Goal: Task Accomplishment & Management: Manage account settings

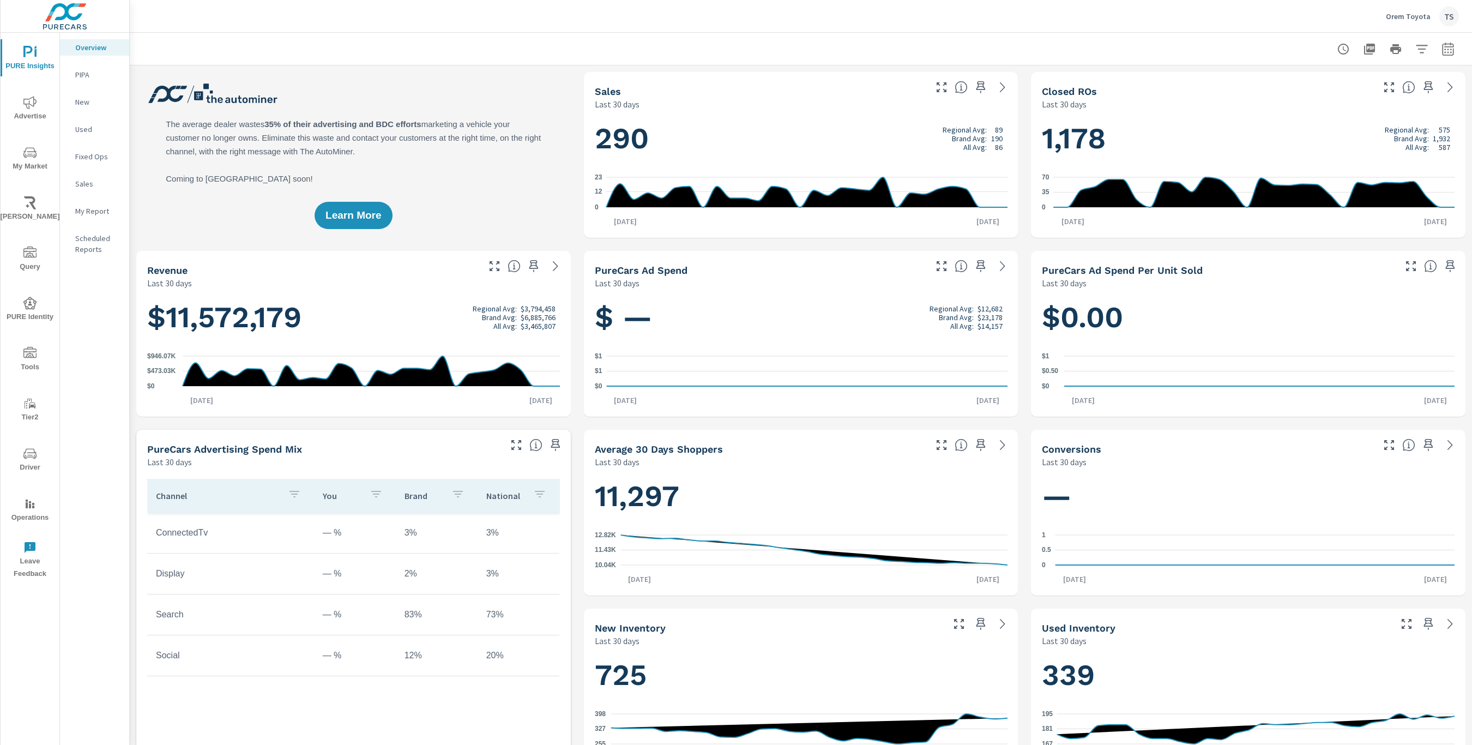
scroll to position [23, 0]
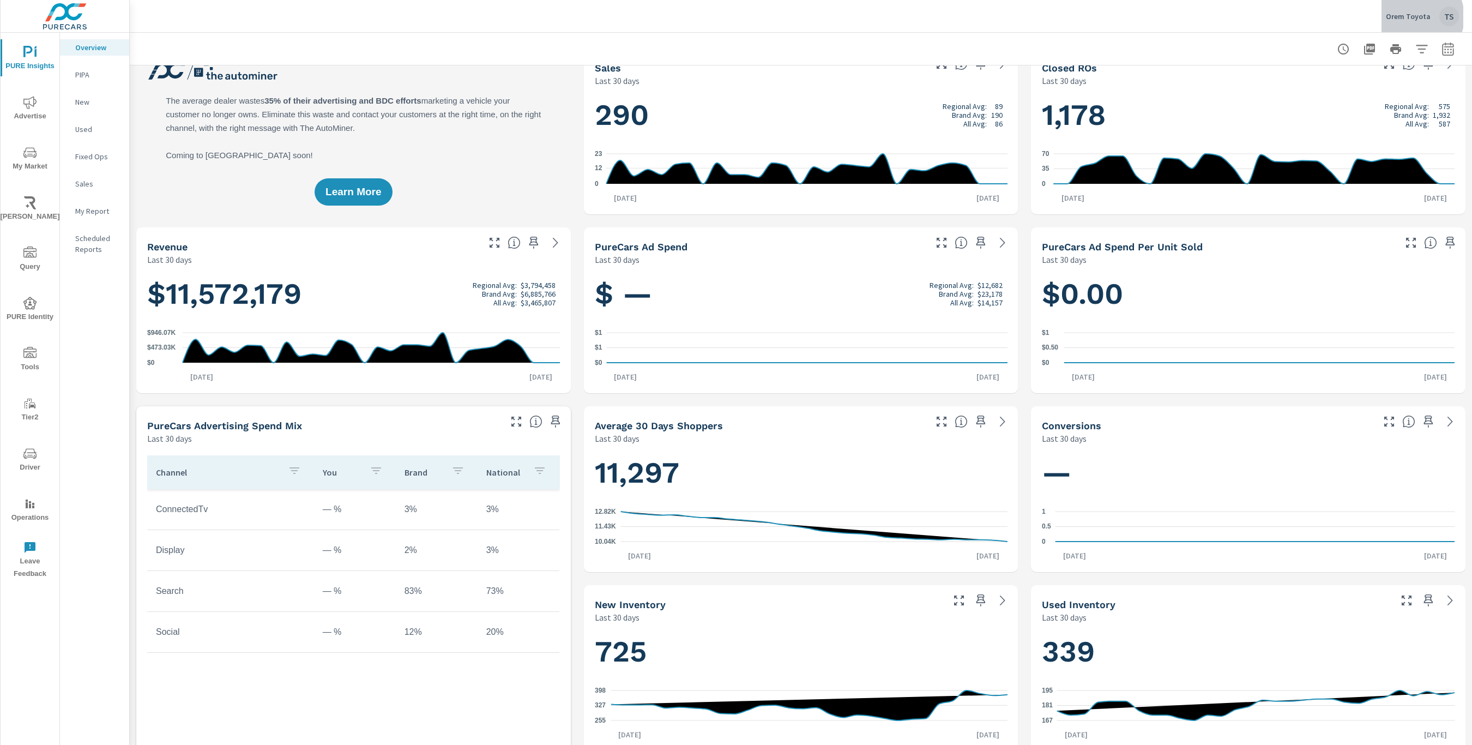
click at [1416, 17] on p "Orem Toyota" at bounding box center [1408, 16] width 45 height 10
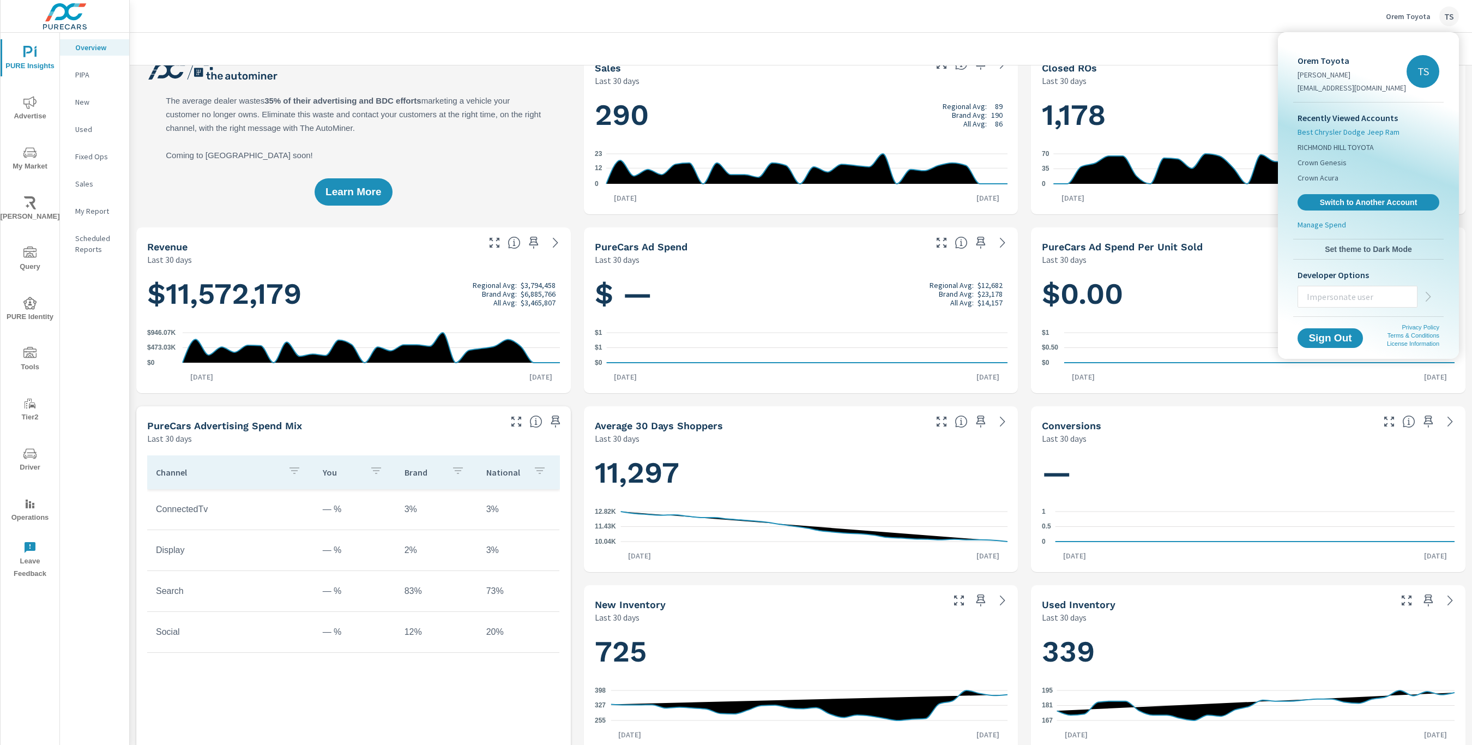
click at [1382, 134] on span "Best Chrysler Dodge Jeep Ram" at bounding box center [1349, 132] width 102 height 11
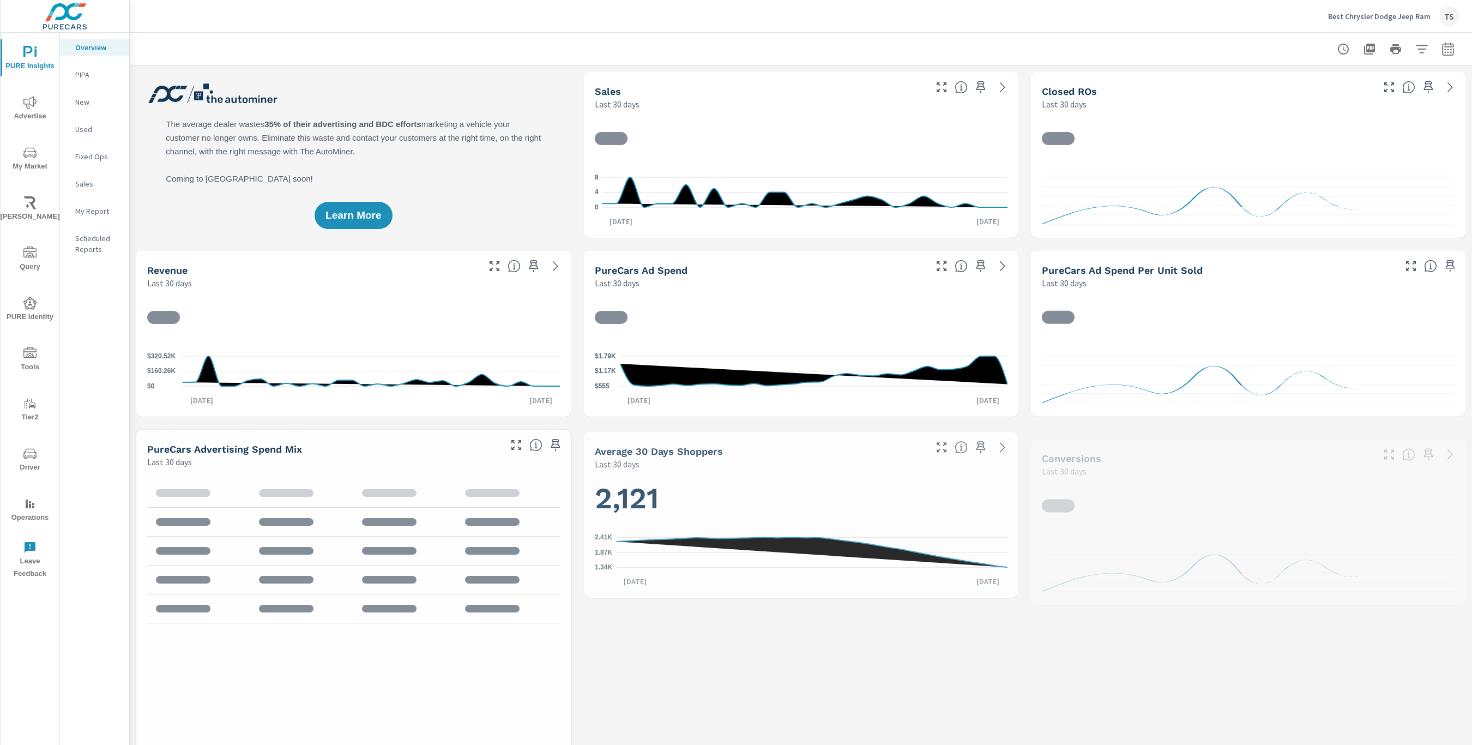
click at [37, 268] on span "Query" at bounding box center [30, 259] width 52 height 27
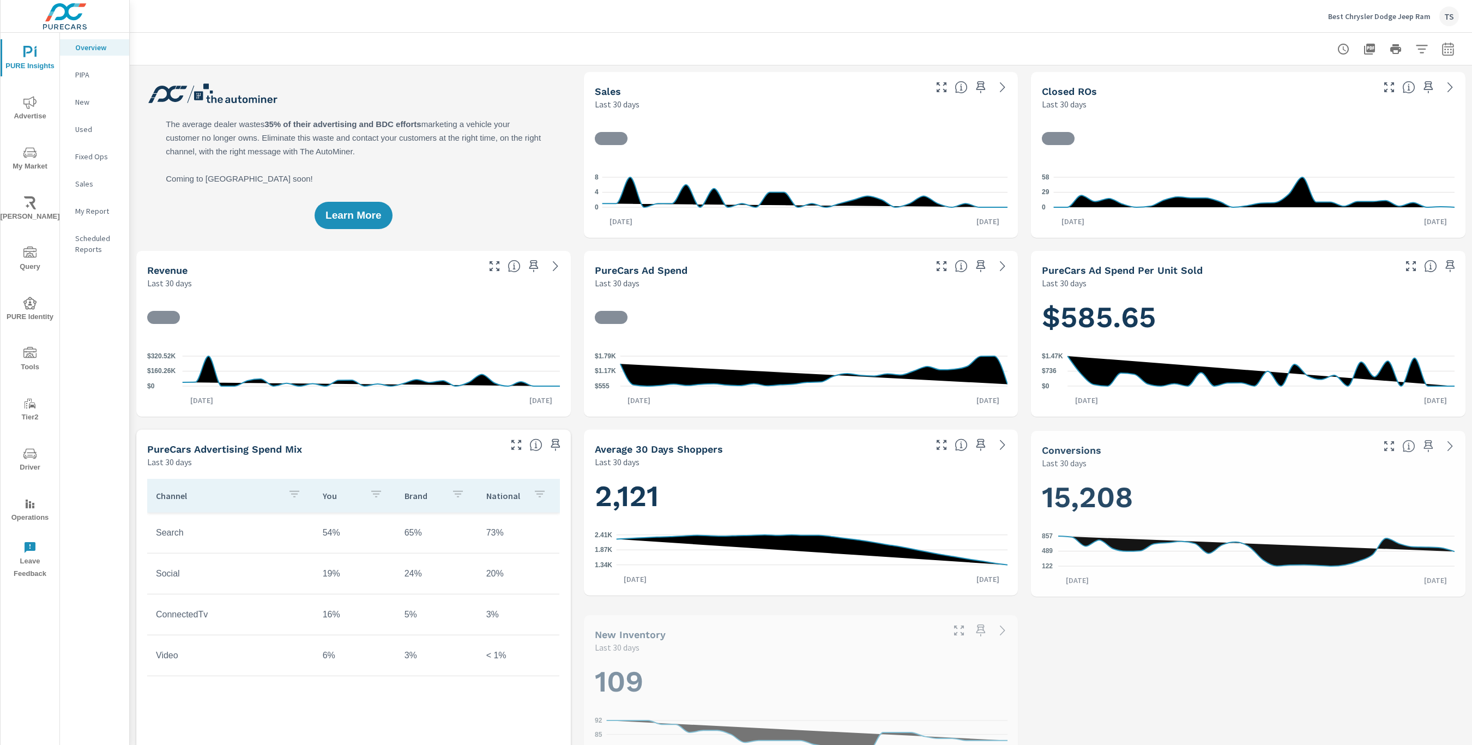
click at [100, 212] on p "My Report" at bounding box center [97, 211] width 45 height 11
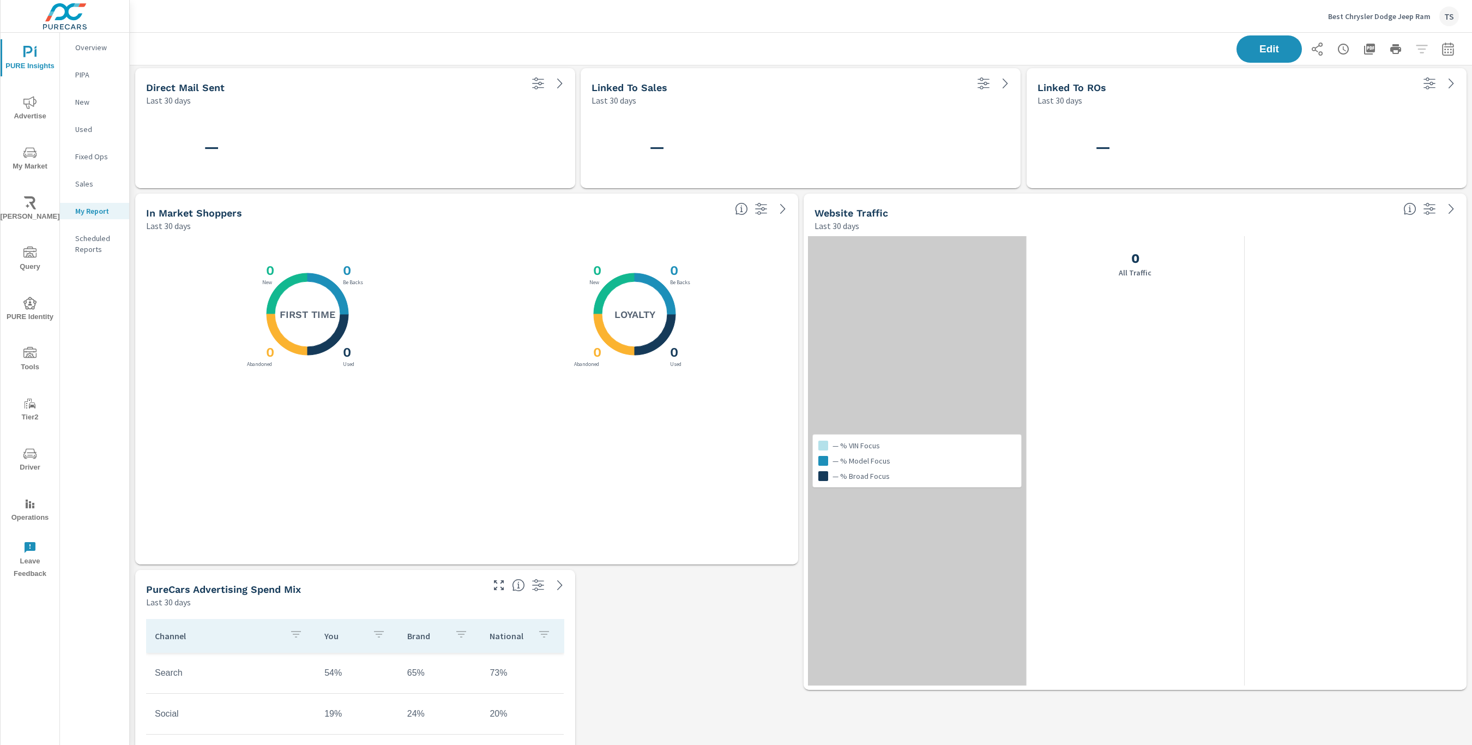
scroll to position [3, 0]
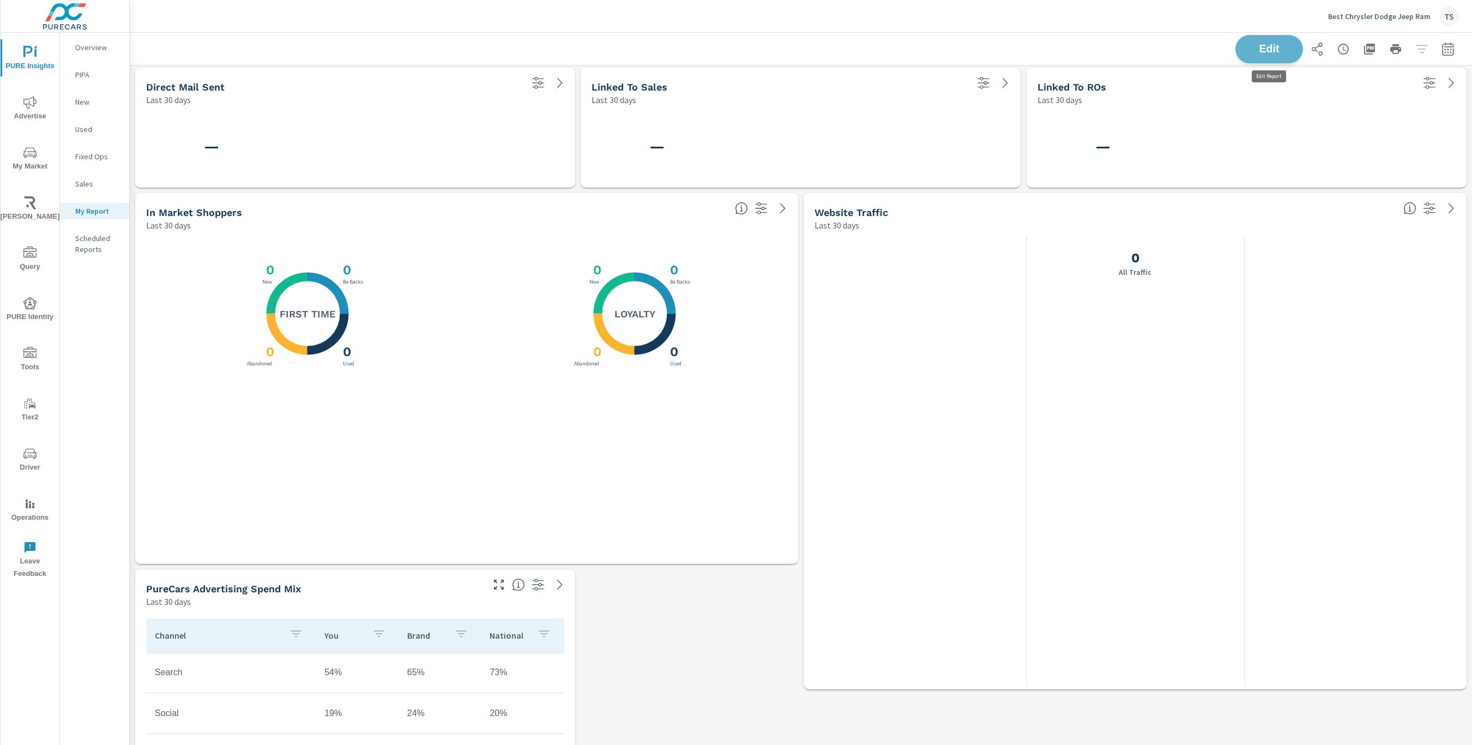
click at [1283, 57] on button "Edit" at bounding box center [1270, 49] width 68 height 28
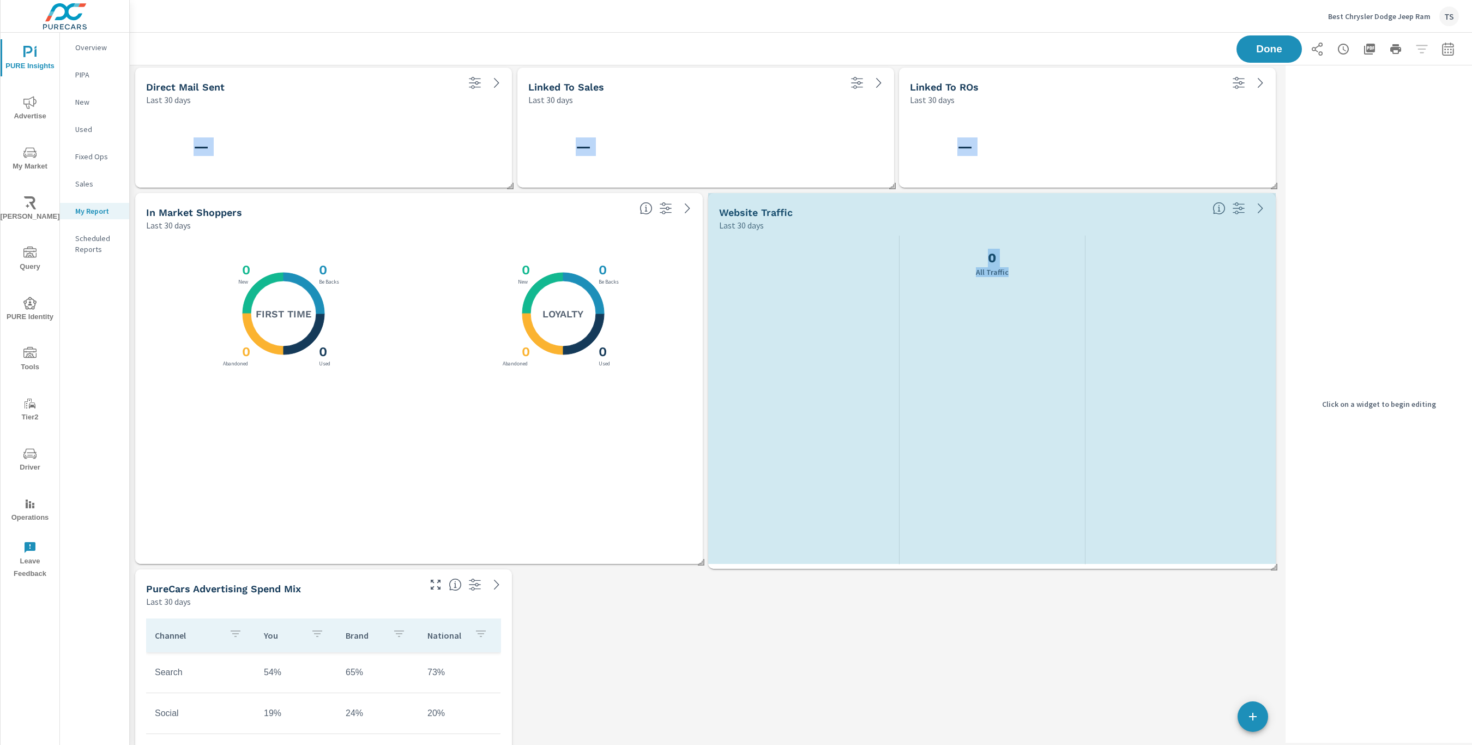
drag, startPoint x: 1272, startPoint y: 688, endPoint x: 1279, endPoint y: 567, distance: 120.8
click at [1279, 567] on div "Direct Mail Sent Last 30 days — Linked To Sales Last 30 days — Linked To ROs La…" at bounding box center [706, 566] width 1152 height 1009
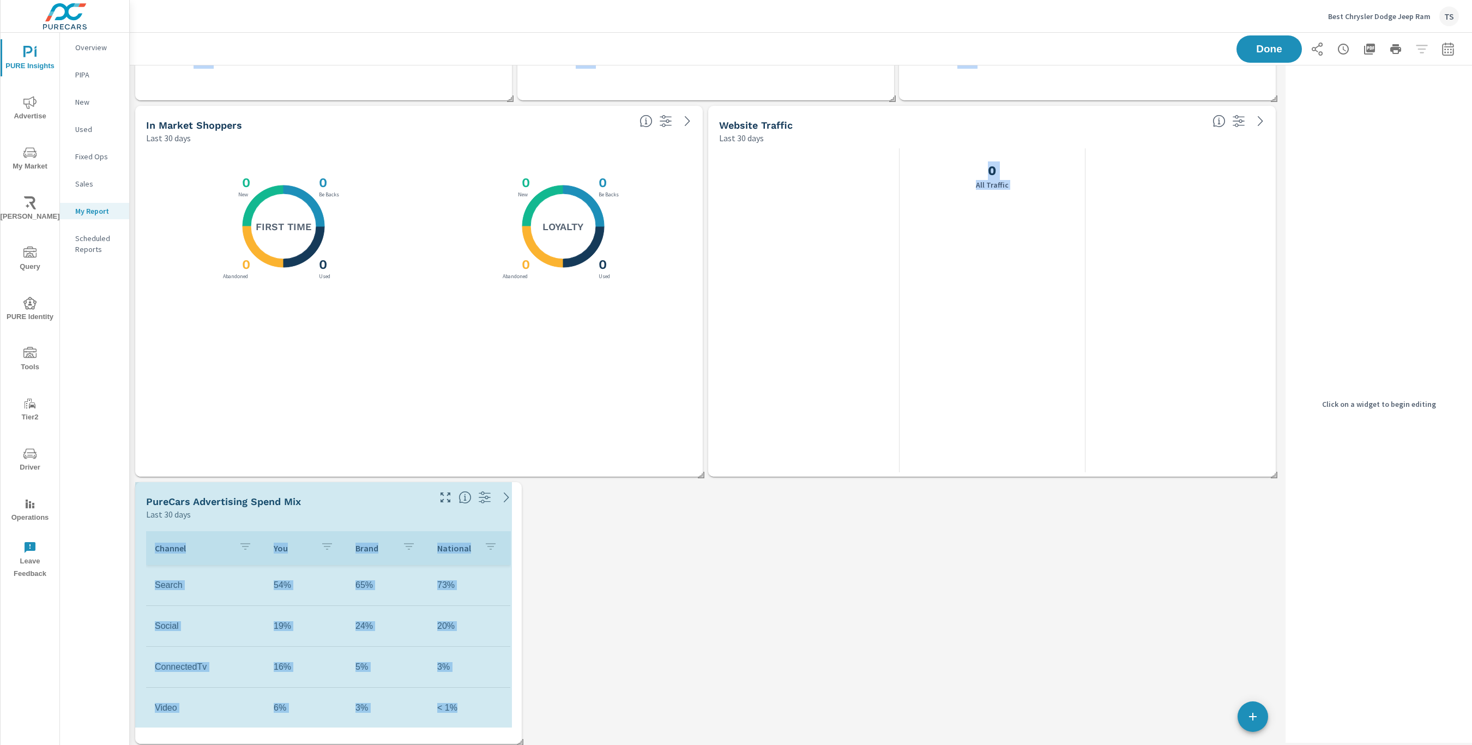
scroll to position [0, 0]
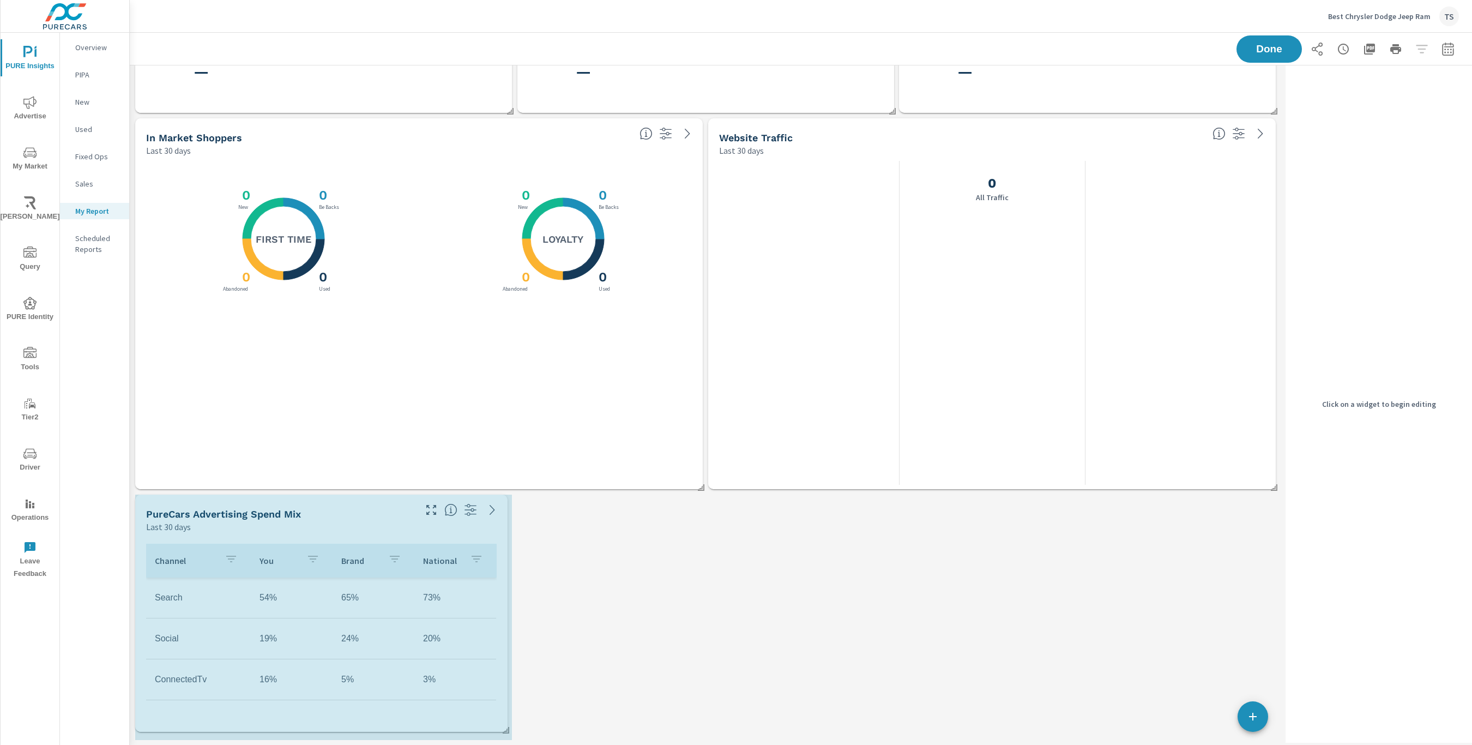
drag, startPoint x: 510, startPoint y: 732, endPoint x: 506, endPoint y: 717, distance: 15.4
click at [506, 717] on div "Direct Mail Sent Last 30 days — Linked To Sales Last 30 days — Linked To ROs La…" at bounding box center [706, 366] width 1152 height 758
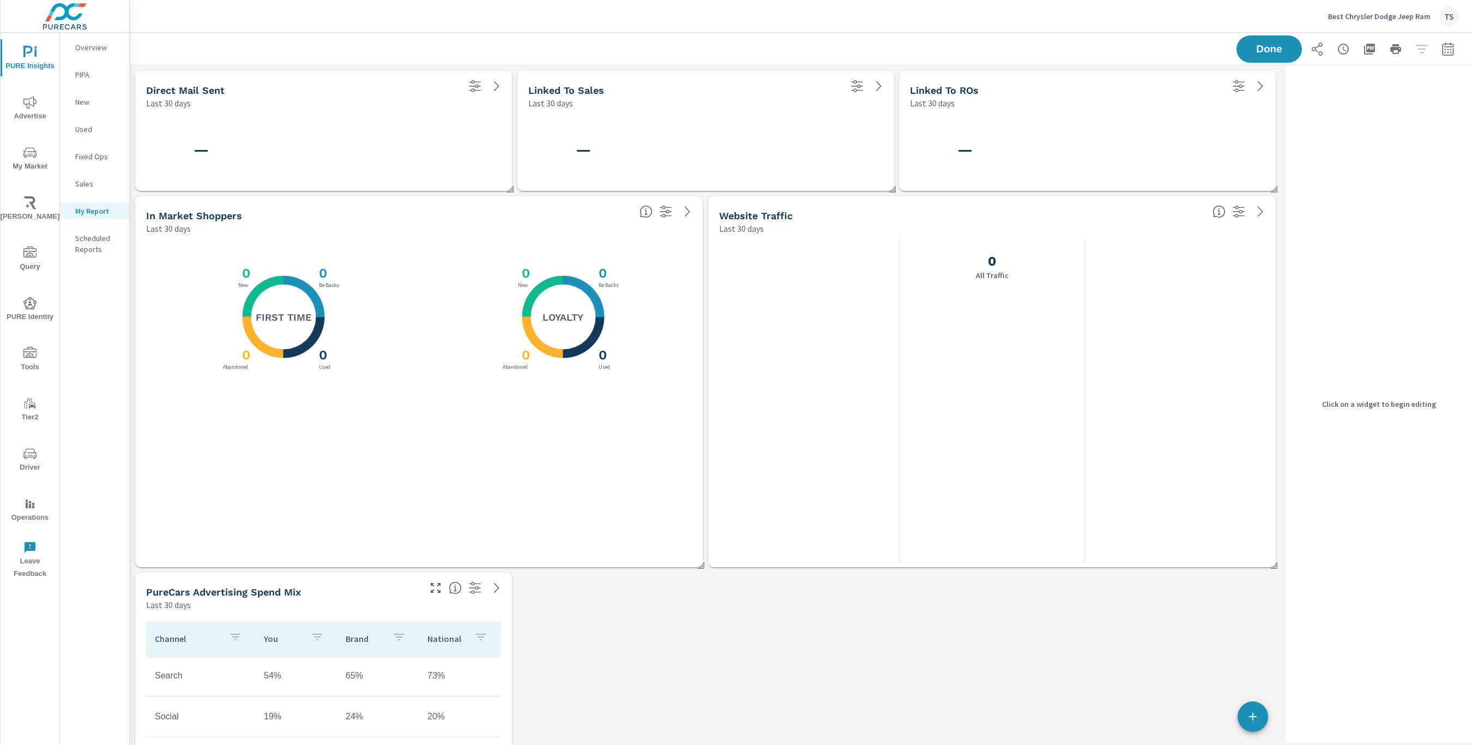
click at [1129, 113] on div "—" at bounding box center [1088, 149] width 368 height 73
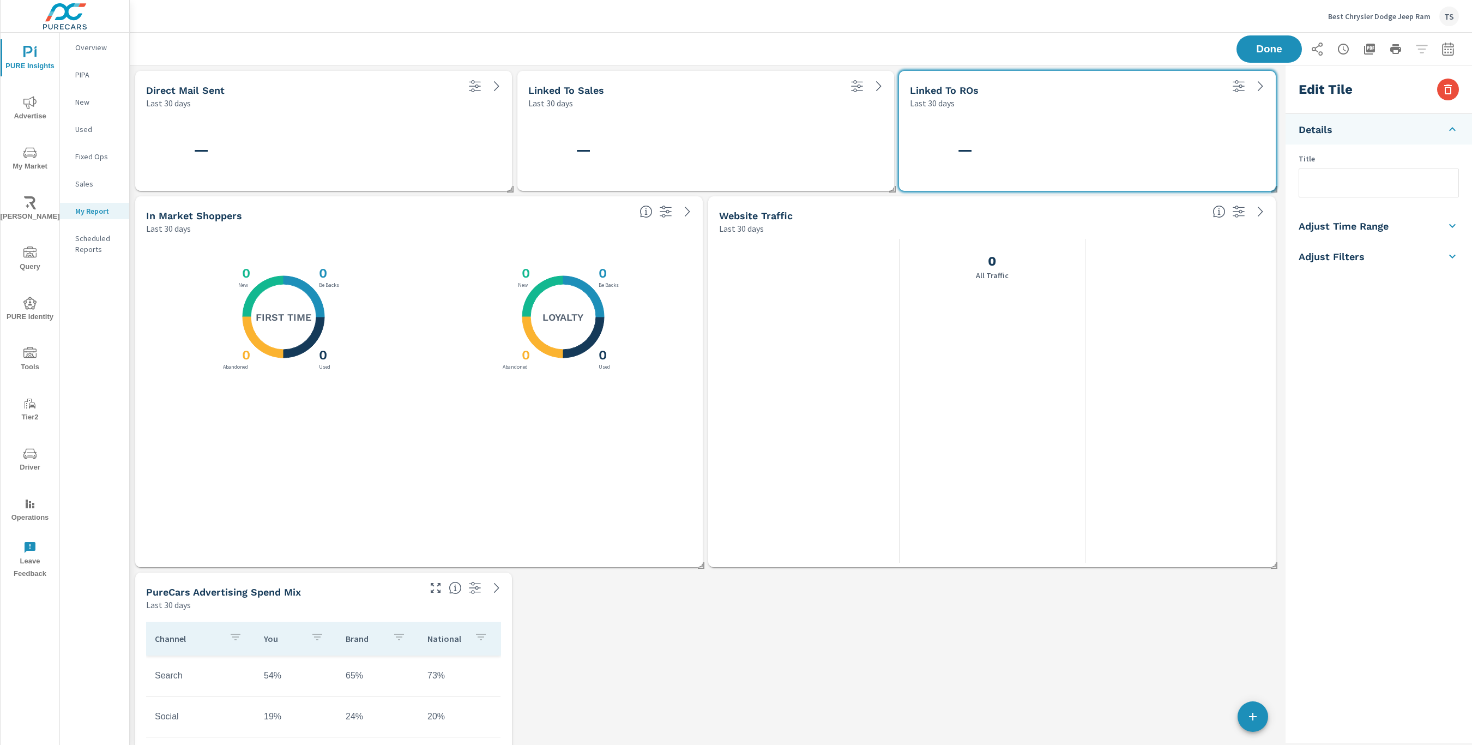
click at [28, 203] on icon "nav menu" at bounding box center [29, 202] width 13 height 13
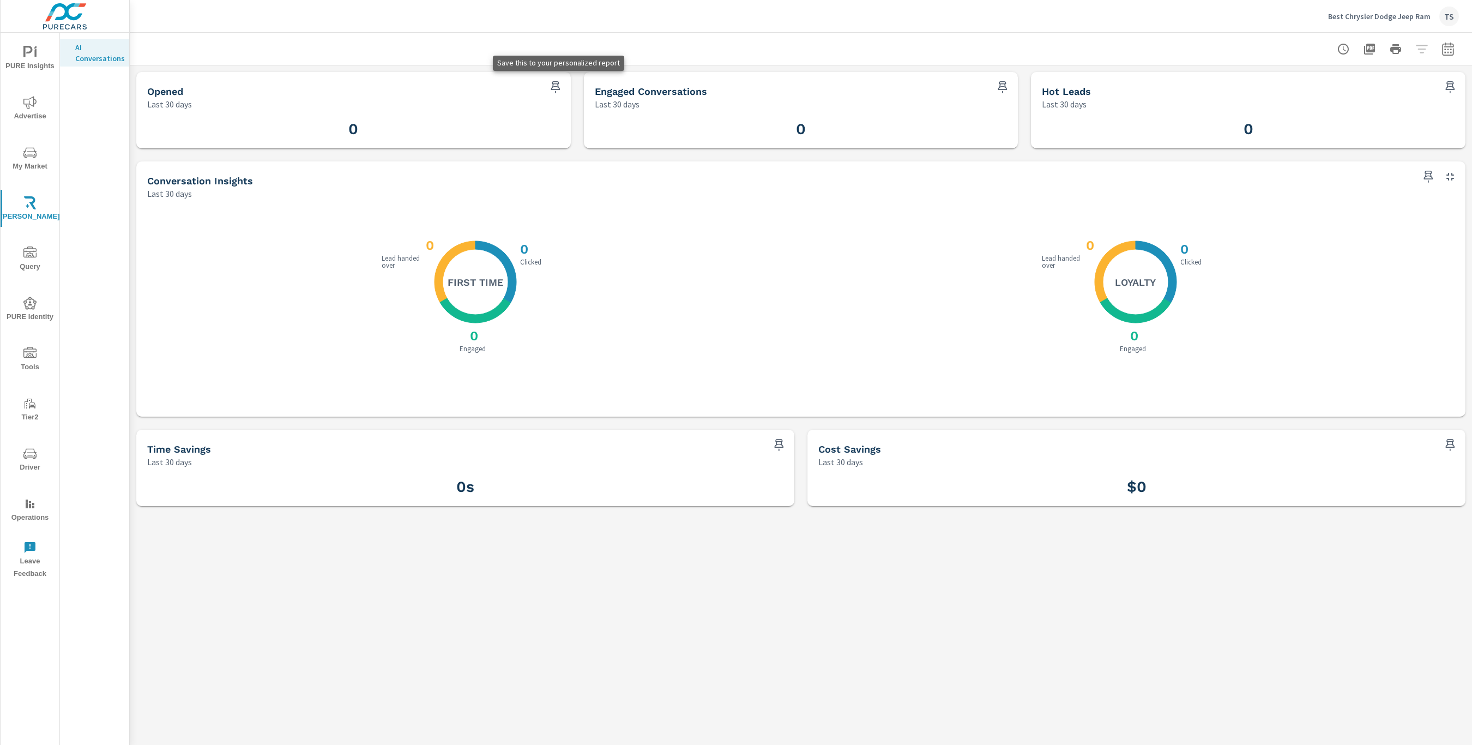
click at [554, 85] on icon "button" at bounding box center [555, 87] width 13 height 13
click at [20, 58] on span "PURE Insights" at bounding box center [30, 59] width 52 height 27
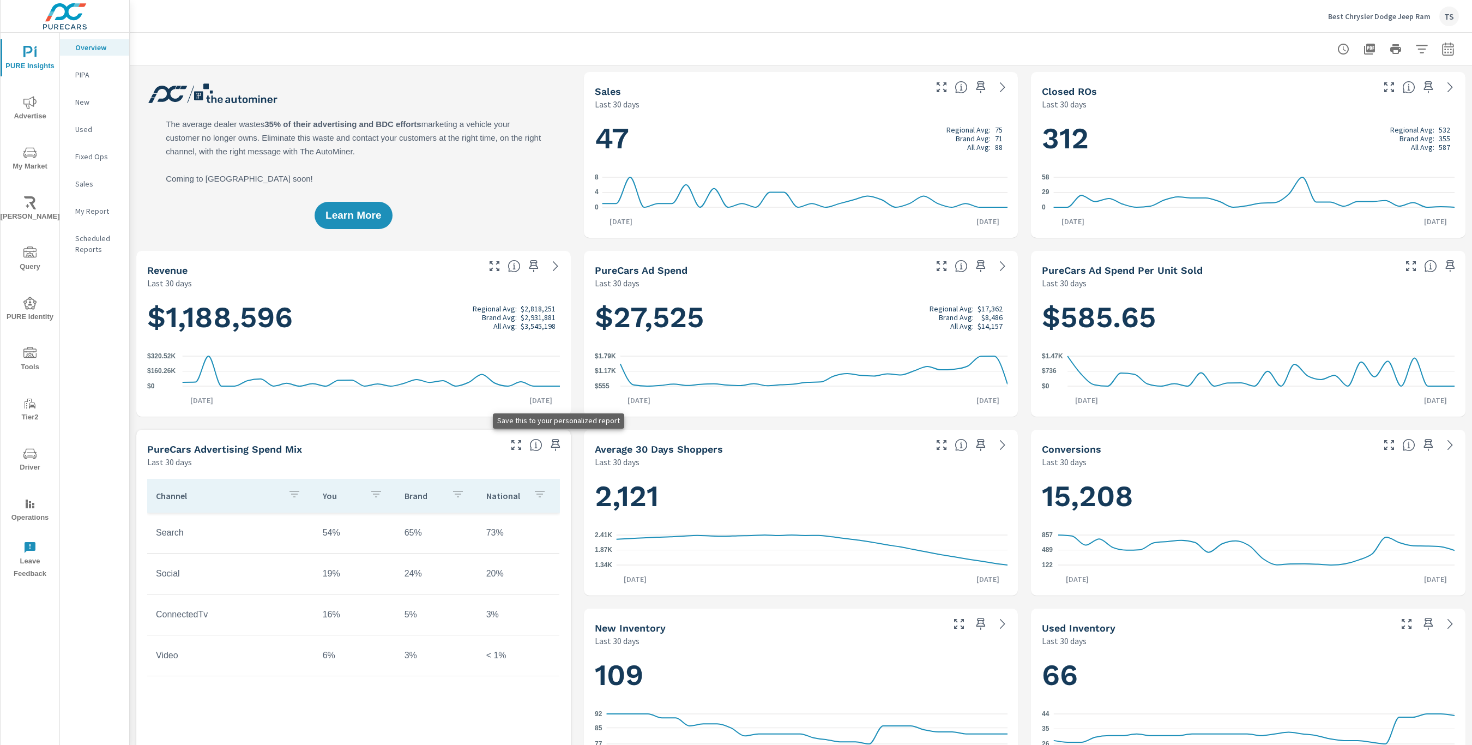
click at [553, 441] on icon "button" at bounding box center [555, 445] width 9 height 12
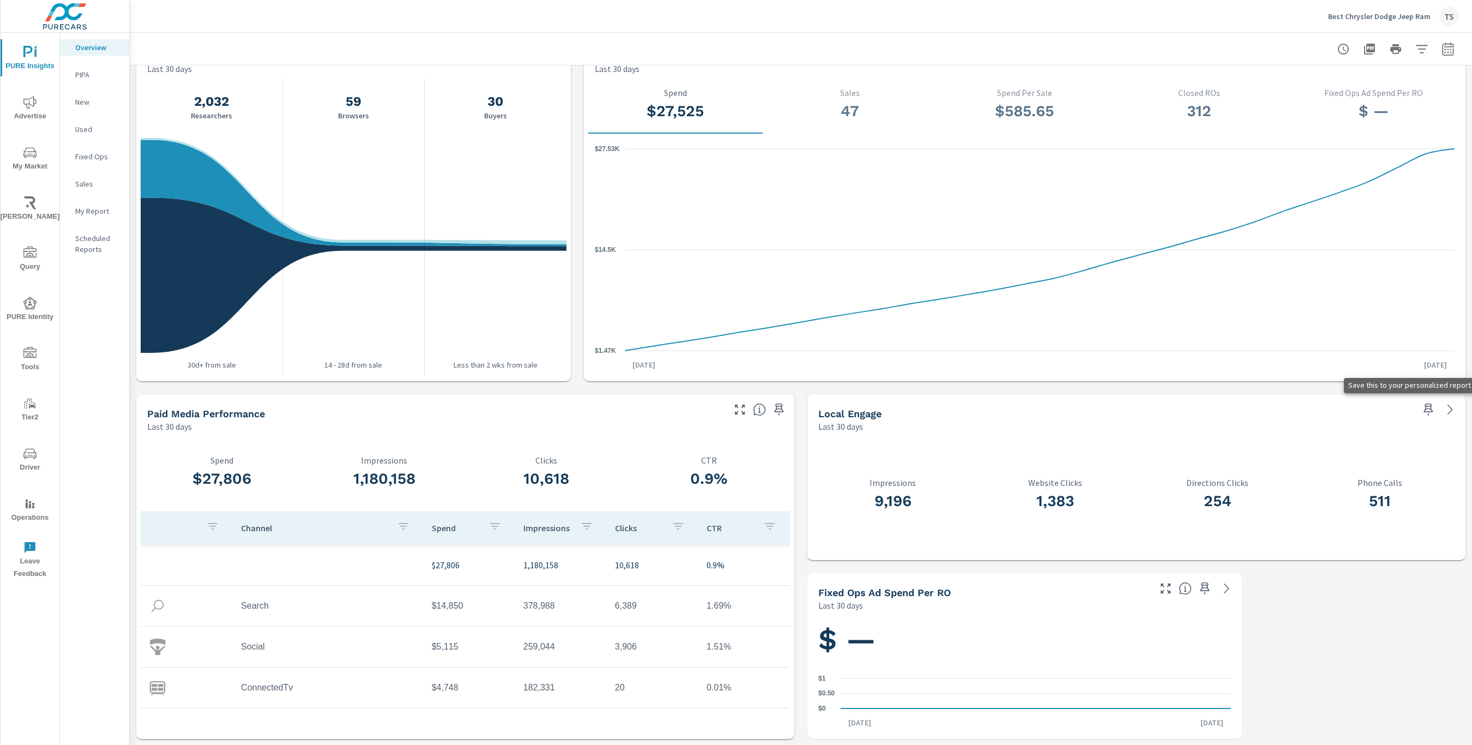
click at [1423, 408] on icon "button" at bounding box center [1428, 409] width 13 height 13
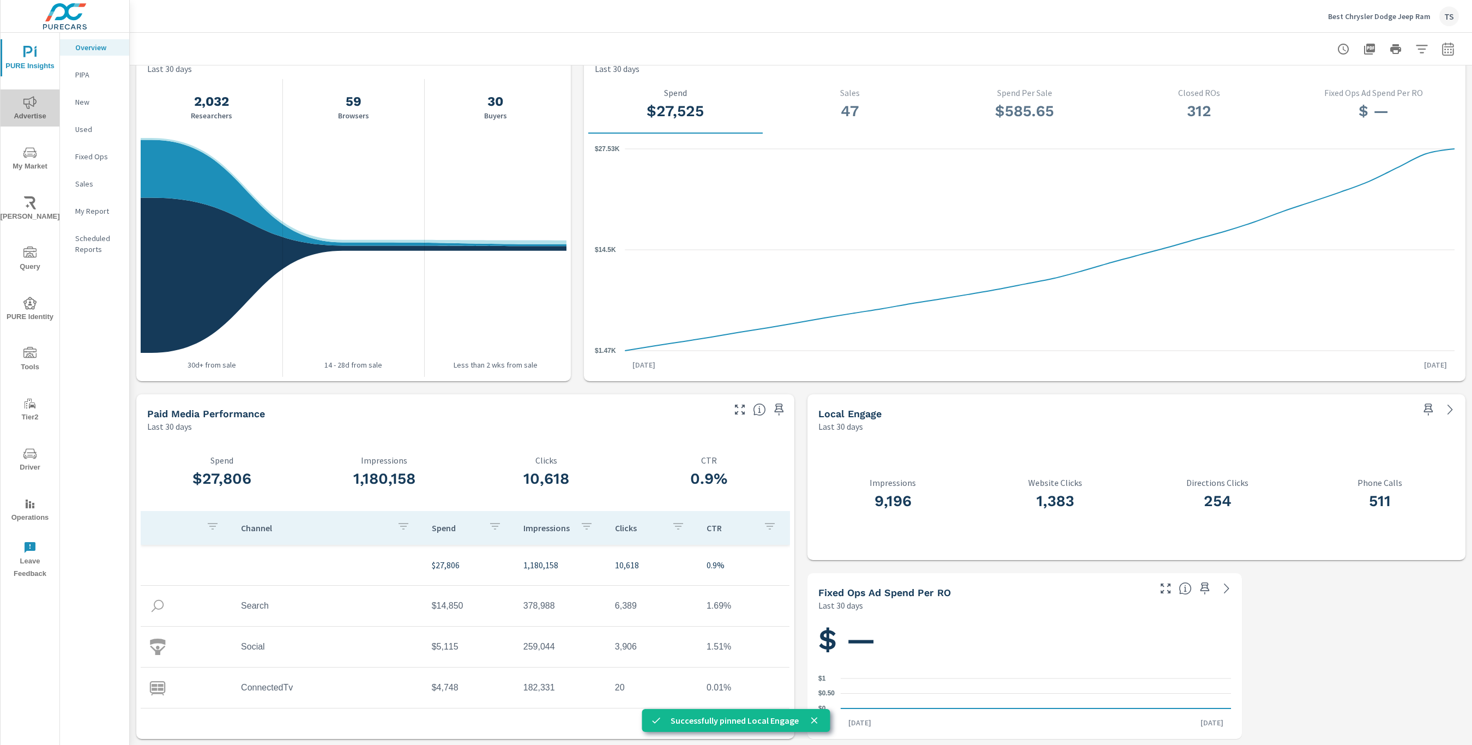
click at [29, 117] on span "Advertise" at bounding box center [30, 109] width 52 height 27
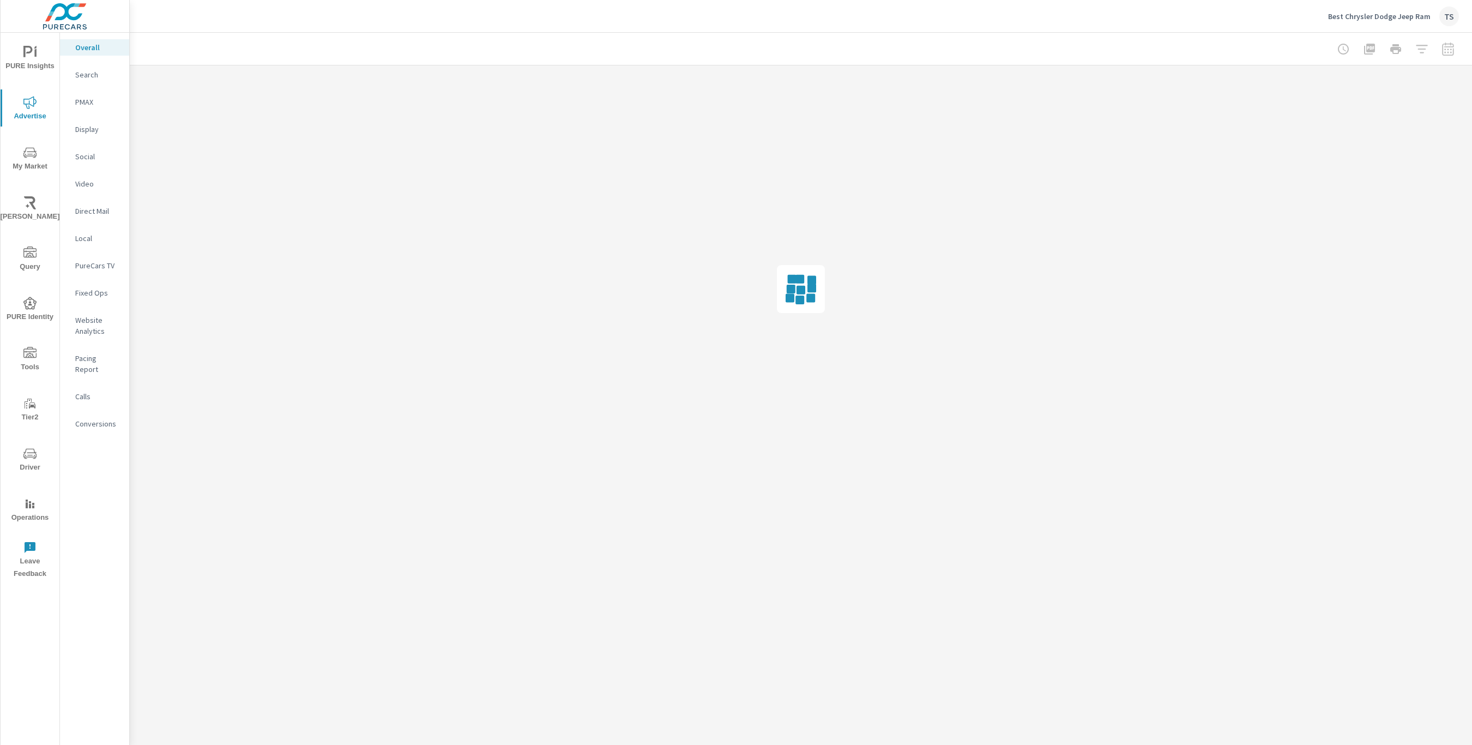
click at [27, 44] on button "PURE Insights" at bounding box center [30, 57] width 59 height 37
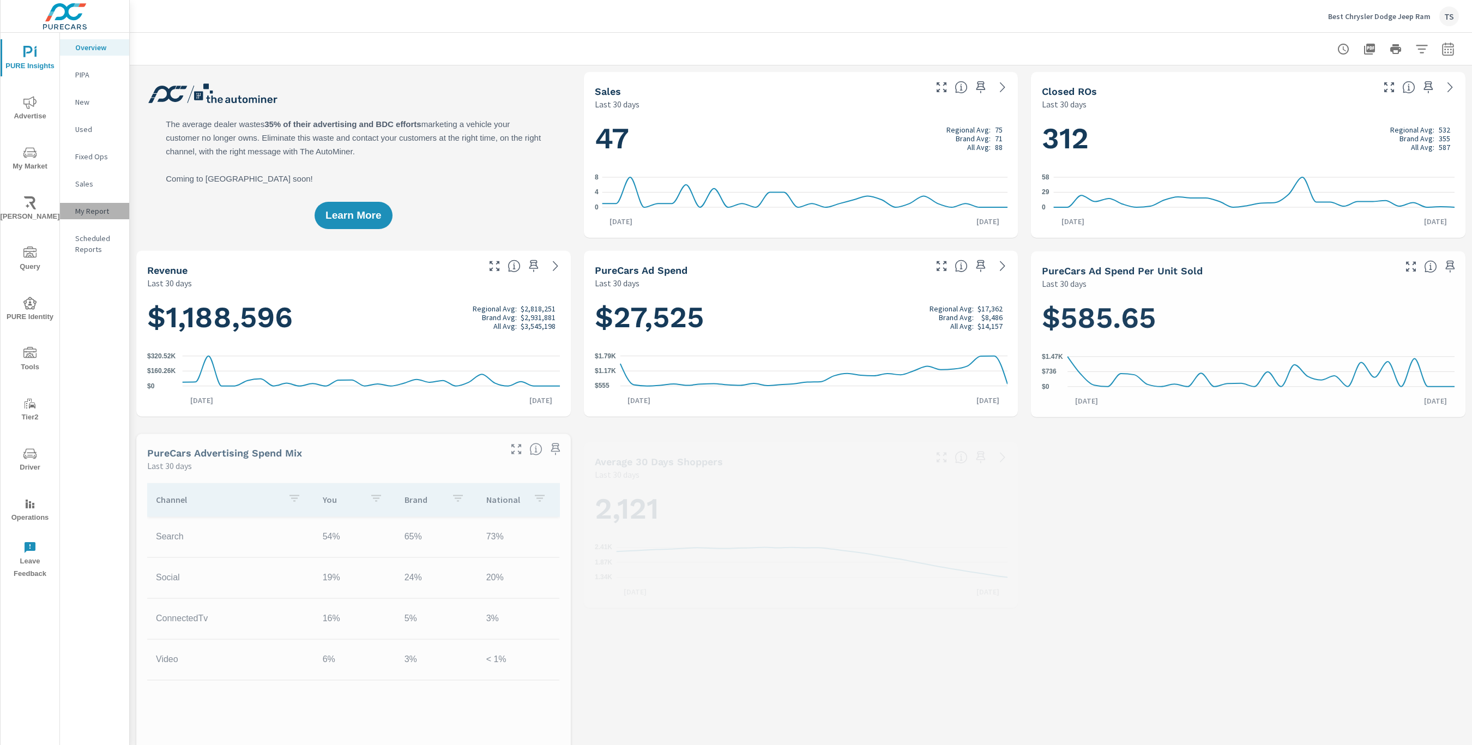
click at [92, 205] on div "My Report" at bounding box center [94, 211] width 69 height 16
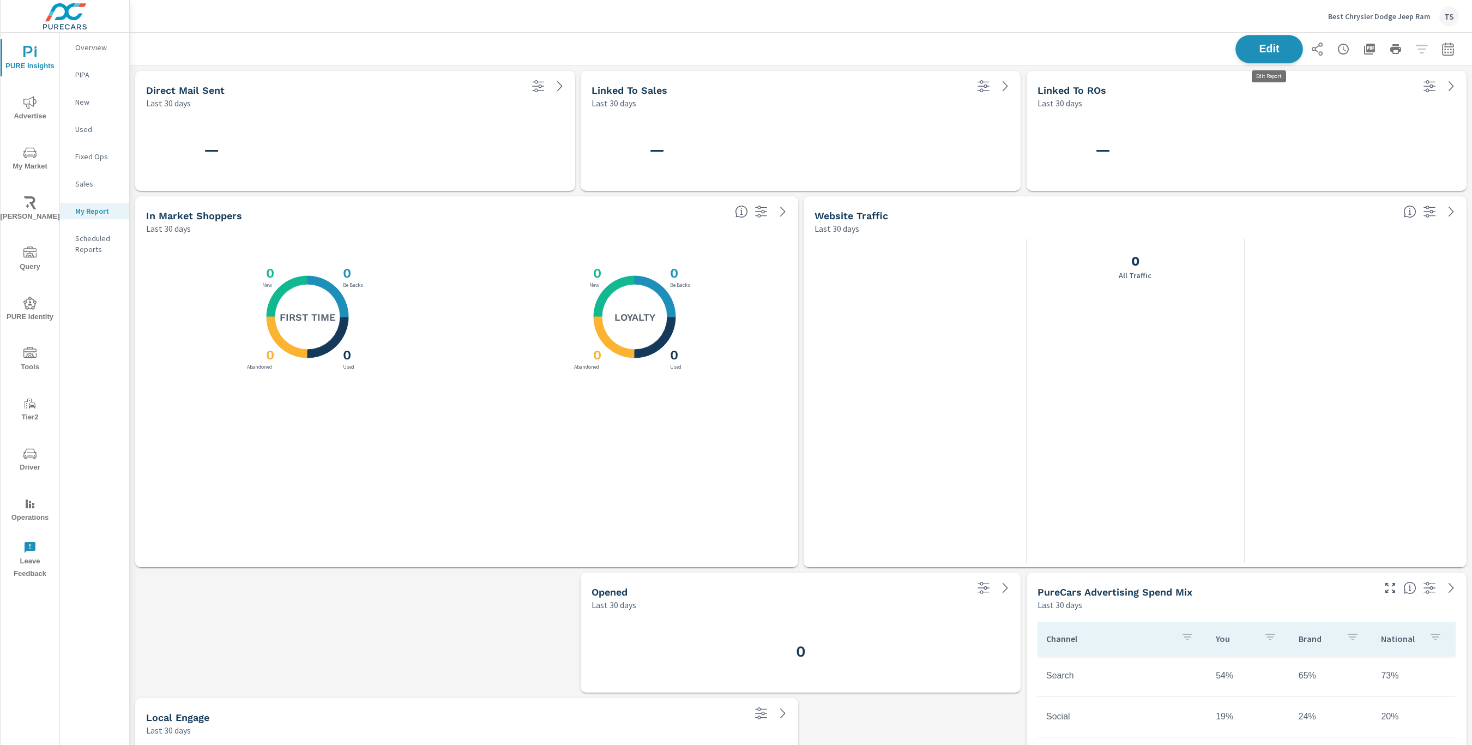
click at [1276, 44] on span "Edit" at bounding box center [1269, 49] width 45 height 10
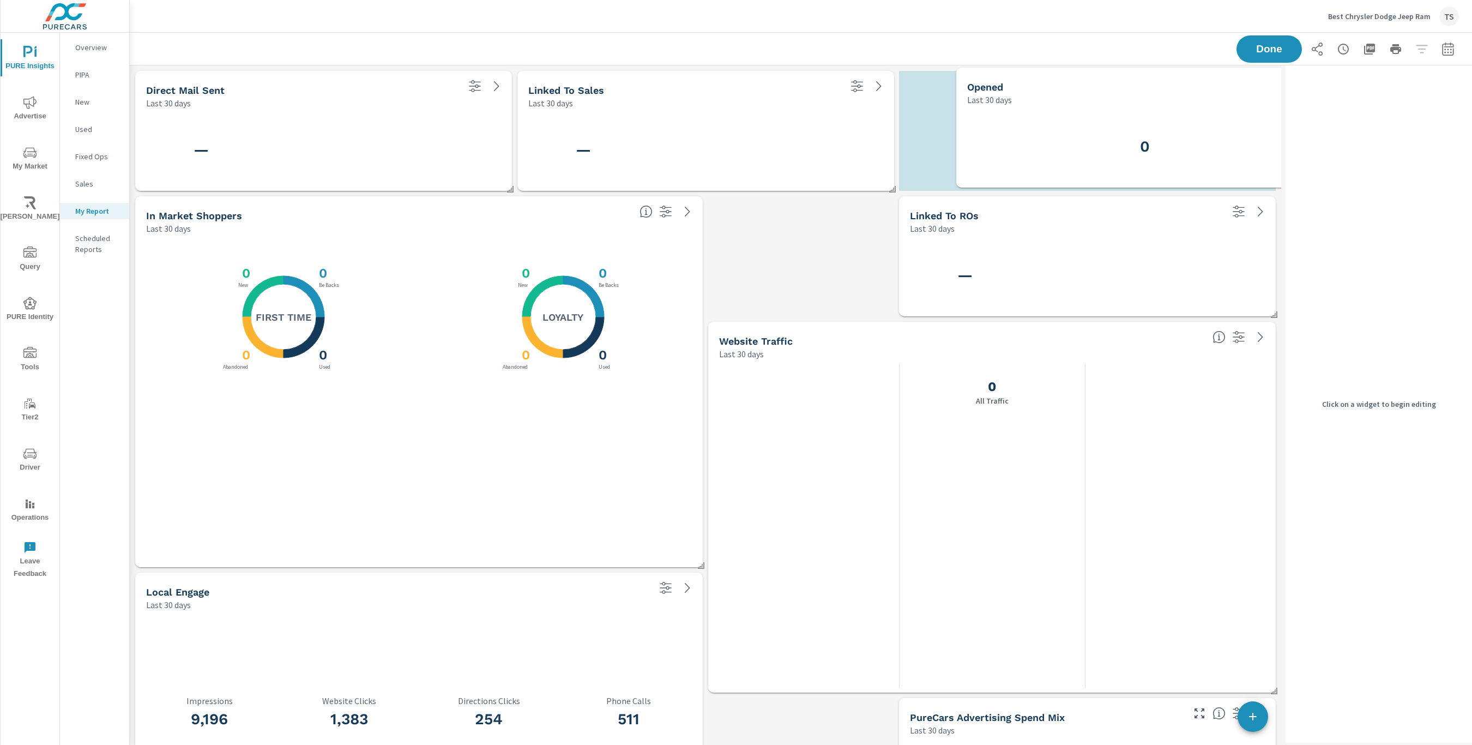
drag, startPoint x: 718, startPoint y: 647, endPoint x: 1134, endPoint y: 146, distance: 650.6
click at [1134, 146] on h3 "0" at bounding box center [1144, 146] width 355 height 19
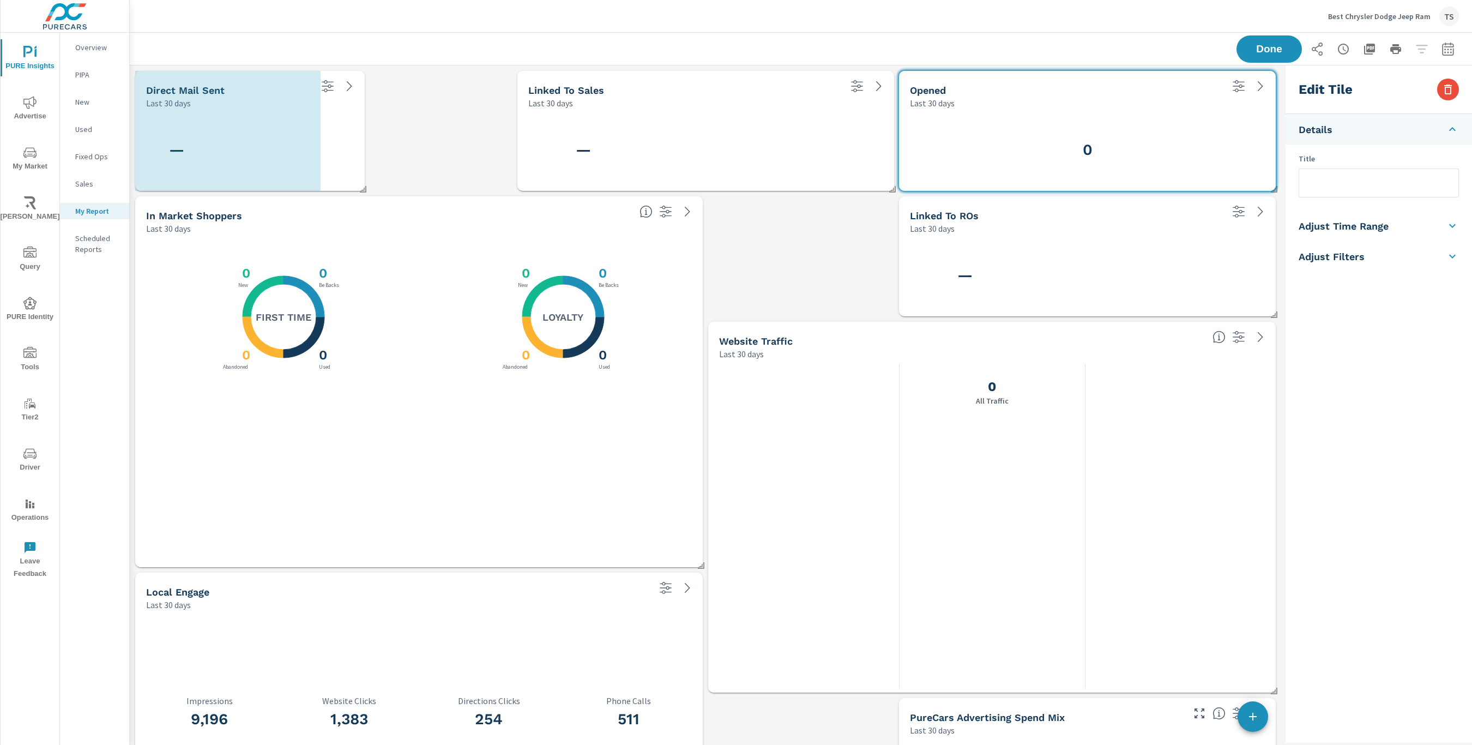
drag, startPoint x: 511, startPoint y: 187, endPoint x: 364, endPoint y: 167, distance: 148.6
click at [364, 167] on div "Direct Mail Sent Last 30 days —" at bounding box center [250, 131] width 230 height 120
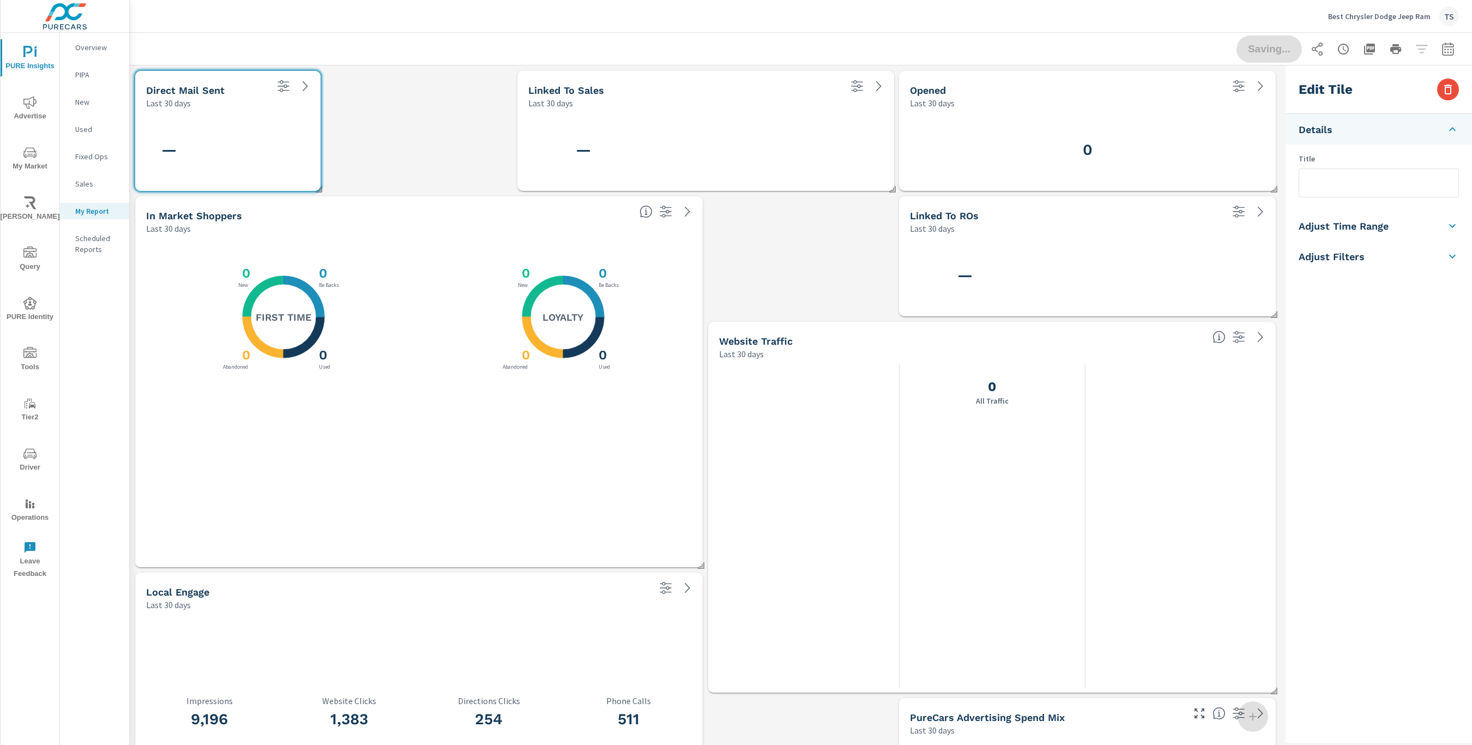
click at [1364, 179] on input "text" at bounding box center [1379, 183] width 159 height 28
click at [1462, 381] on div "Edit Tile Details Title Active Marketing channels Adjust Time Range Fixed Dates…" at bounding box center [1379, 403] width 187 height 677
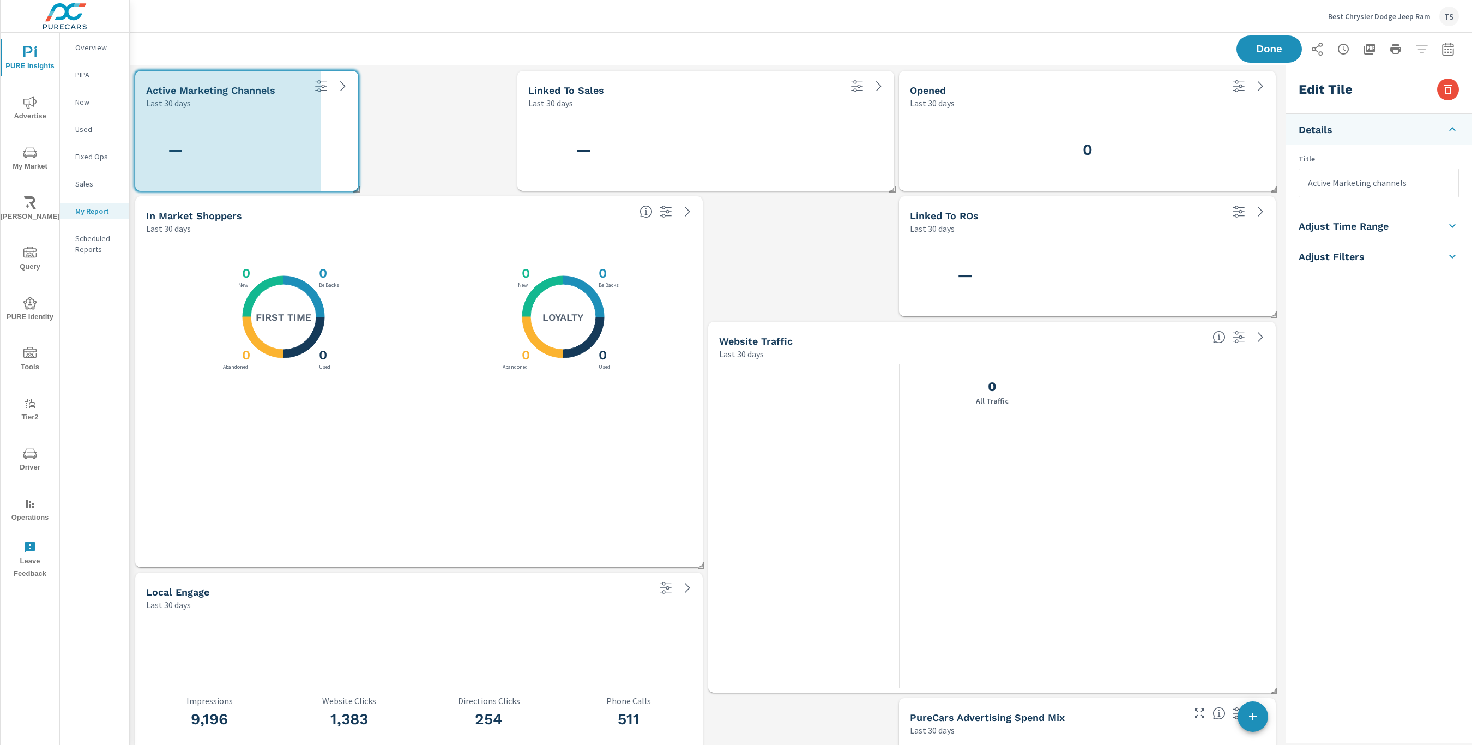
drag, startPoint x: 345, startPoint y: 193, endPoint x: 354, endPoint y: 188, distance: 10.8
click at [354, 188] on span at bounding box center [352, 185] width 11 height 11
drag, startPoint x: 320, startPoint y: 187, endPoint x: 351, endPoint y: 188, distance: 31.1
click at [351, 188] on span at bounding box center [345, 186] width 11 height 11
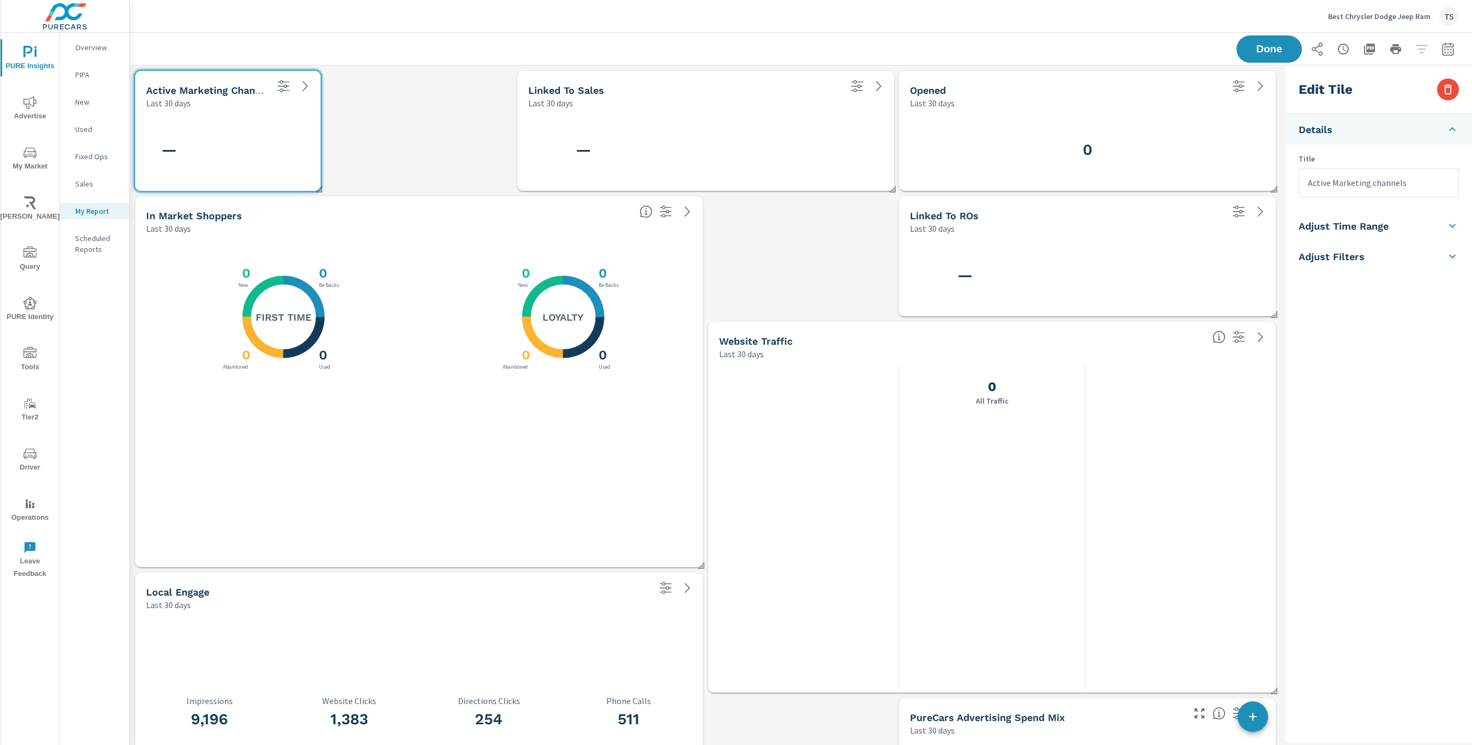
drag, startPoint x: 1363, startPoint y: 183, endPoint x: 1309, endPoint y: 187, distance: 54.6
click at [1363, 183] on input "Active Marketing channels" at bounding box center [1379, 183] width 159 height 28
drag, startPoint x: 1331, startPoint y: 183, endPoint x: 1218, endPoint y: 182, distance: 112.9
click at [1219, 182] on div "Active Marketing channels Last 30 days — Linked To Sales Last 30 days — Linked …" at bounding box center [801, 632] width 1343 height 1134
type input "Marketing channels"
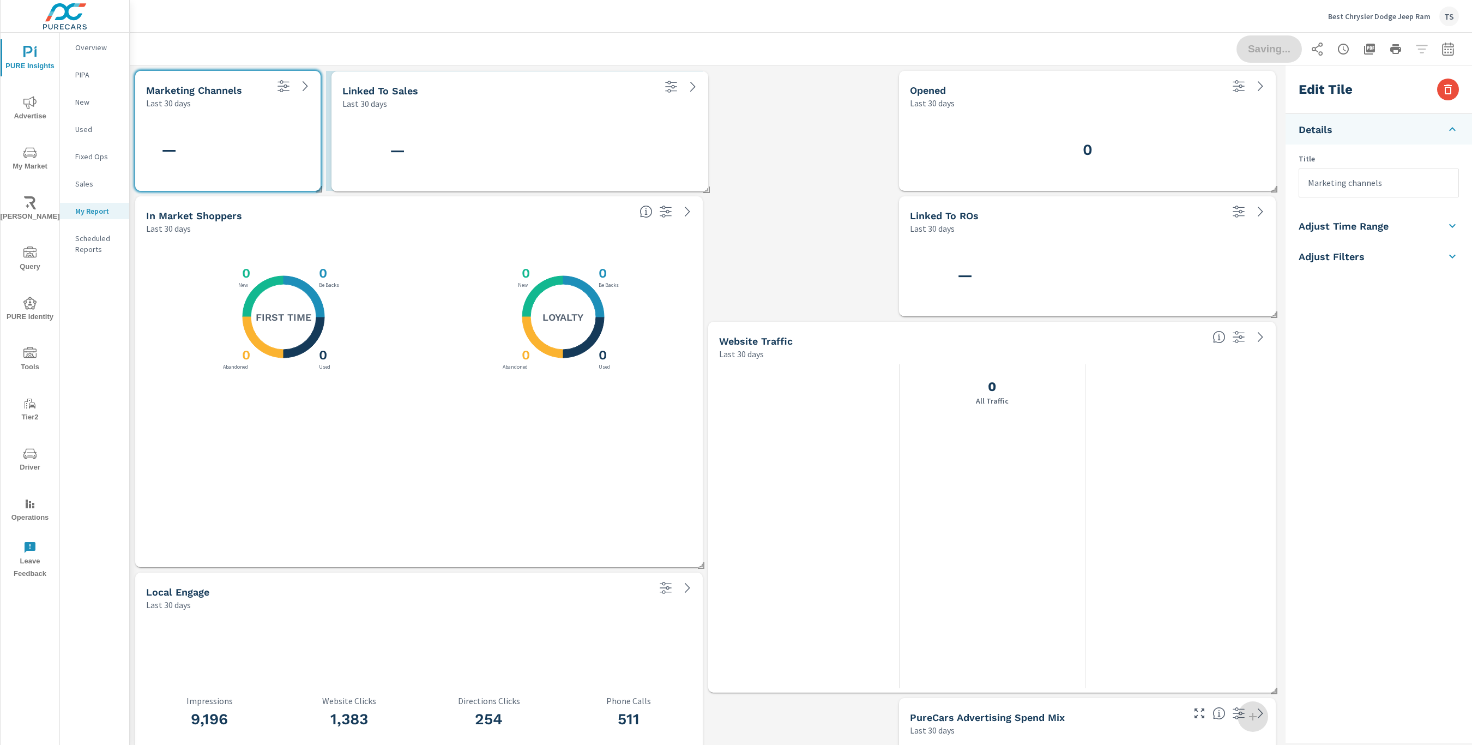
drag, startPoint x: 558, startPoint y: 139, endPoint x: 399, endPoint y: 138, distance: 158.7
click at [399, 138] on div "—" at bounding box center [397, 150] width 110 height 27
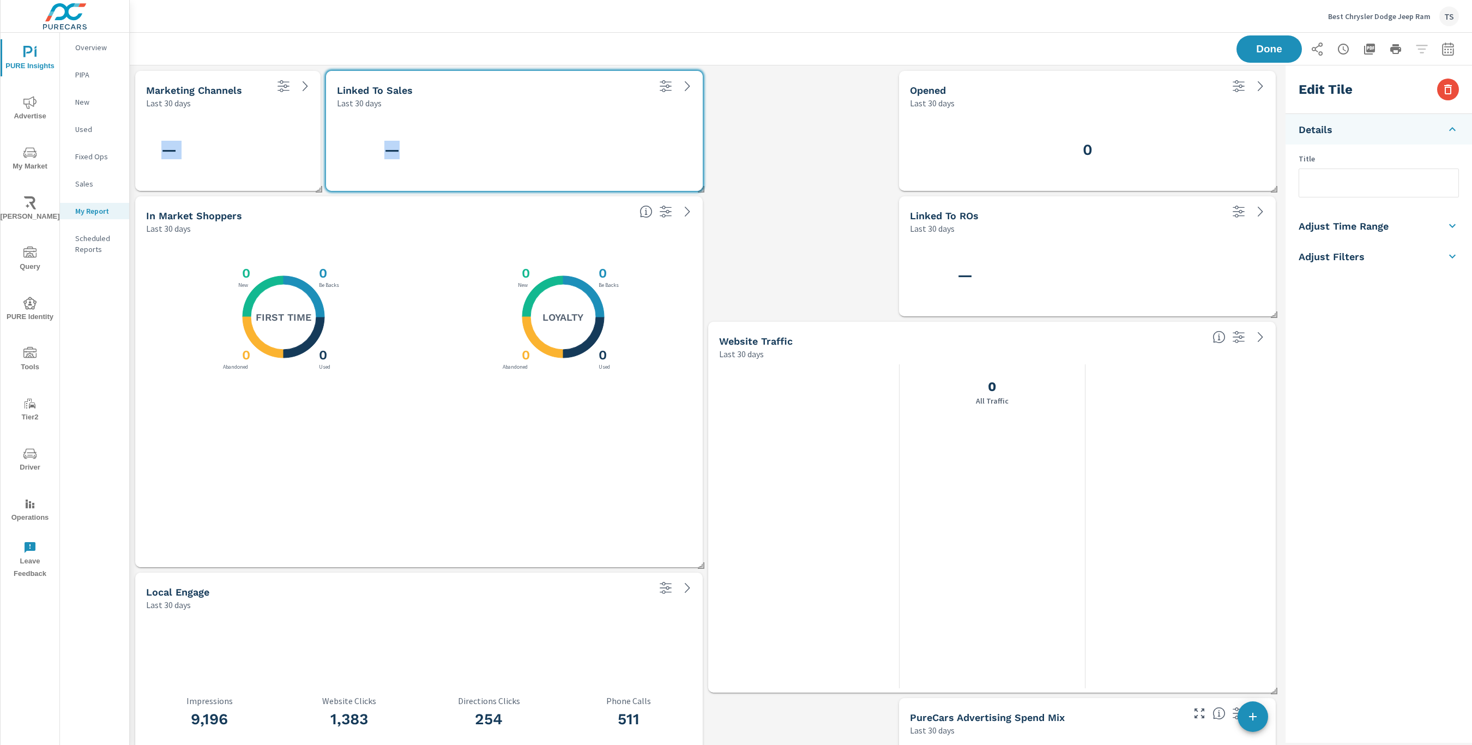
drag, startPoint x: 703, startPoint y: 184, endPoint x: 579, endPoint y: 179, distance: 123.9
click at [578, 178] on div "Marketing channels Last 30 days — Linked To Sales Last 30 days — Linked To ROs …" at bounding box center [706, 632] width 1152 height 1134
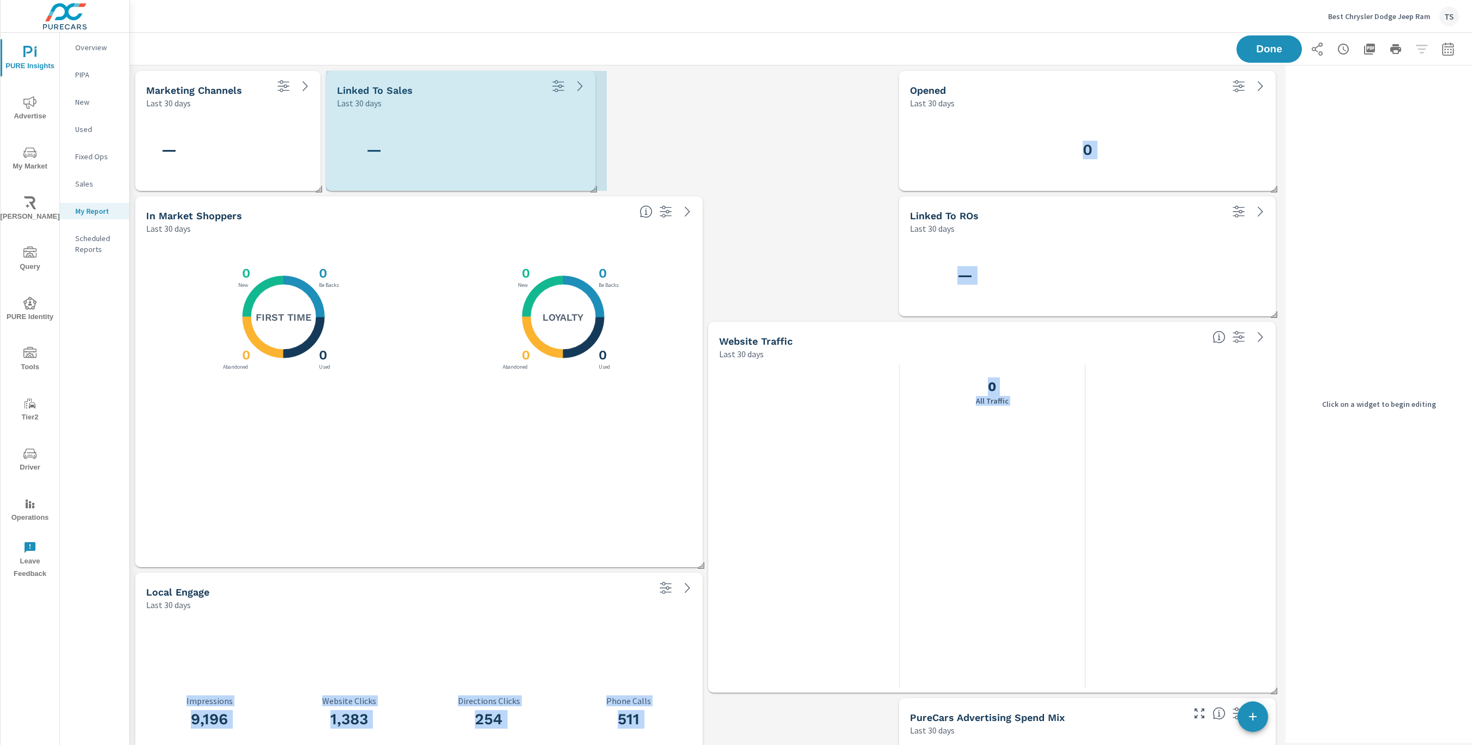
drag, startPoint x: 698, startPoint y: 188, endPoint x: 591, endPoint y: 188, distance: 106.9
click at [591, 178] on div "Marketing channels Last 30 days — Linked To Sales Last 30 days — Linked To ROs …" at bounding box center [706, 632] width 1152 height 1134
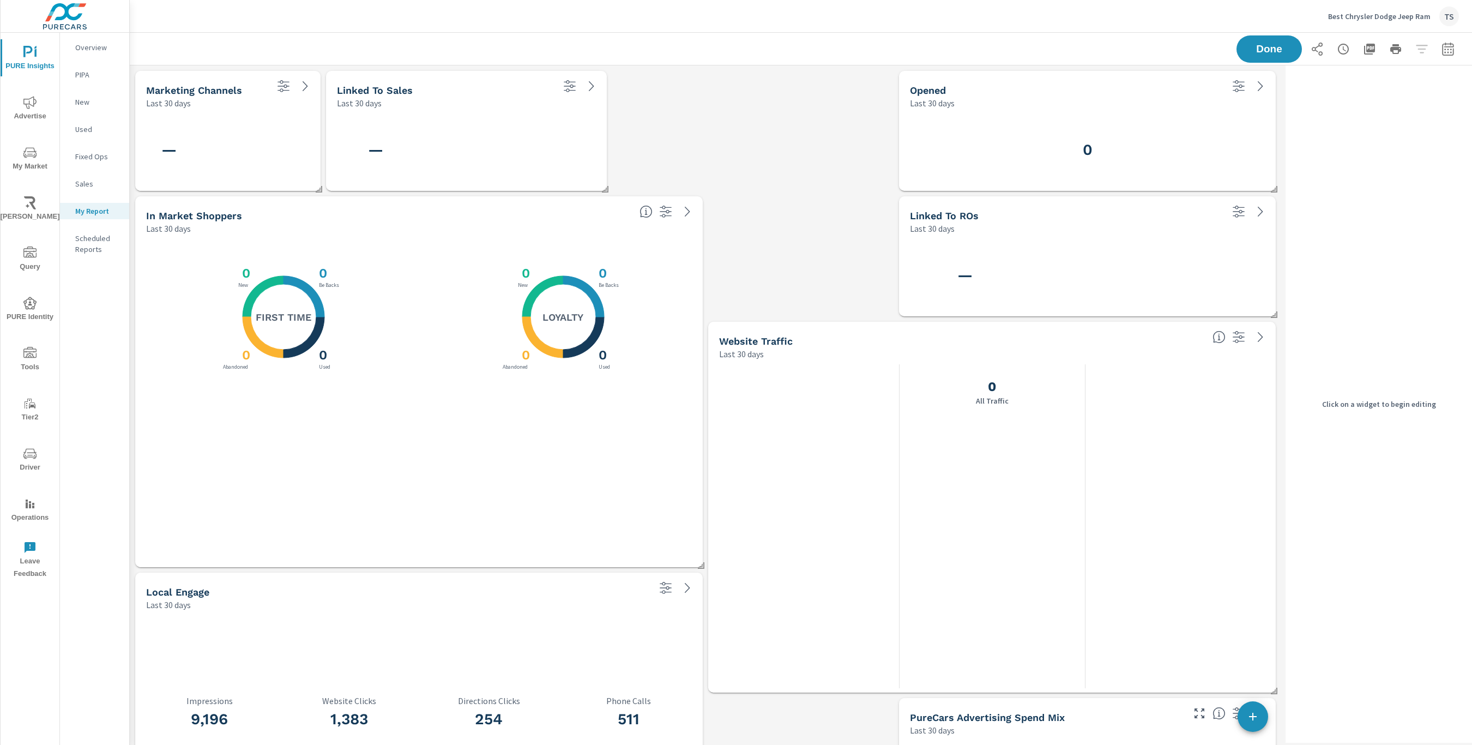
click at [528, 145] on div "—" at bounding box center [466, 149] width 272 height 73
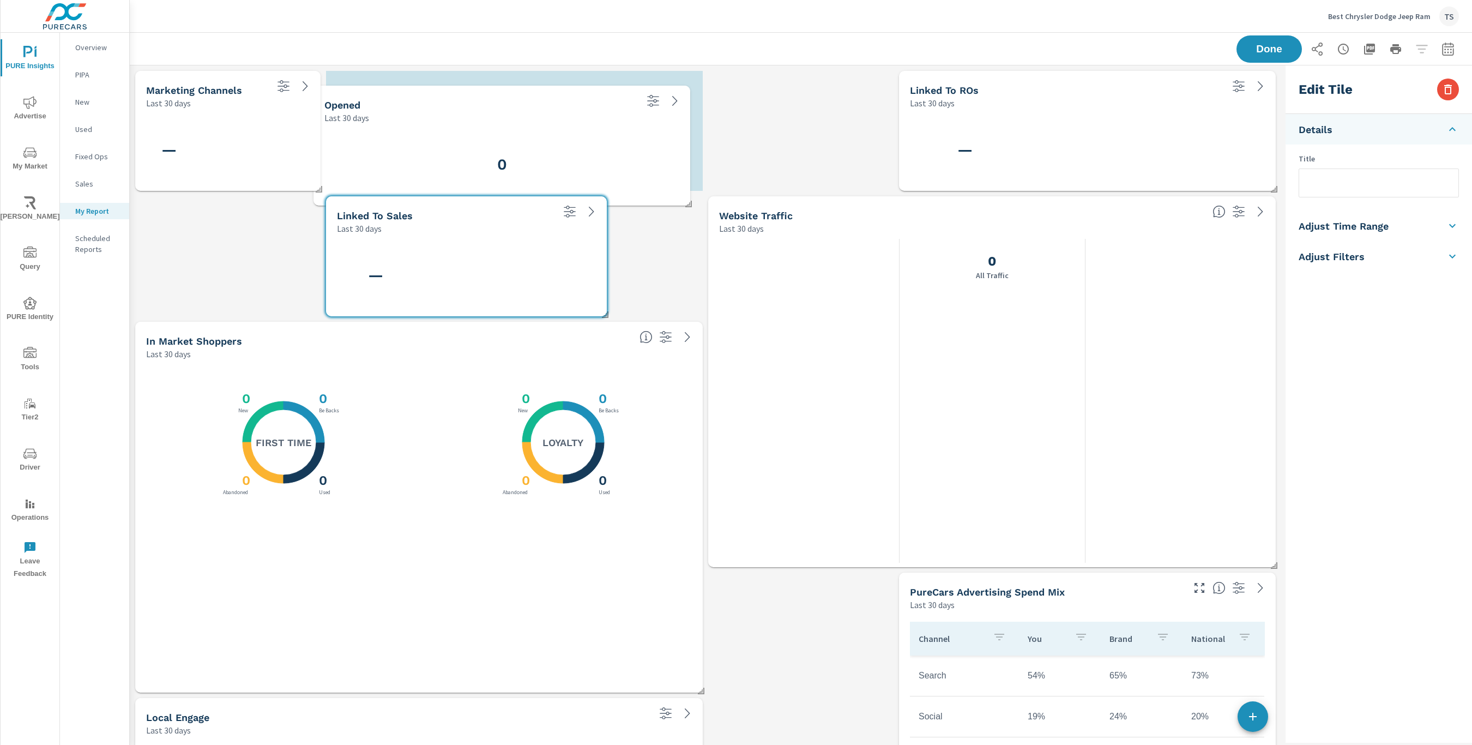
drag, startPoint x: 1024, startPoint y: 149, endPoint x: 443, endPoint y: 157, distance: 580.8
click at [443, 157] on h3 "0" at bounding box center [501, 164] width 355 height 19
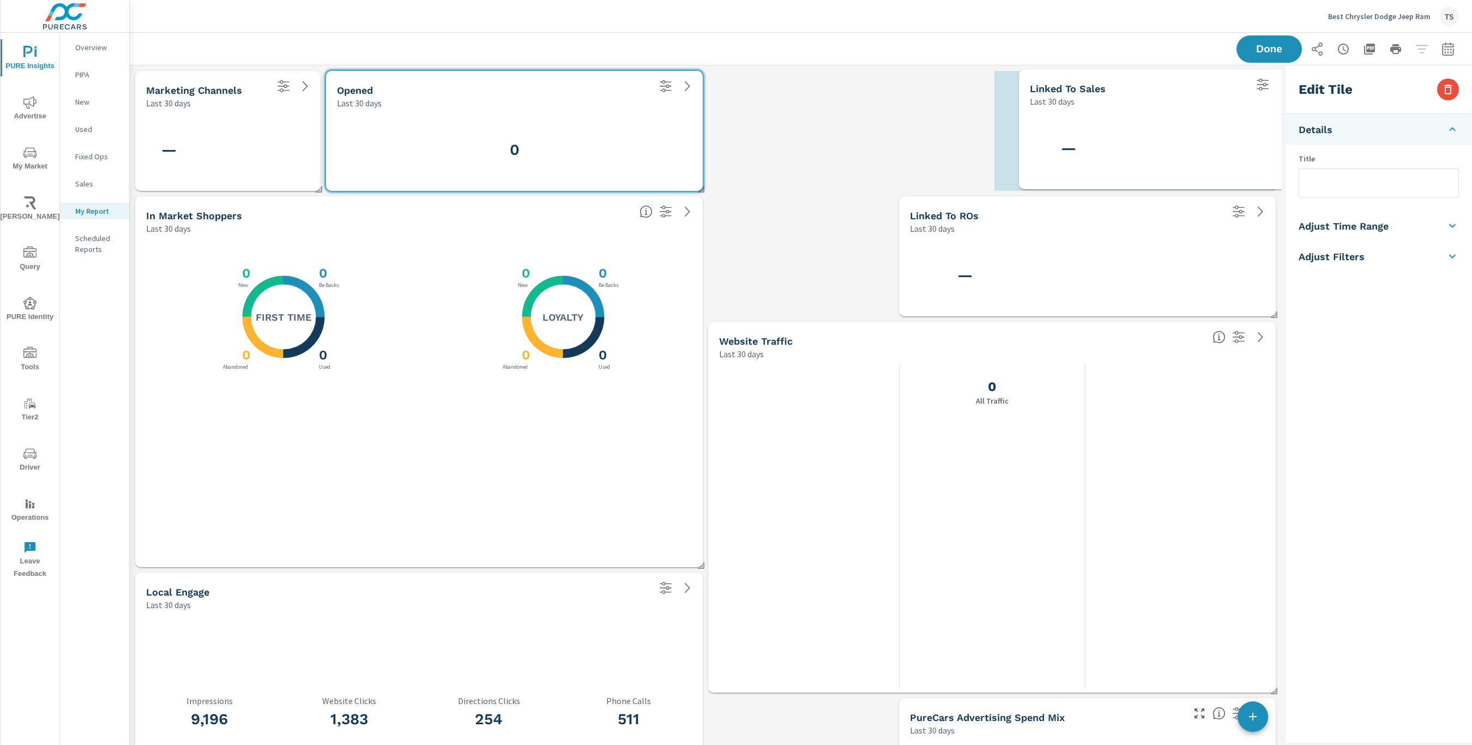
drag, startPoint x: 636, startPoint y: 275, endPoint x: 1145, endPoint y: 159, distance: 522.0
click at [1145, 159] on div "—" at bounding box center [1160, 148] width 272 height 73
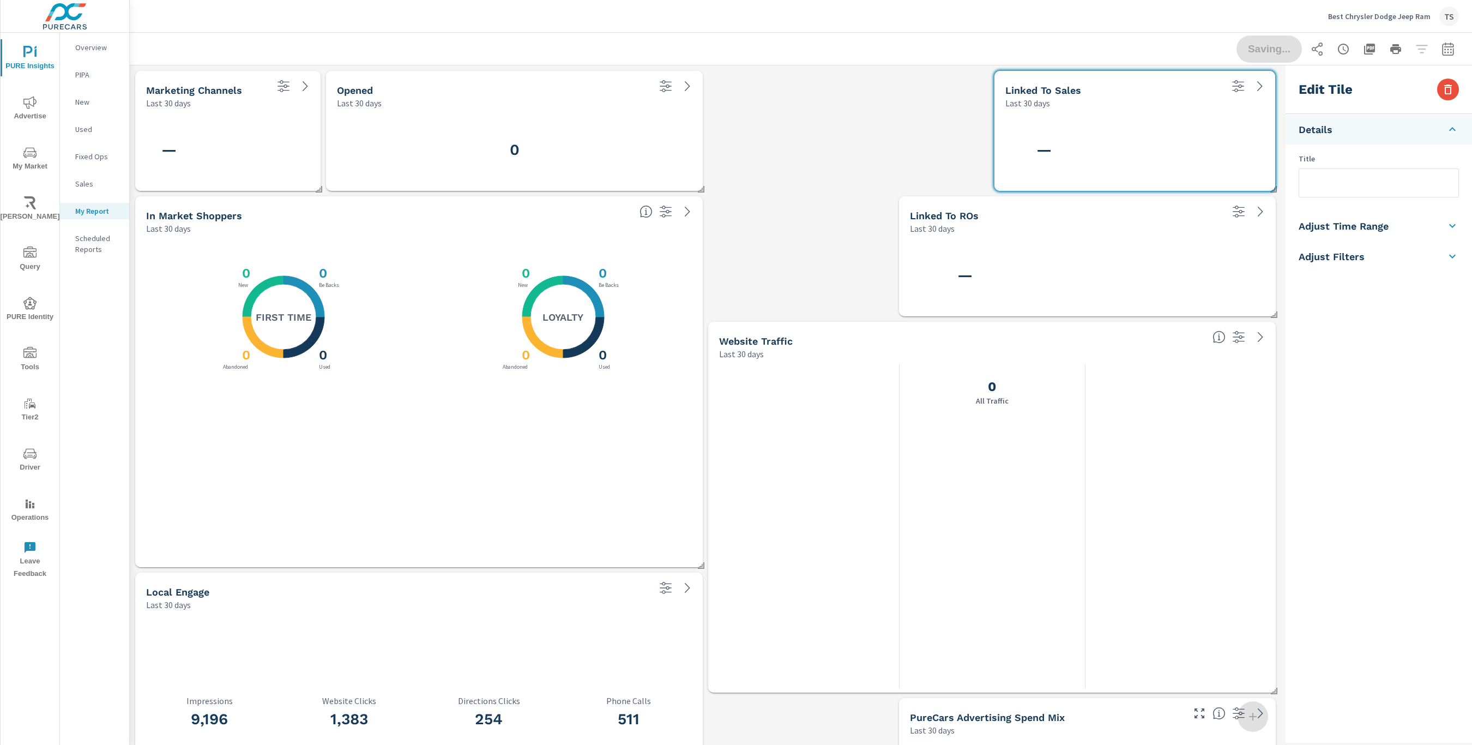
click at [1075, 266] on div "—" at bounding box center [1088, 275] width 368 height 73
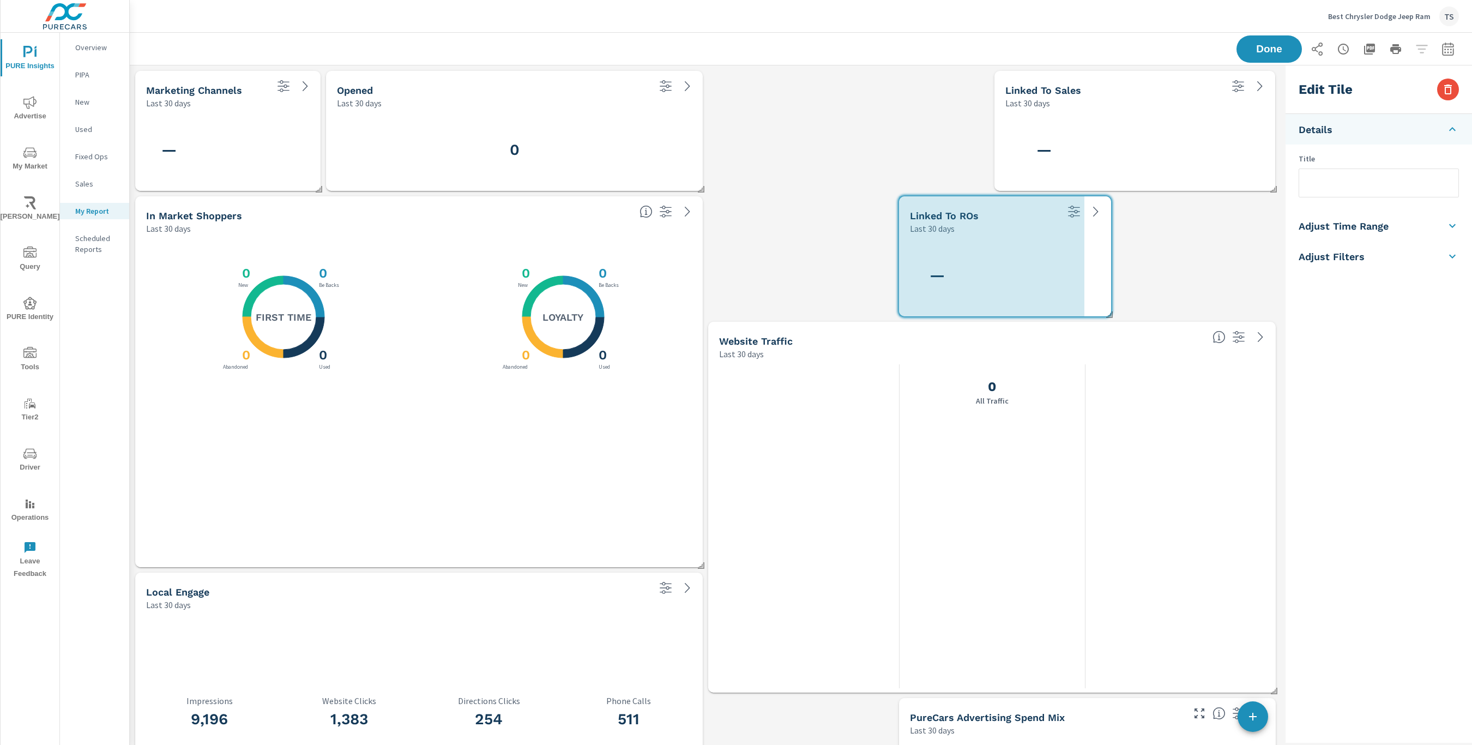
drag, startPoint x: 1271, startPoint y: 312, endPoint x: 1084, endPoint y: 285, distance: 189.0
click at [1106, 286] on div "Linked To ROs Last 30 days —" at bounding box center [1005, 256] width 212 height 120
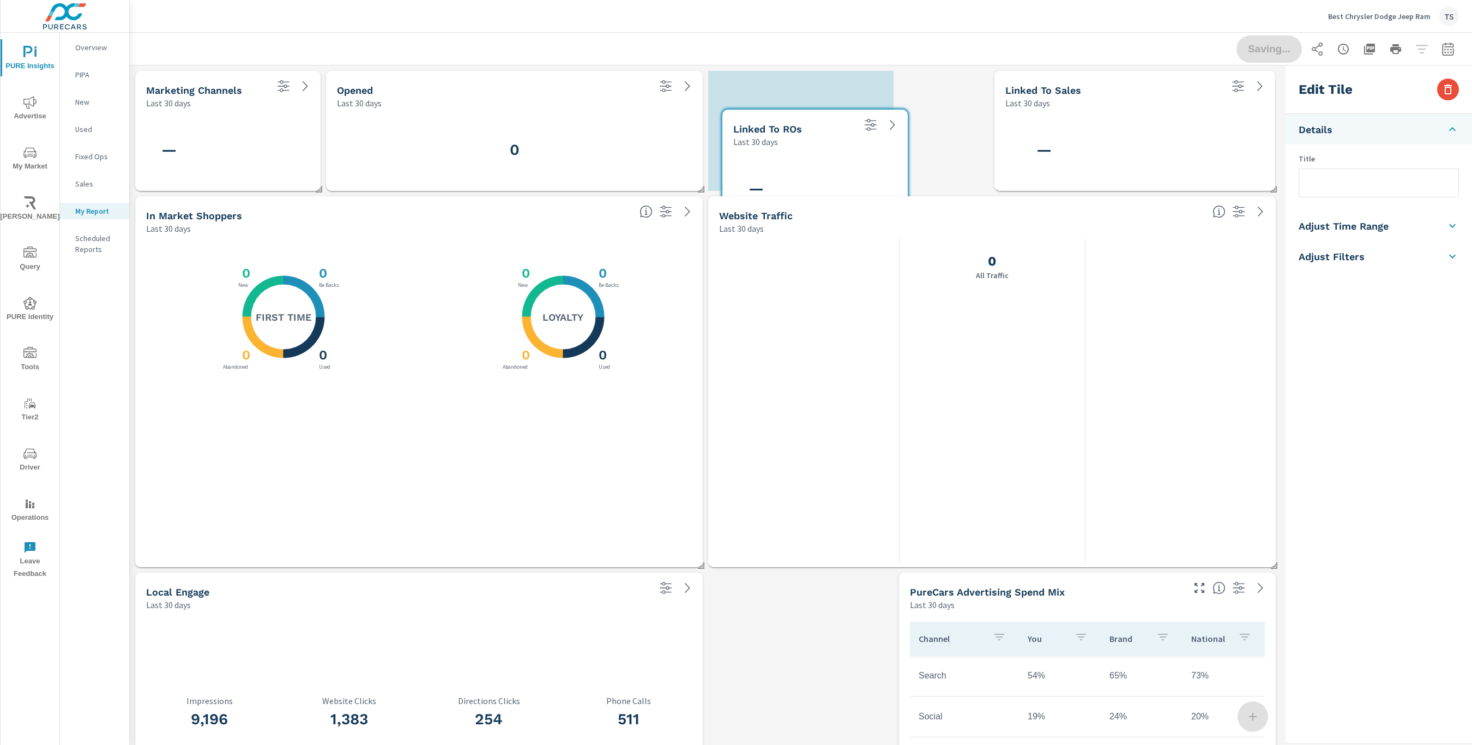
scroll to position [1009, 1152]
drag, startPoint x: 1030, startPoint y: 274, endPoint x: 858, endPoint y: 154, distance: 209.8
click at [858, 154] on div "—" at bounding box center [818, 151] width 177 height 73
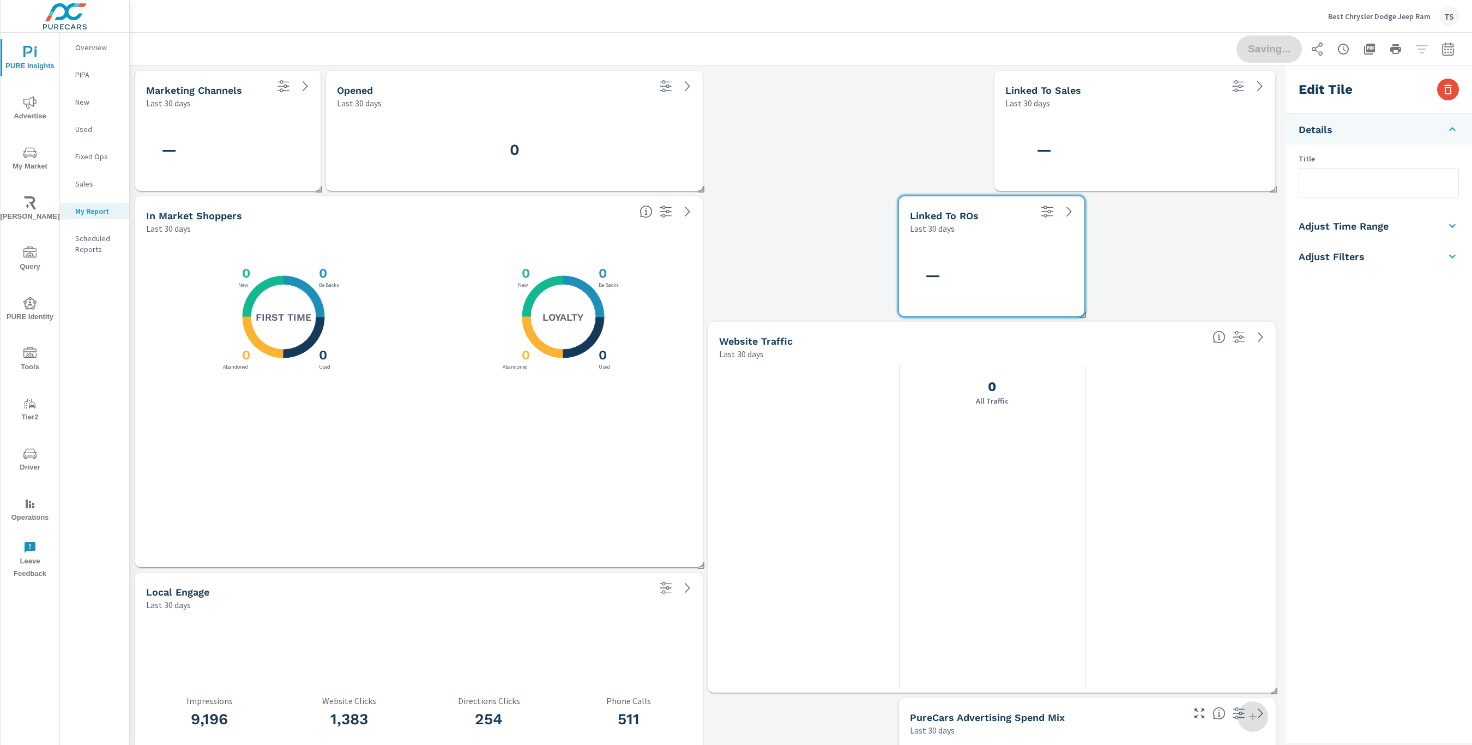
scroll to position [1134, 1152]
drag, startPoint x: 679, startPoint y: 184, endPoint x: 627, endPoint y: 183, distance: 52.4
click at [692, 183] on span at bounding box center [697, 185] width 11 height 11
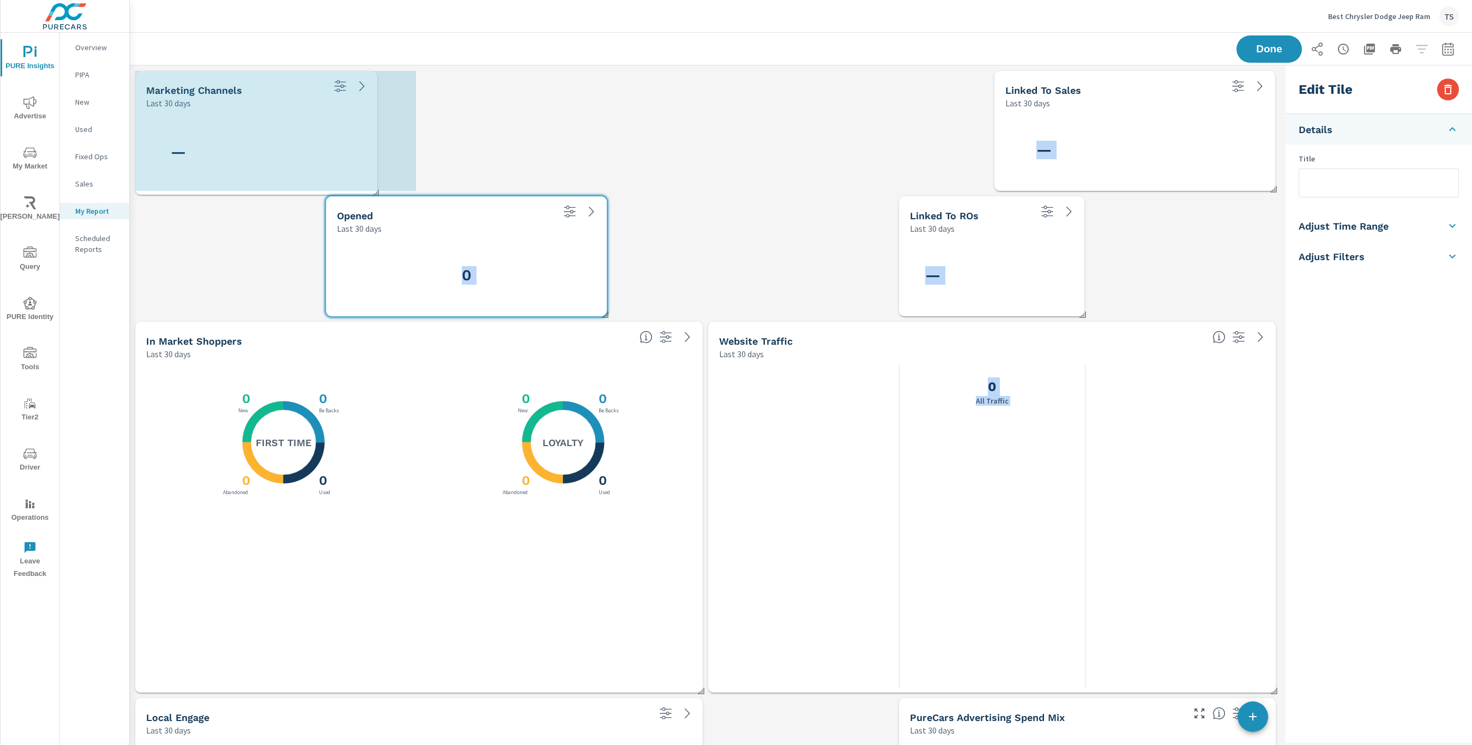
drag, startPoint x: 314, startPoint y: 186, endPoint x: 371, endPoint y: 190, distance: 56.8
click at [371, 190] on div "Marketing channels Last 30 days — Linked To Sales Last 30 days — Linked To ROs …" at bounding box center [706, 632] width 1152 height 1134
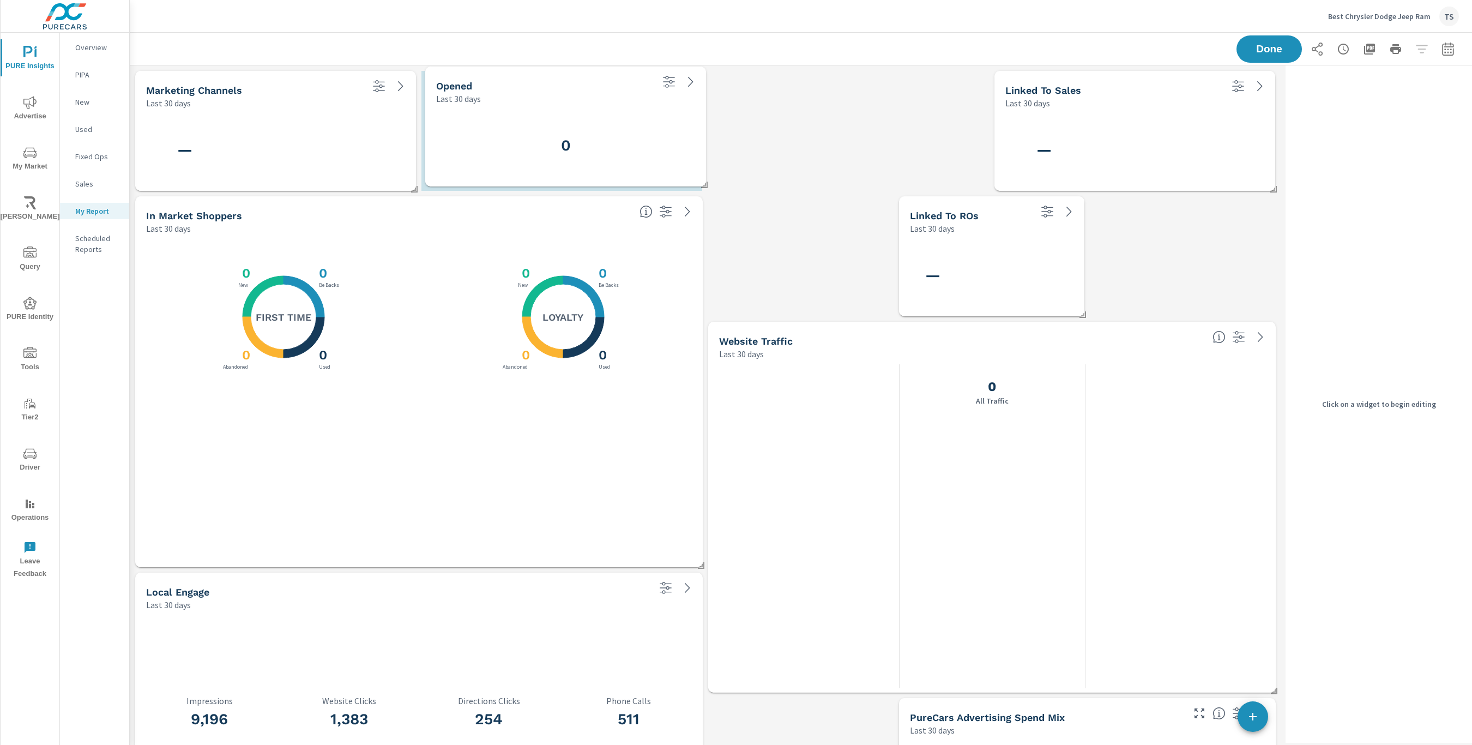
drag, startPoint x: 456, startPoint y: 238, endPoint x: 550, endPoint y: 110, distance: 159.1
click at [550, 110] on div "0" at bounding box center [566, 145] width 272 height 73
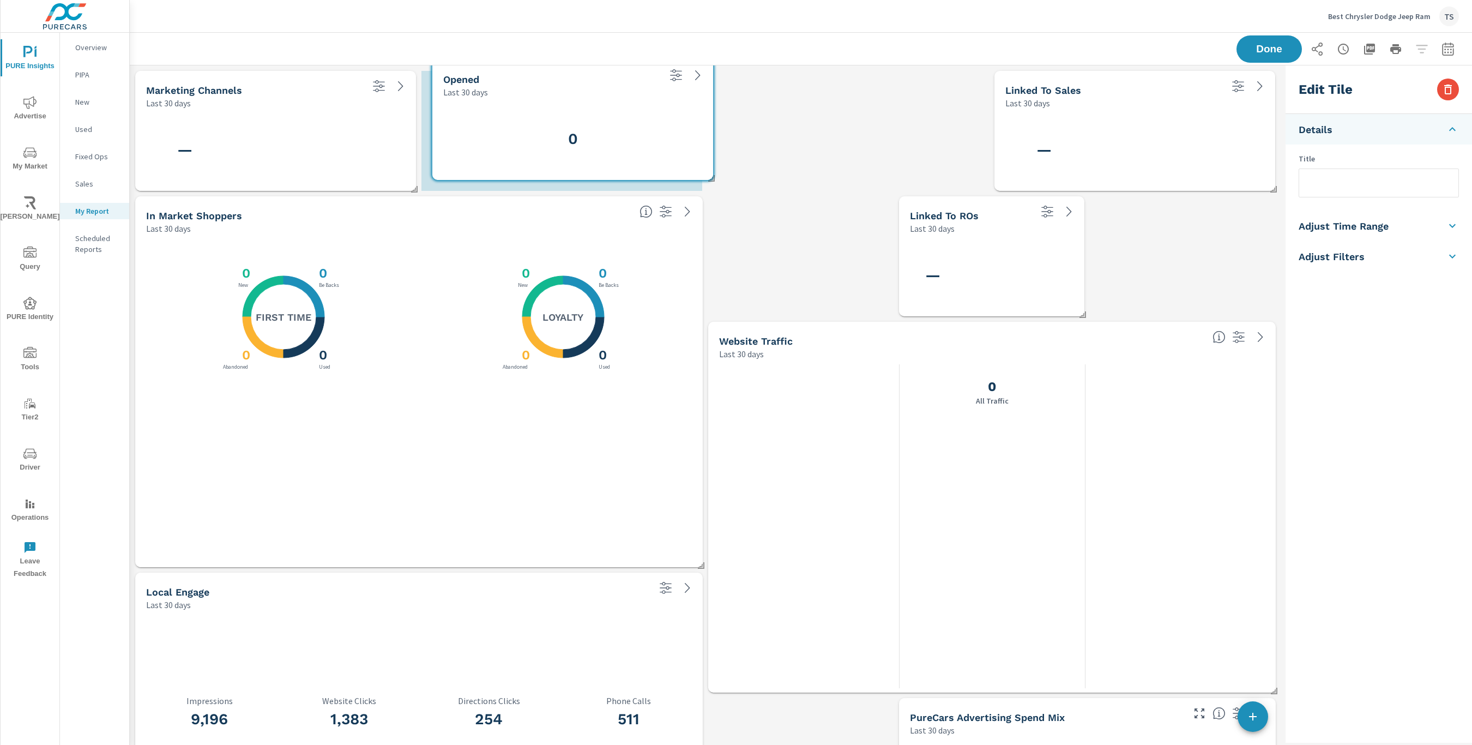
drag, startPoint x: 574, startPoint y: 242, endPoint x: 680, endPoint y: 106, distance: 172.6
click at [680, 106] on div "0" at bounding box center [573, 139] width 272 height 73
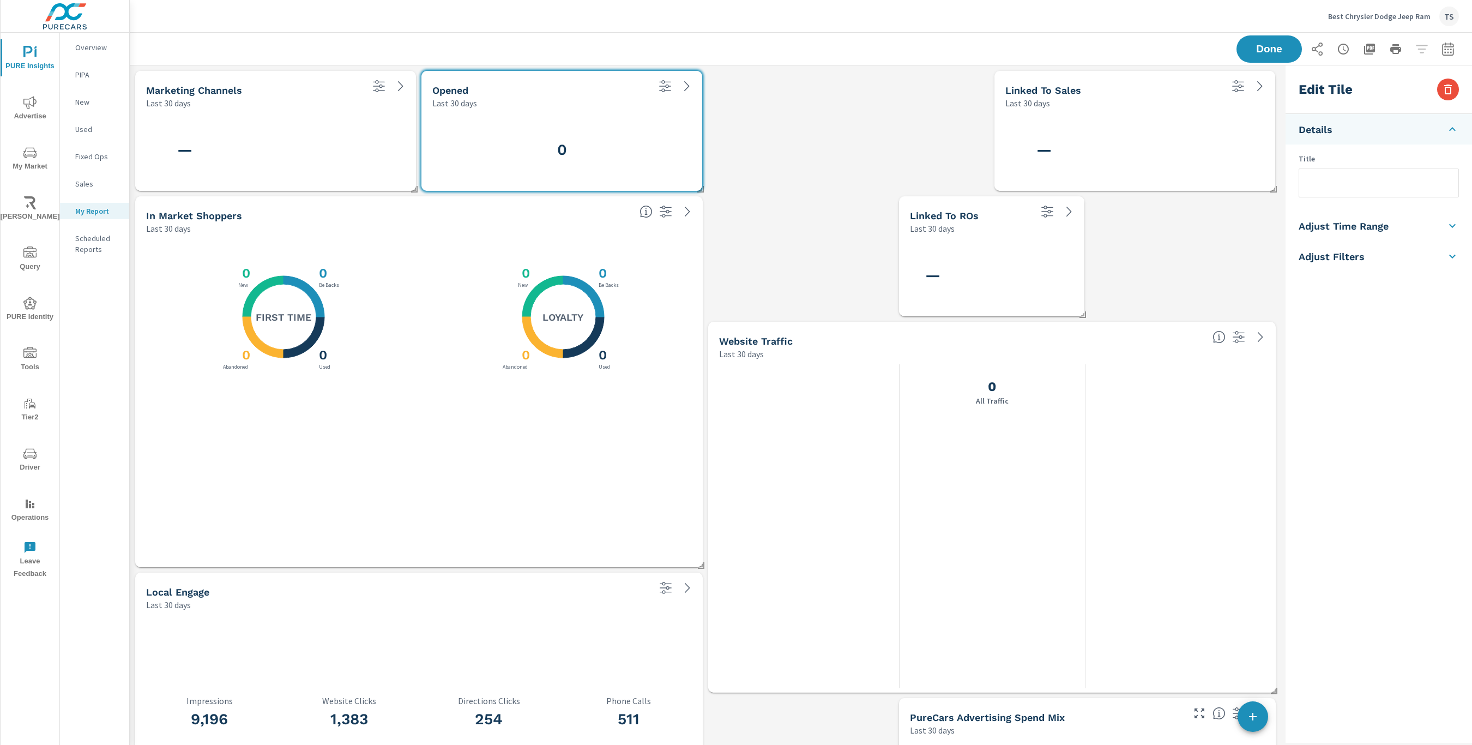
click at [1388, 181] on input "text" at bounding box center [1379, 183] width 159 height 28
type input "Avg Touchpoints"
click at [1442, 372] on div "Edit Tile Details Title Avg Touchpoints Adjust Time Range Fixed Dates Date Peri…" at bounding box center [1379, 403] width 187 height 677
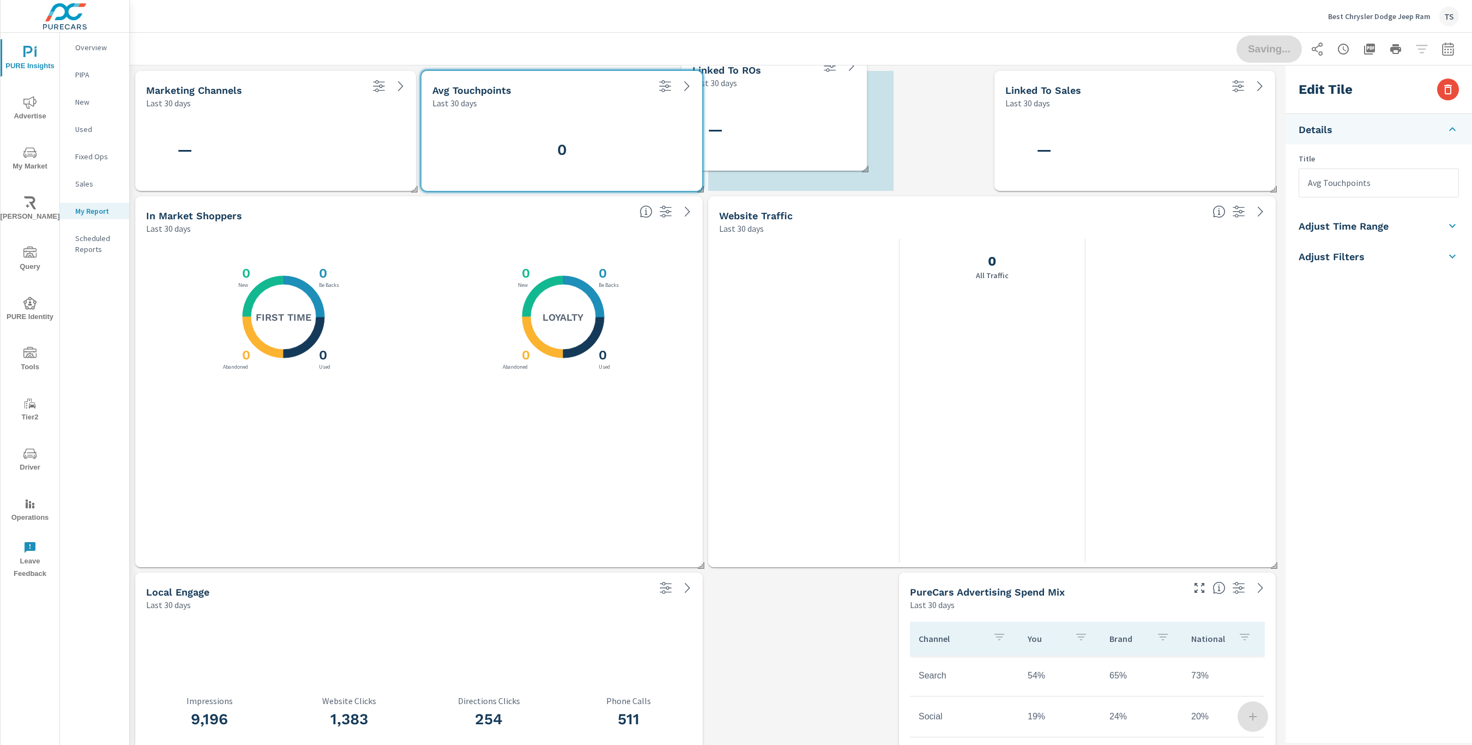
scroll to position [5, 5]
drag, startPoint x: 951, startPoint y: 249, endPoint x: 769, endPoint y: 121, distance: 222.3
click at [767, 118] on div "—" at bounding box center [751, 144] width 46 height 60
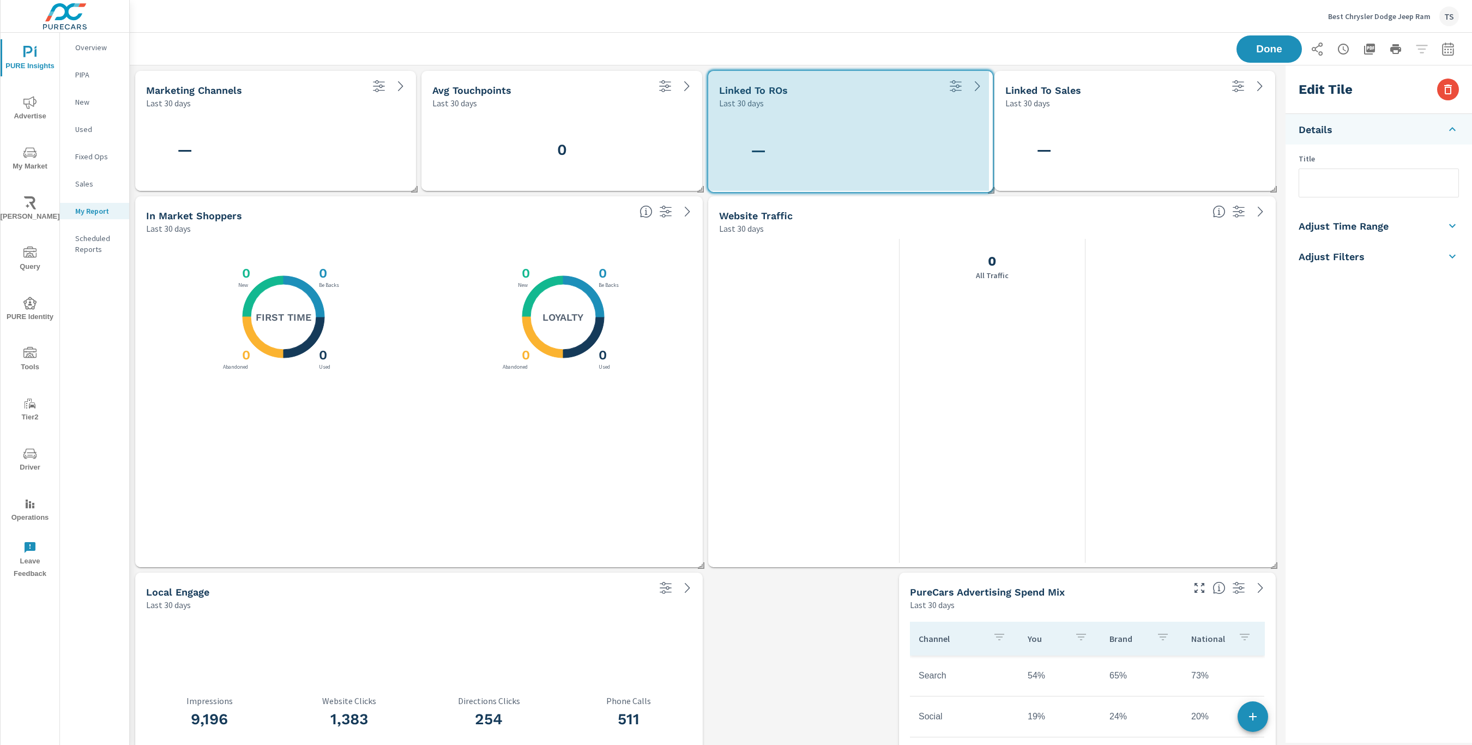
drag, startPoint x: 919, startPoint y: 189, endPoint x: 992, endPoint y: 189, distance: 72.5
click at [992, 189] on span at bounding box center [987, 186] width 11 height 11
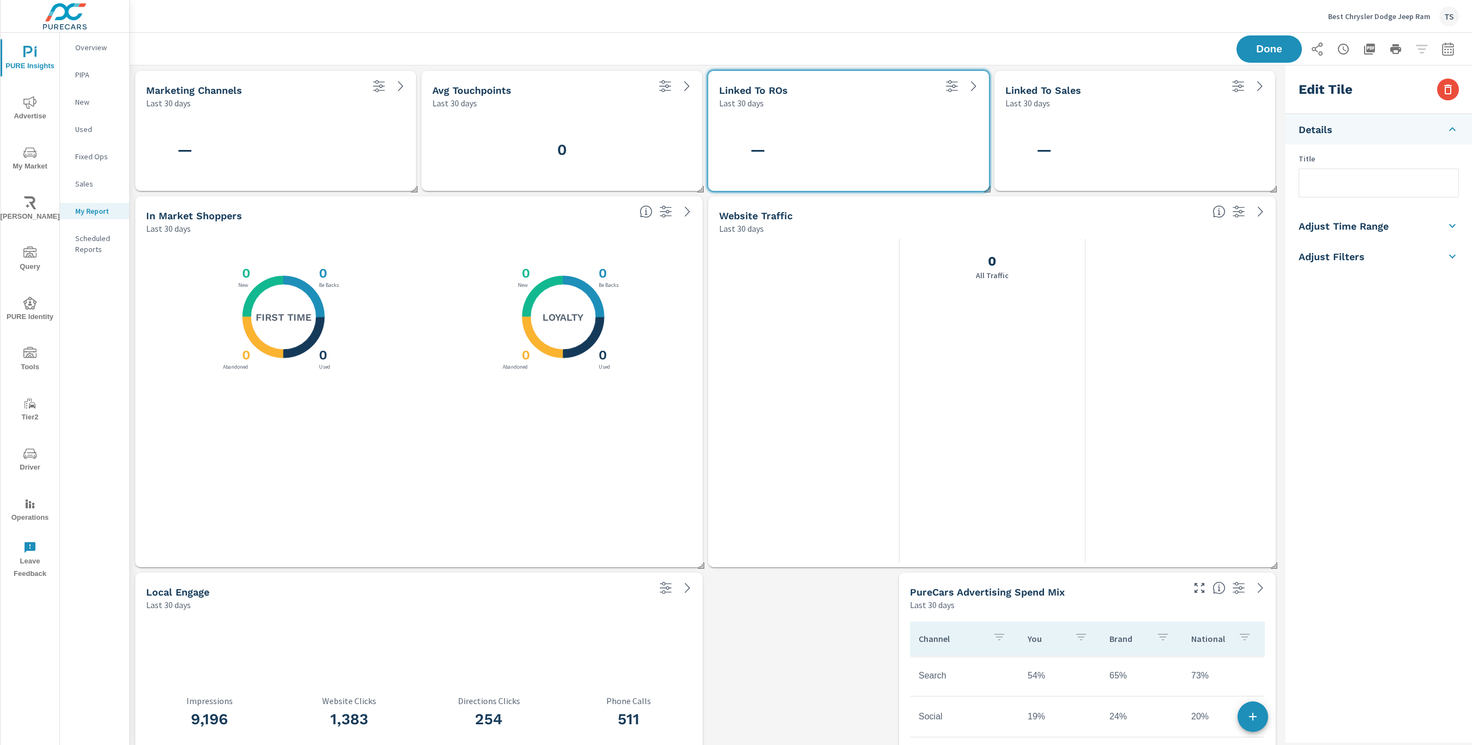
click at [630, 151] on h3 "0" at bounding box center [561, 150] width 259 height 19
type input "Avg Touchpoints"
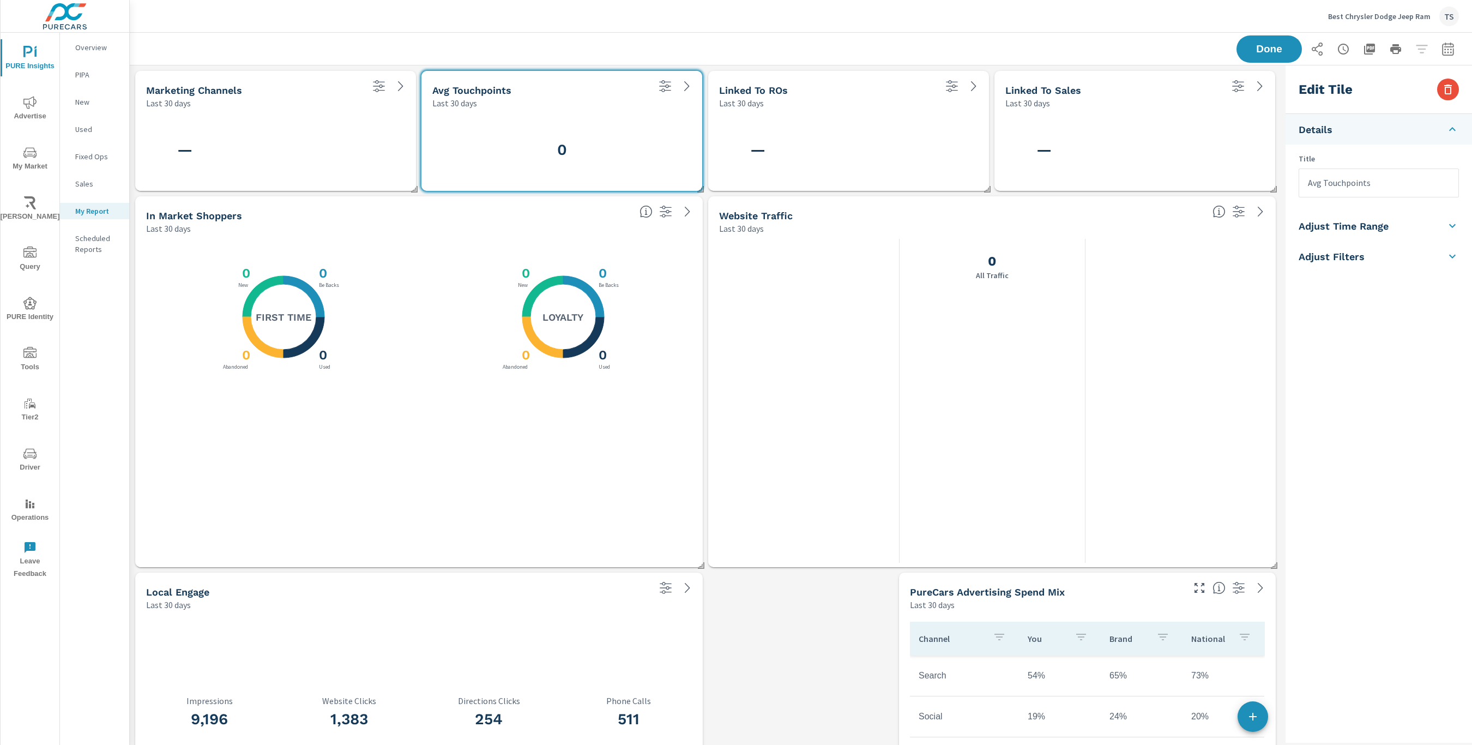
click at [897, 130] on div "—" at bounding box center [849, 149] width 272 height 73
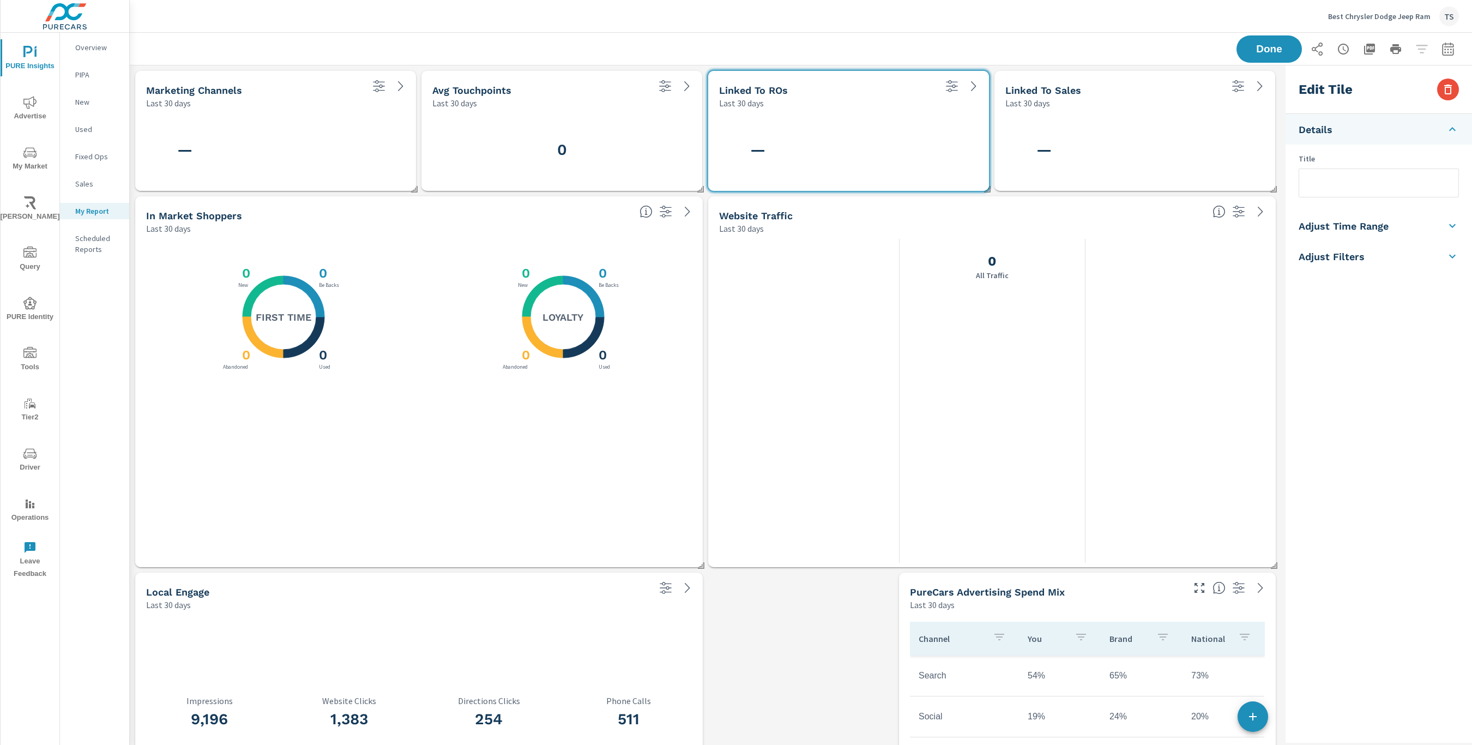
click at [1332, 182] on input "text" at bounding box center [1379, 183] width 159 height 28
type input "I"
type input "Shoppers"
click at [1392, 376] on div "Edit Tile Details Title Shoppers Adjust Time Range Fixed Dates Date Period Last…" at bounding box center [1379, 403] width 187 height 677
click at [1155, 145] on div "—" at bounding box center [1135, 149] width 272 height 73
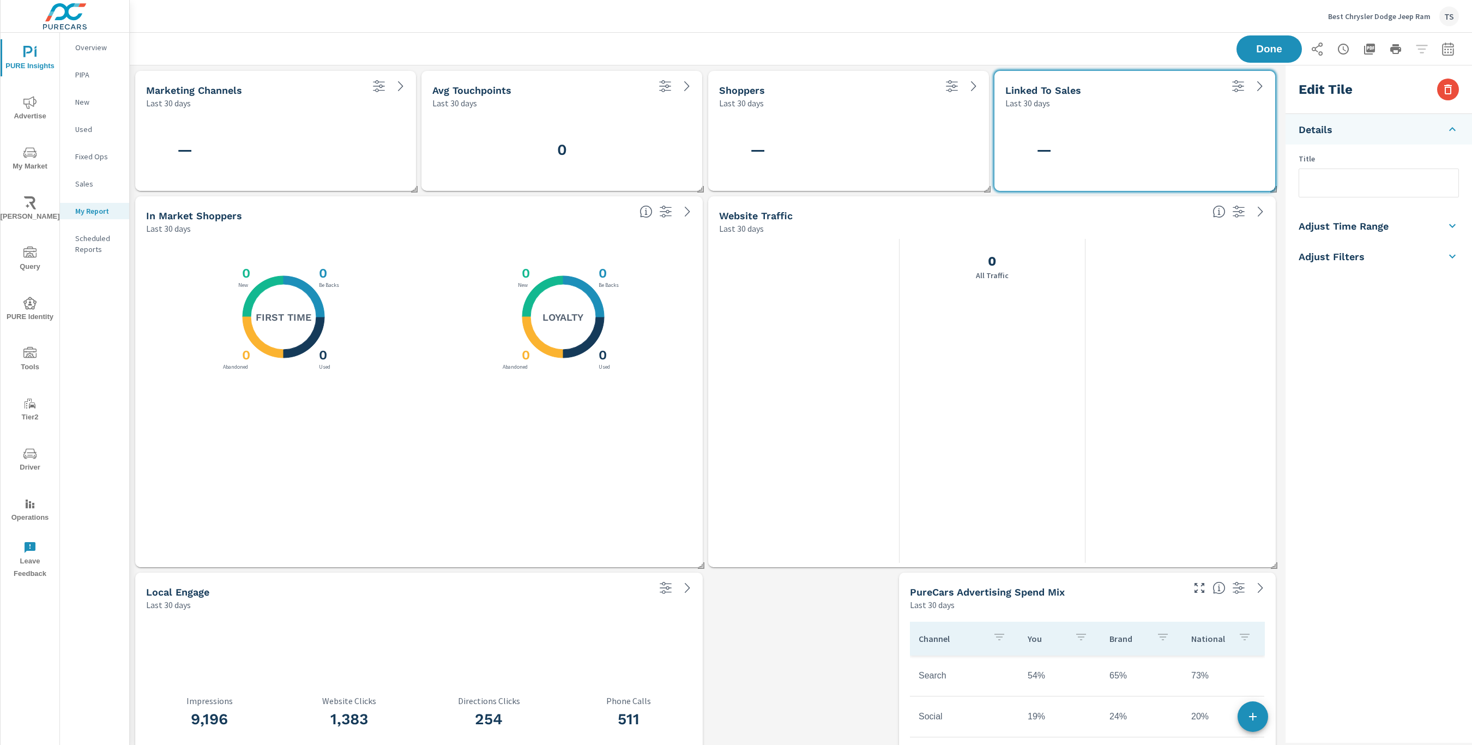
click at [479, 442] on div "X X X X 0 Be Backs 0 Used 0 Abandoned 0 New Loyalty" at bounding box center [559, 400] width 267 height 311
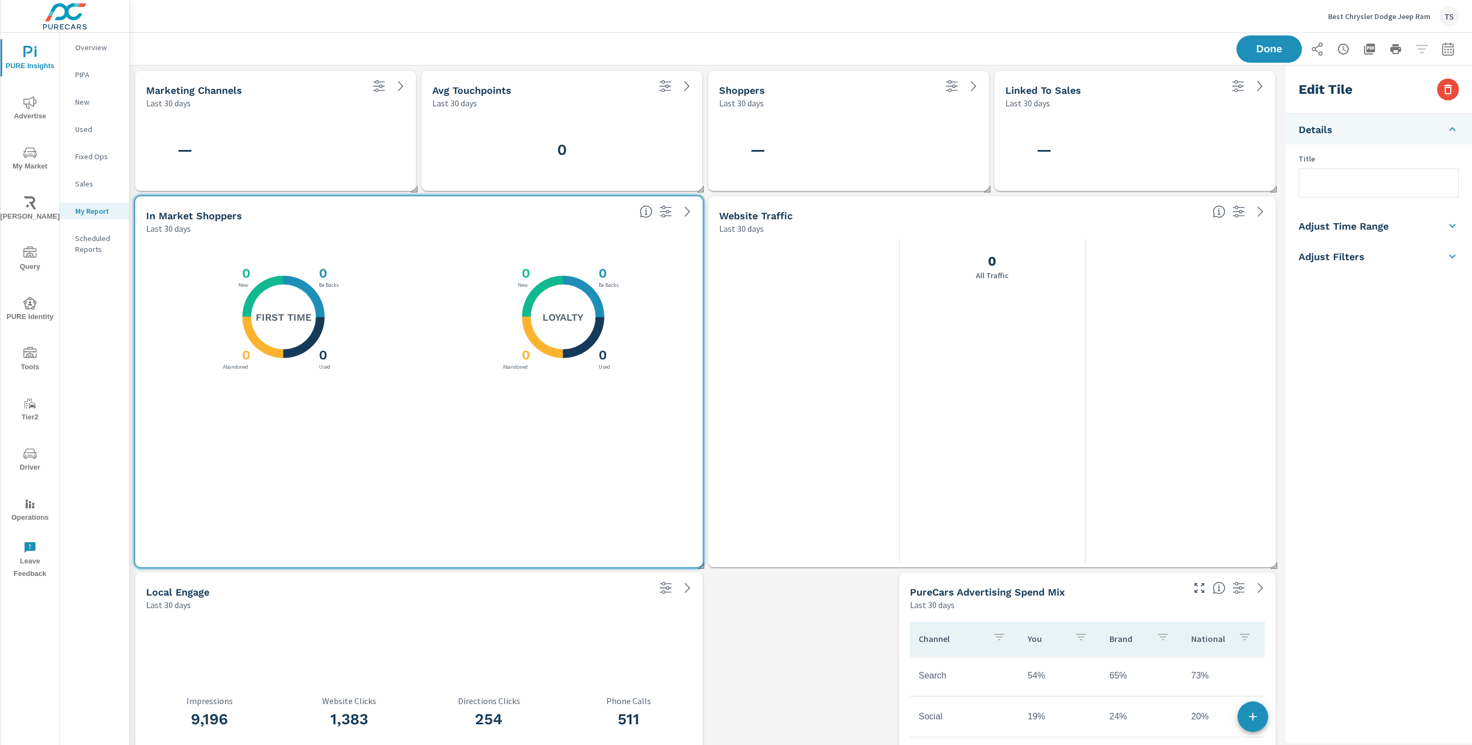
click at [1340, 185] on input "text" at bounding box center [1379, 183] width 159 height 28
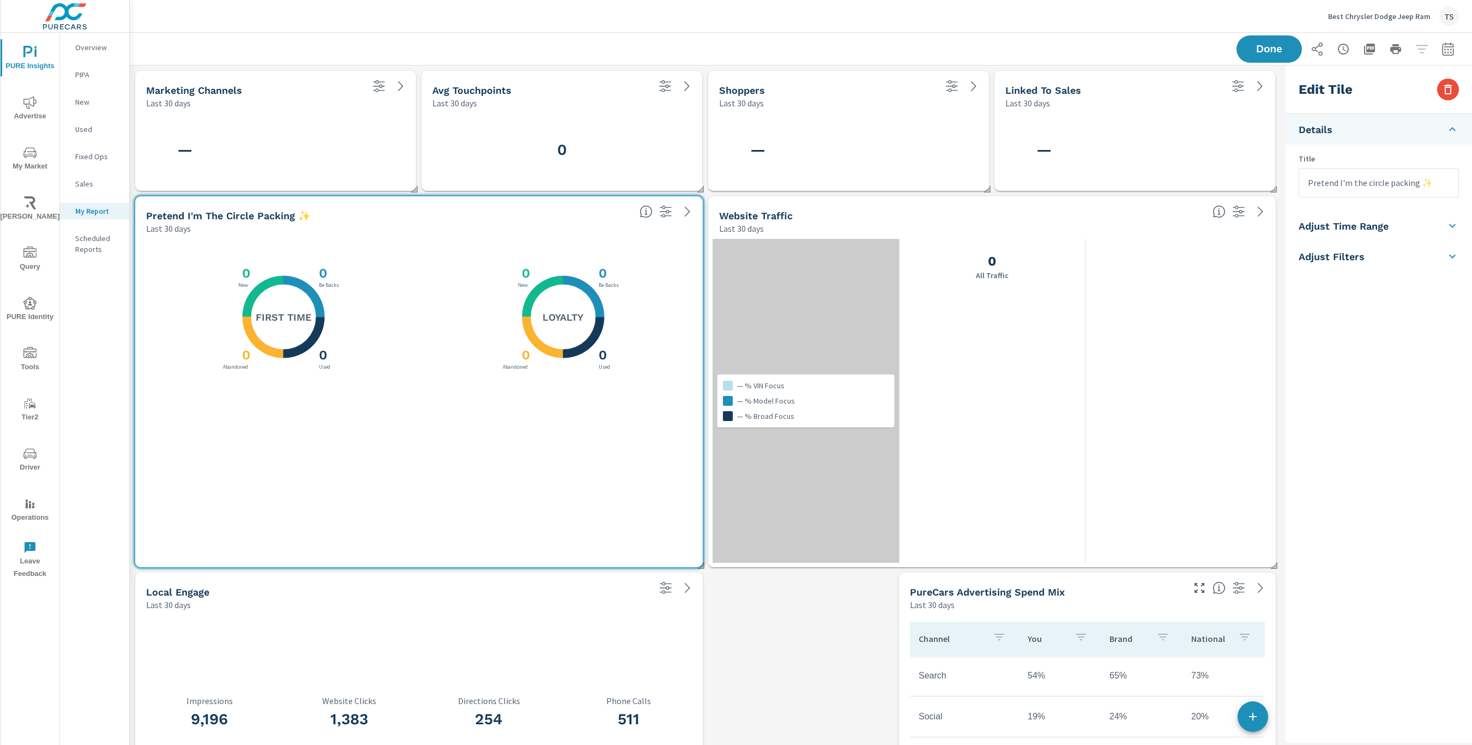
type input "Pretend I'm the circle packing ✨"
click at [786, 370] on div "— % VIN Focus — % Model Focus — % Broad Focus" at bounding box center [806, 401] width 187 height 324
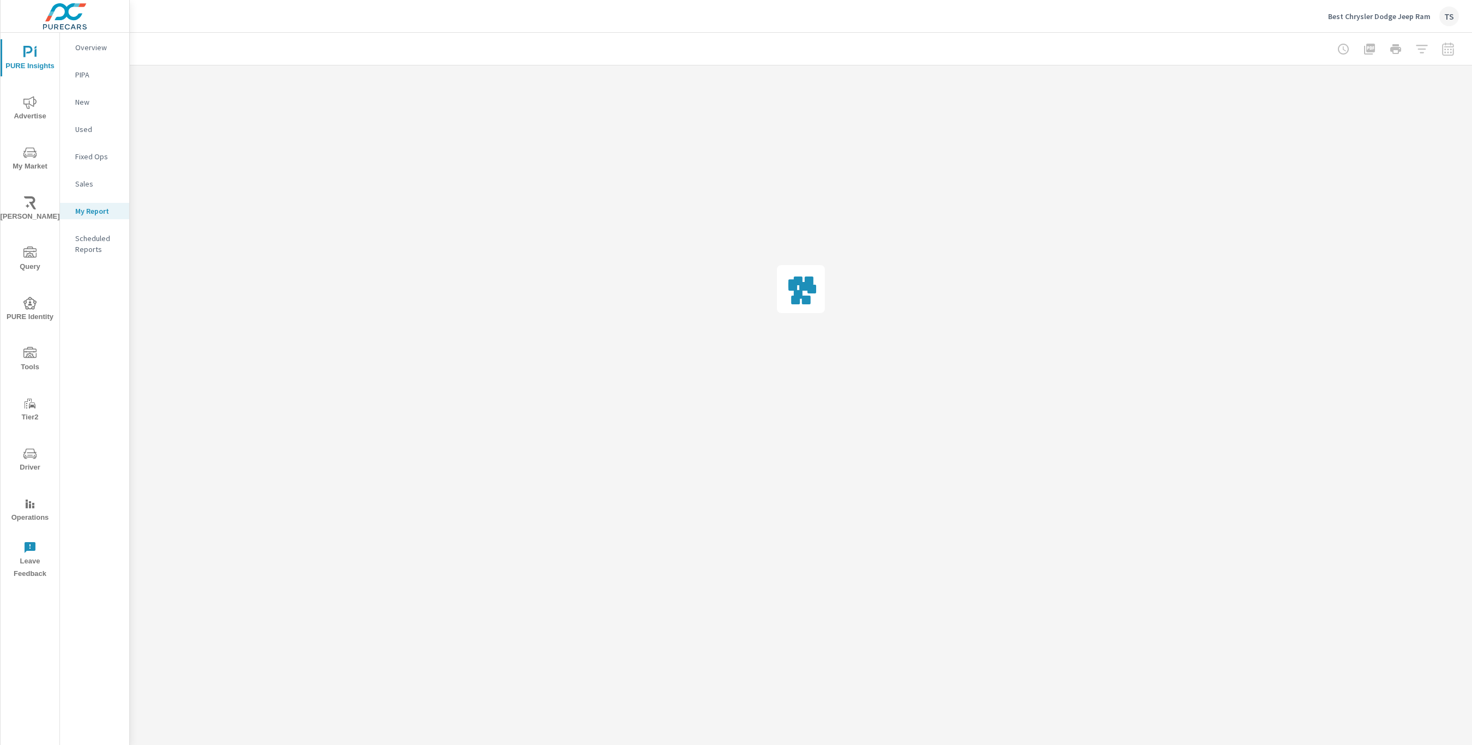
click at [868, 221] on div "PURE Insights Report Best Chrysler Dodge Jeep Ram Report date range: Aug 31, 20…" at bounding box center [801, 273] width 1343 height 480
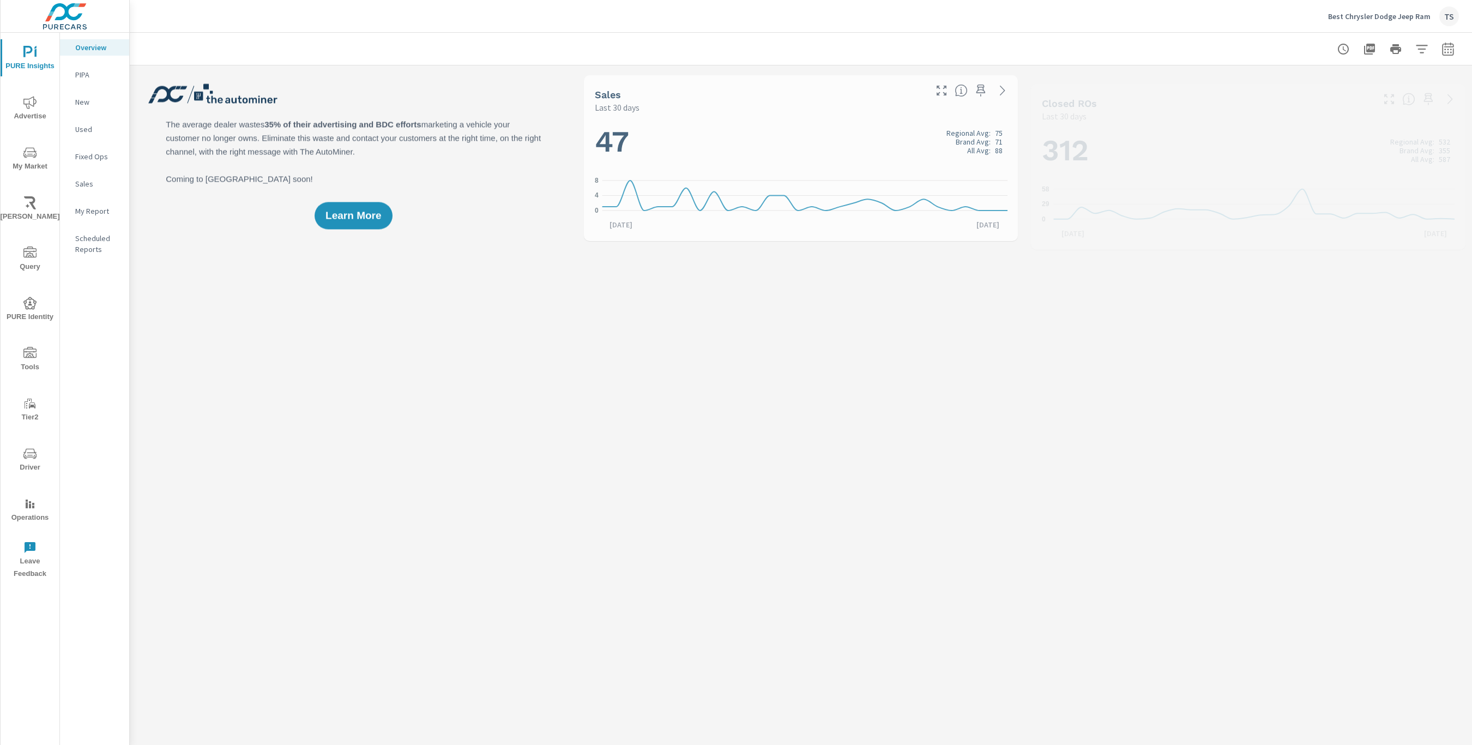
scroll to position [327, 0]
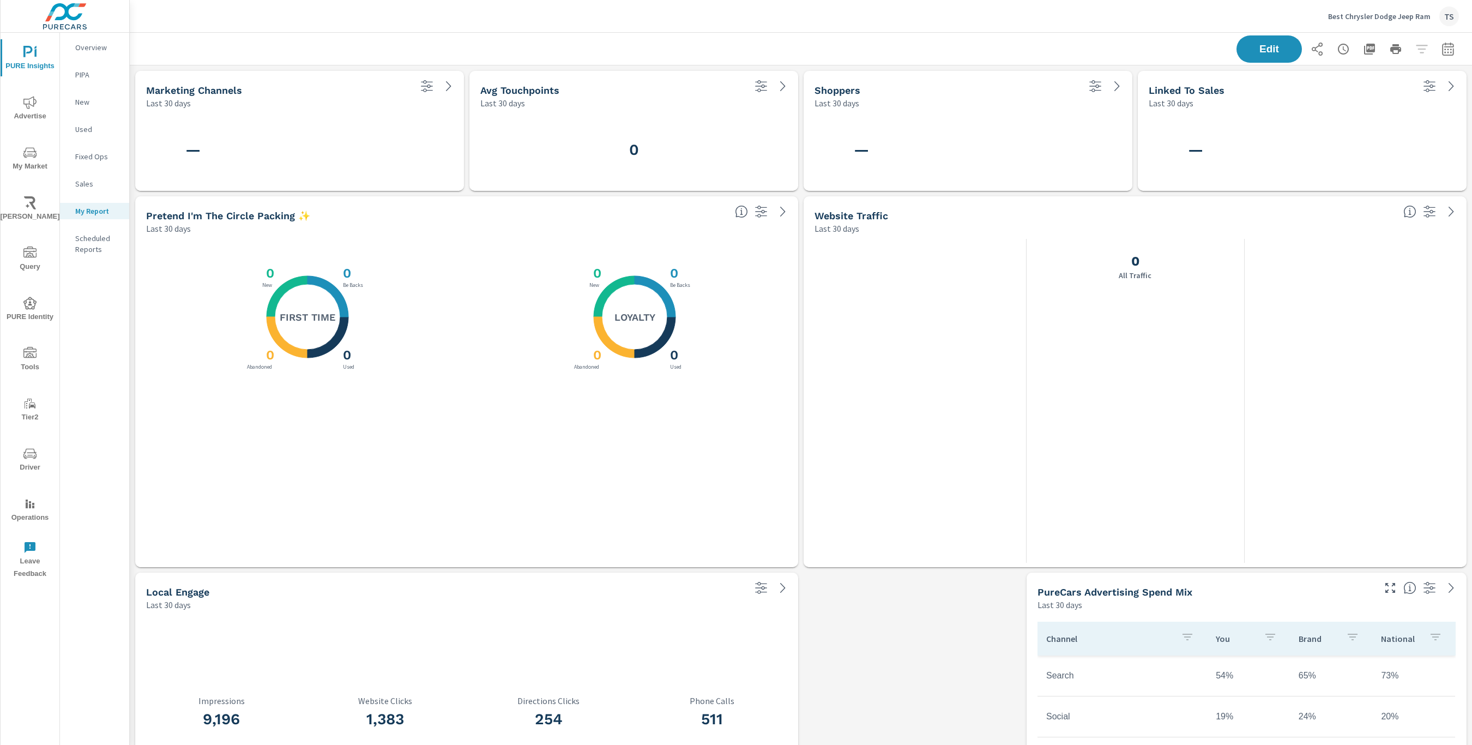
scroll to position [1009, 1343]
click at [1316, 212] on div "Website Traffic" at bounding box center [1105, 215] width 580 height 13
click at [1254, 35] on button "Edit" at bounding box center [1270, 49] width 68 height 28
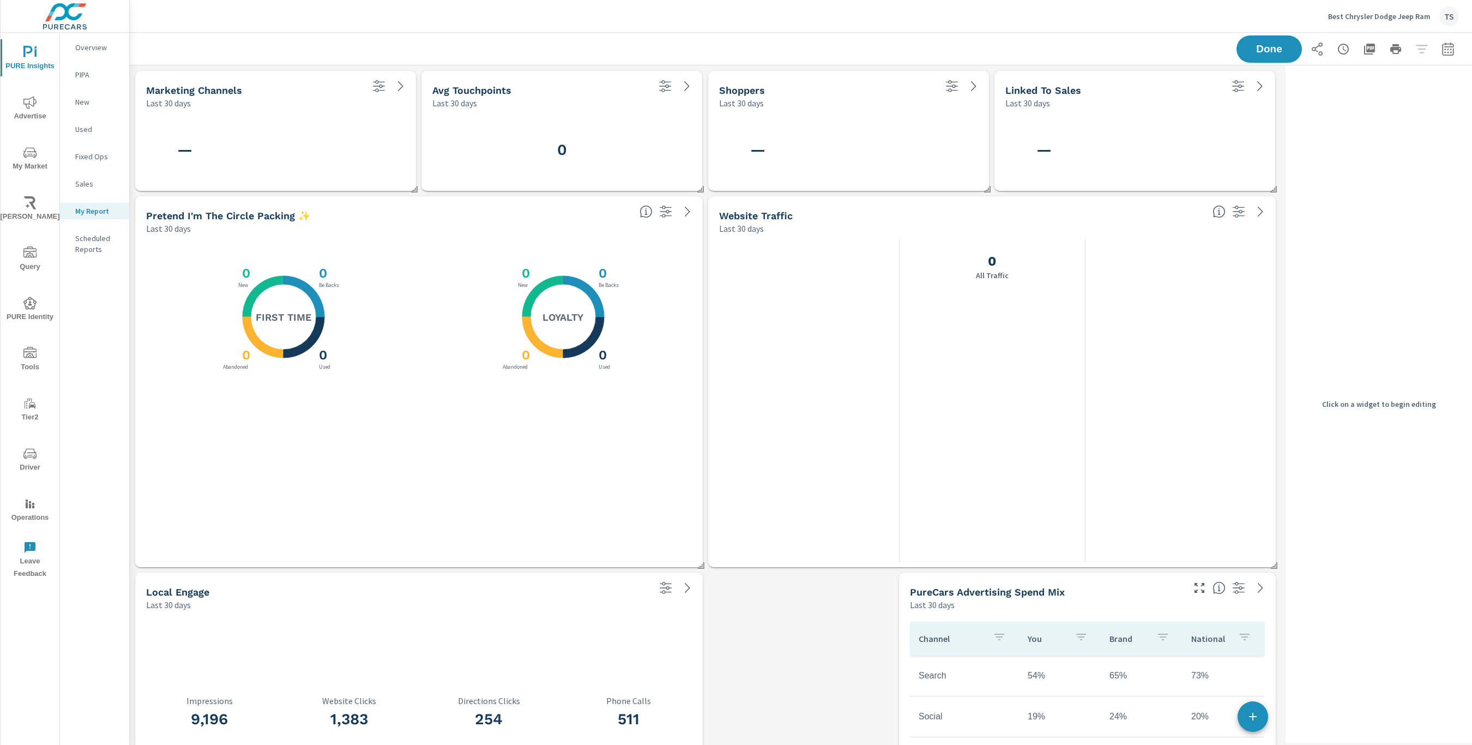
click at [1159, 200] on div "Website Traffic Last 30 days" at bounding box center [958, 215] width 500 height 39
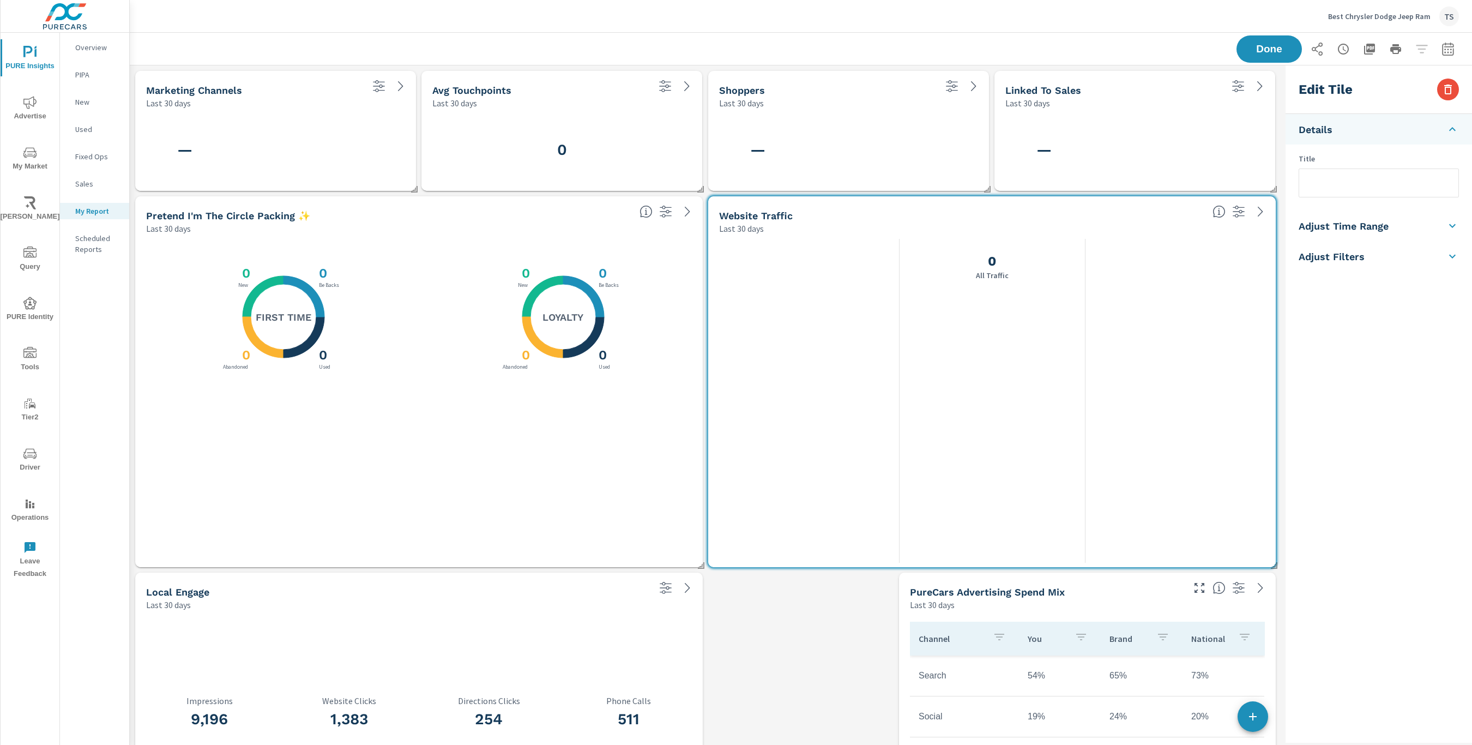
click at [1370, 188] on input "text" at bounding box center [1379, 183] width 159 height 28
type input "P"
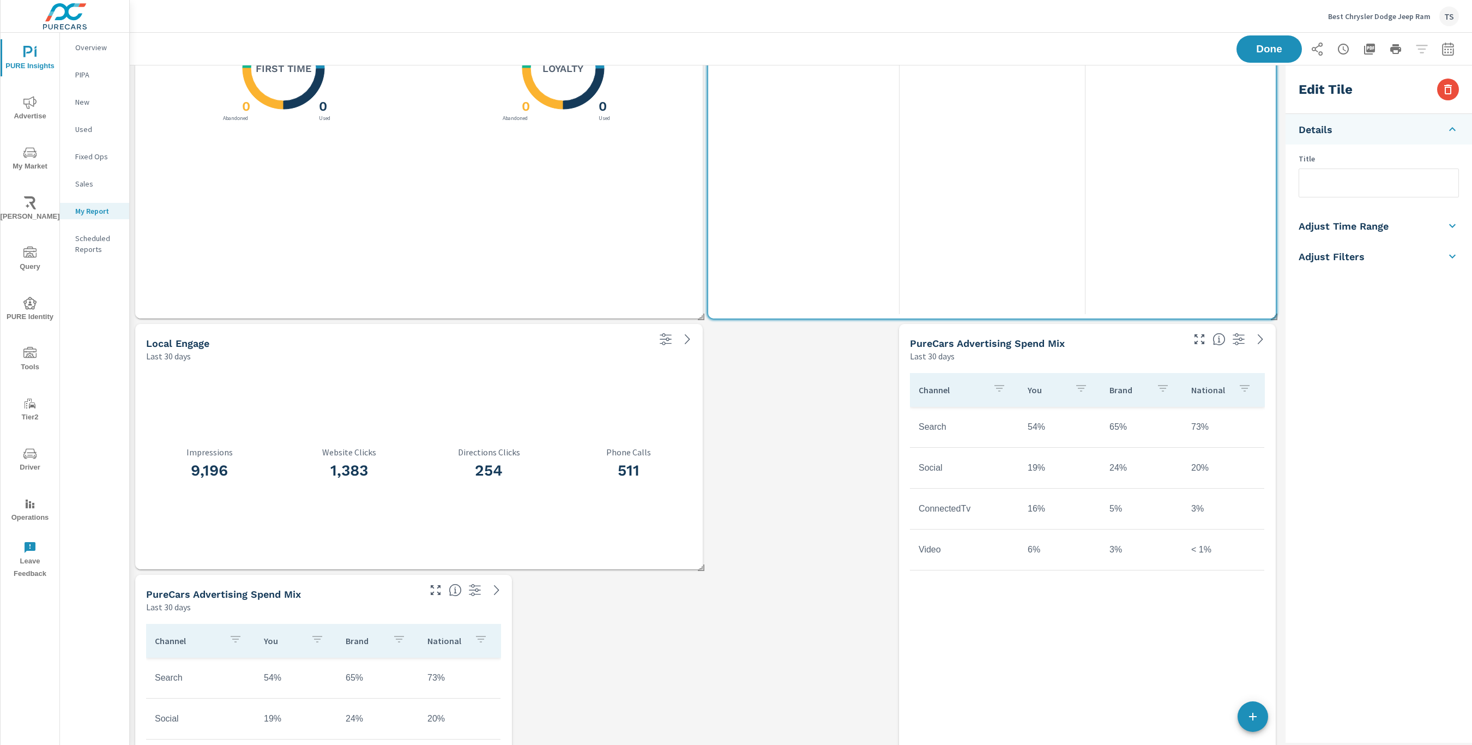
scroll to position [26, 0]
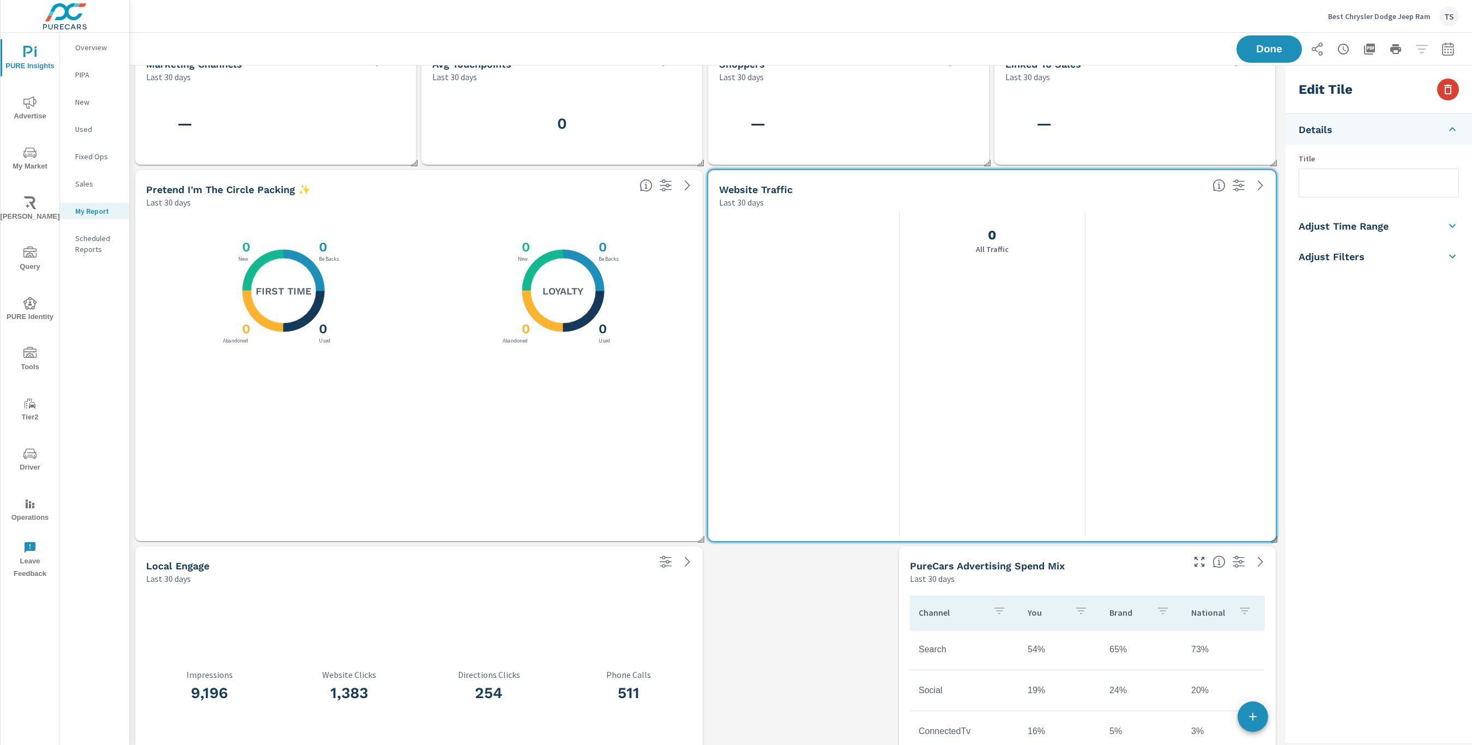
click at [1456, 90] on button "button" at bounding box center [1449, 90] width 22 height 22
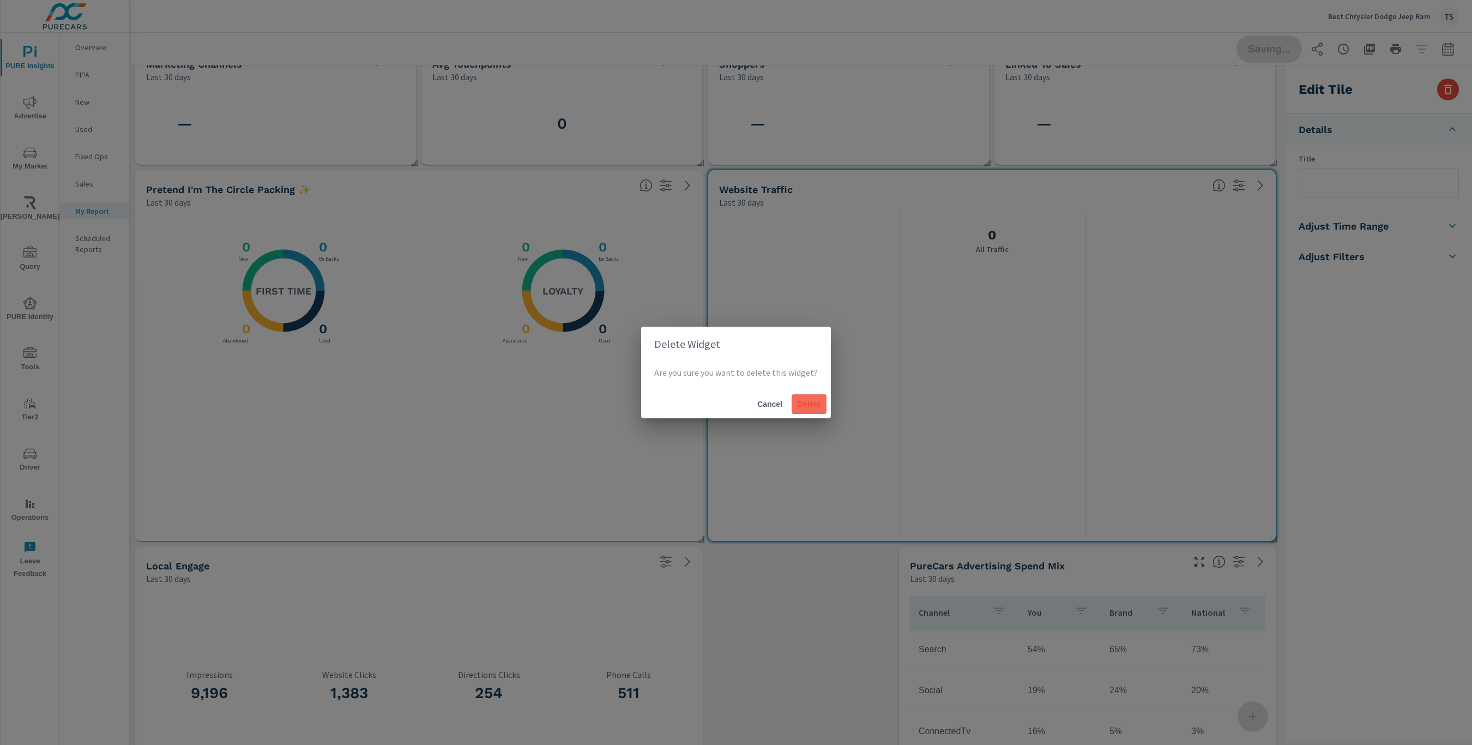
click at [800, 408] on span "Delete" at bounding box center [809, 404] width 26 height 10
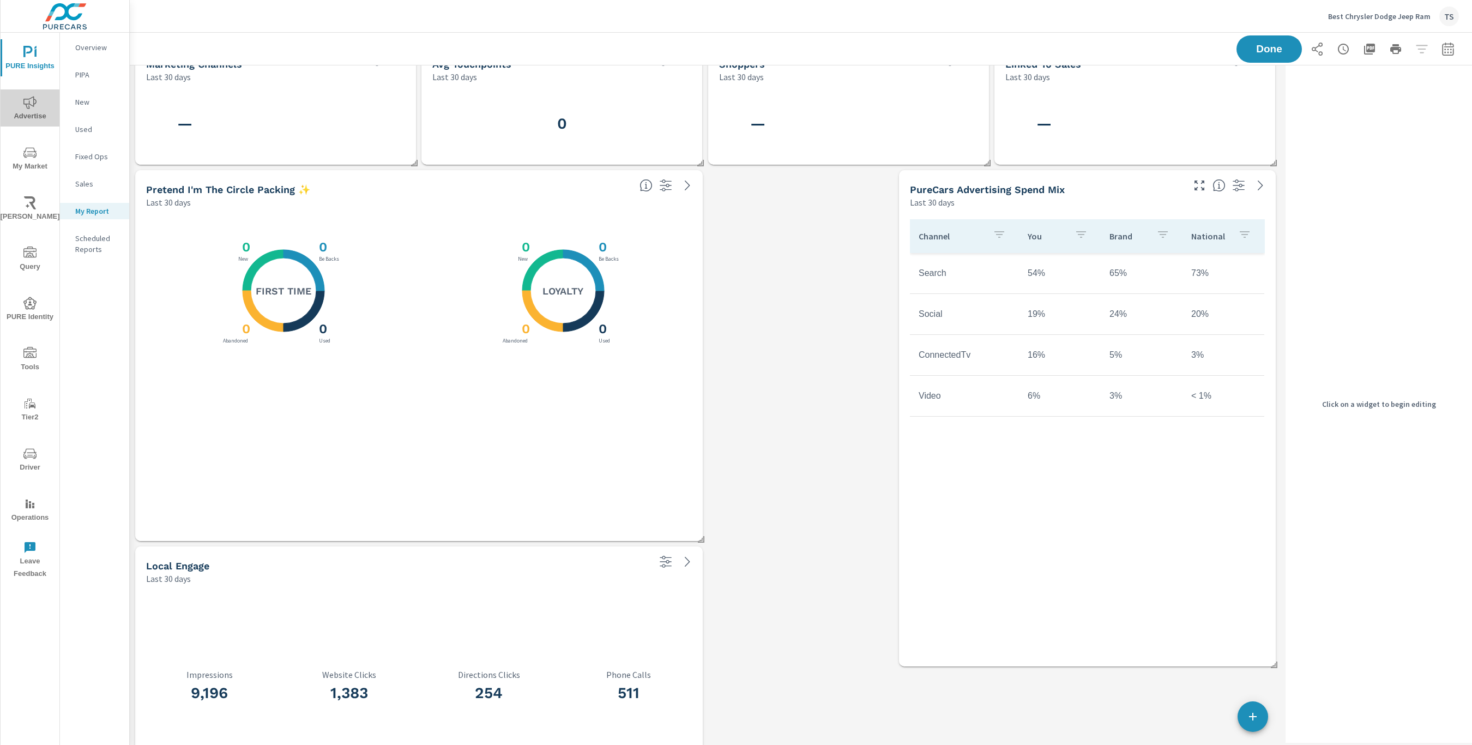
click at [41, 90] on button "Advertise" at bounding box center [30, 107] width 59 height 37
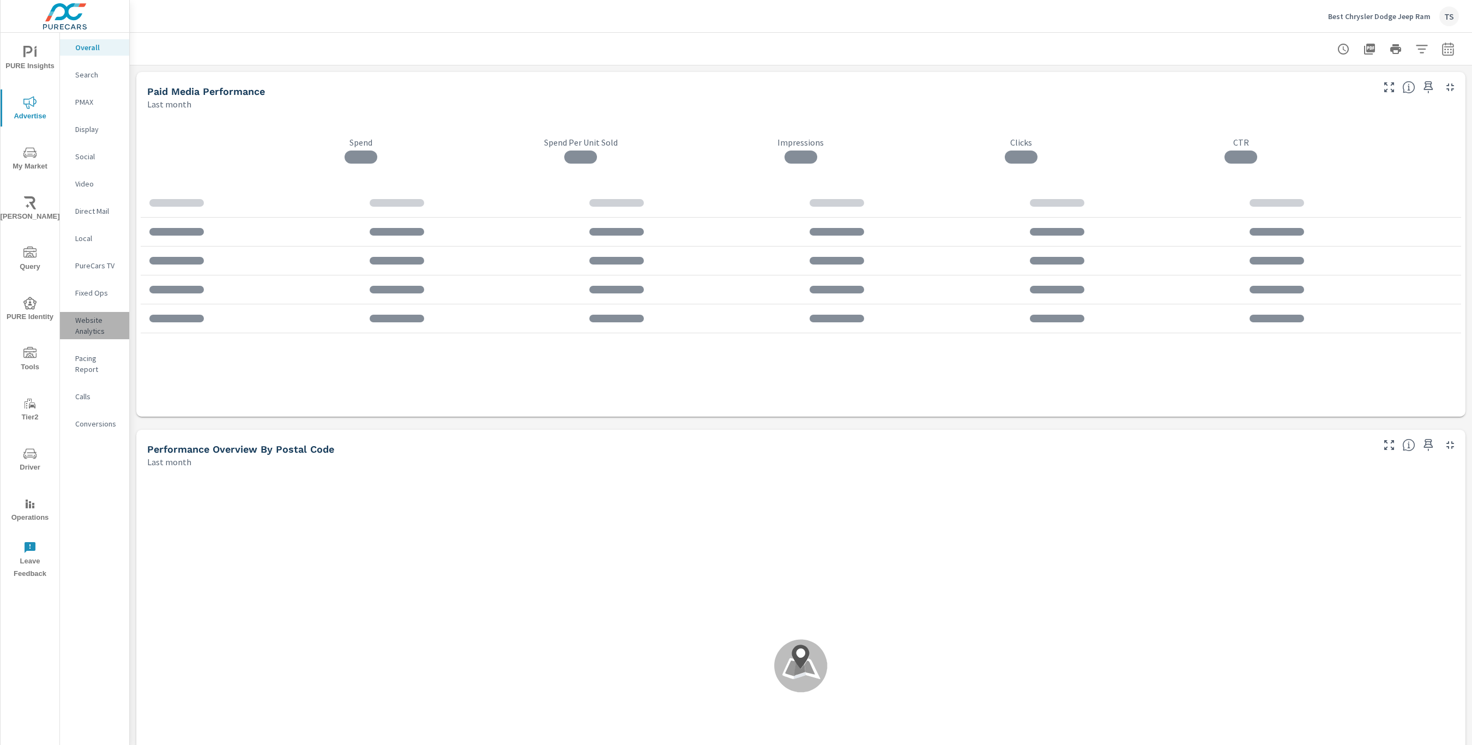
click at [109, 329] on p "Website Analytics" at bounding box center [97, 326] width 45 height 22
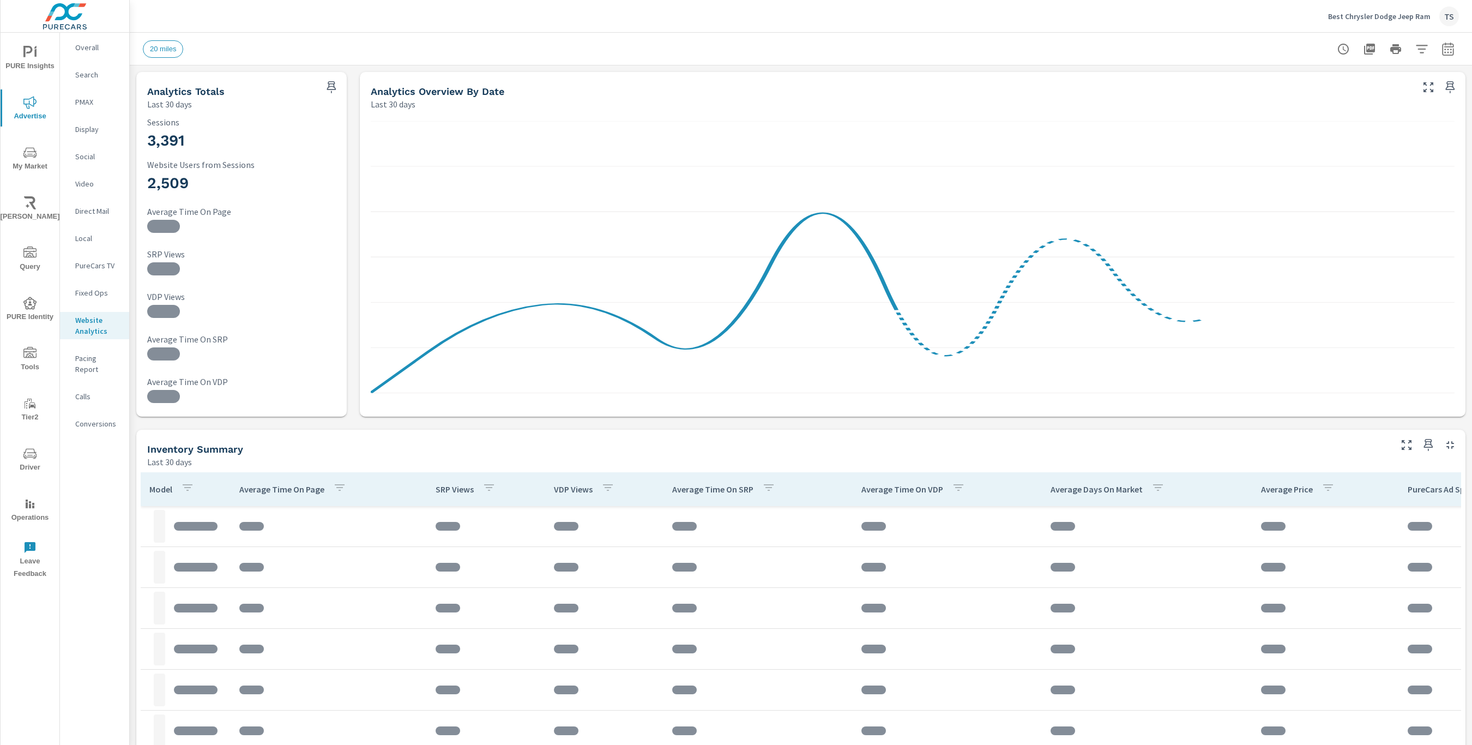
click at [341, 89] on div at bounding box center [332, 84] width 28 height 24
click at [28, 46] on icon "nav menu" at bounding box center [29, 52] width 13 height 13
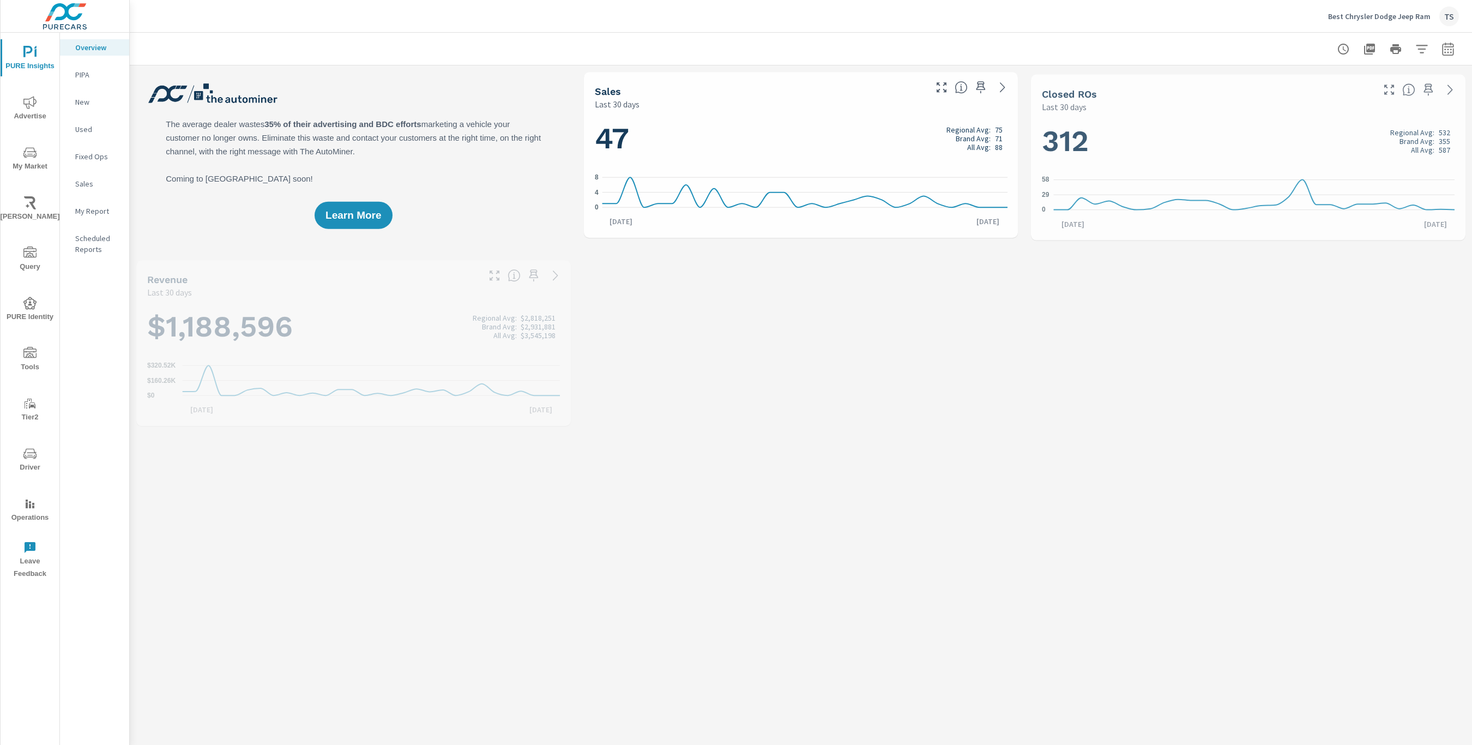
scroll to position [327, 0]
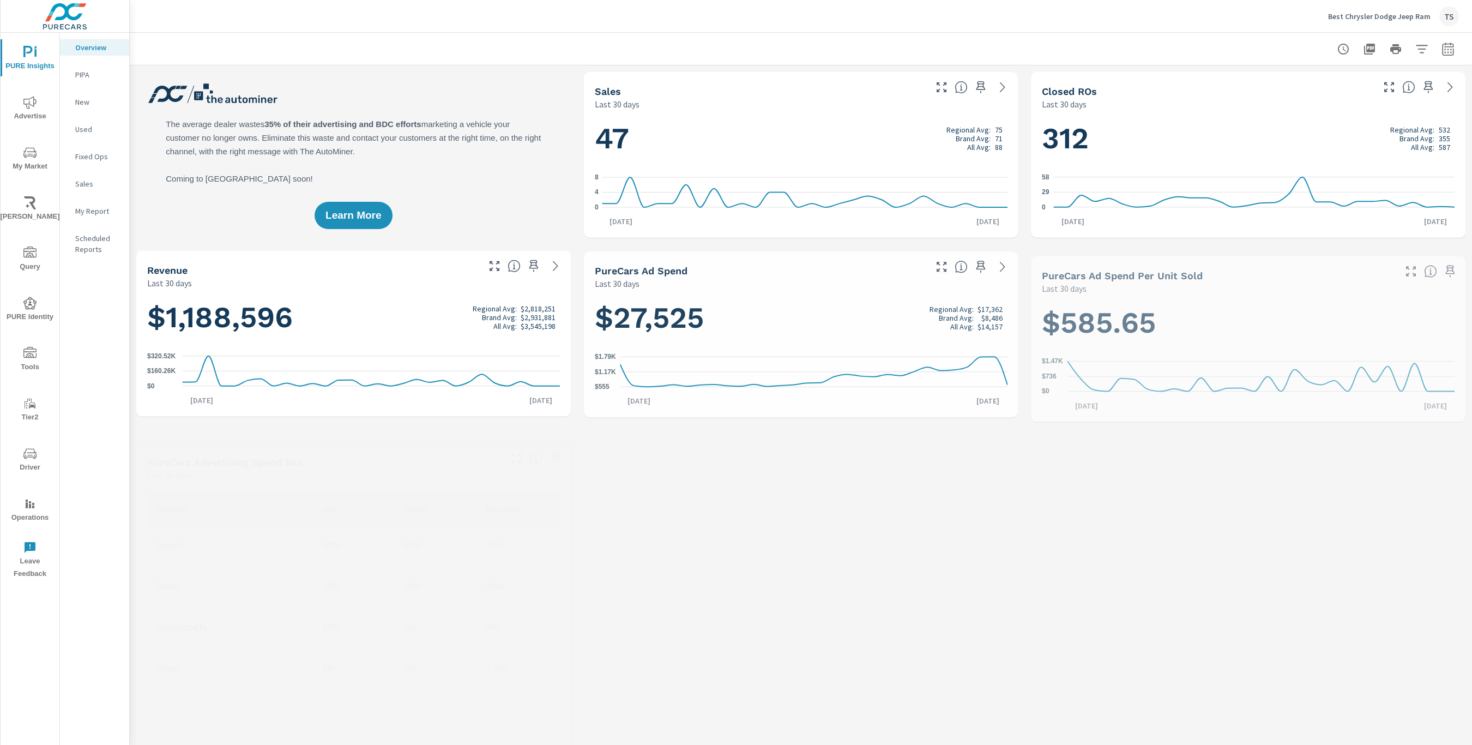
click at [105, 209] on p "My Report" at bounding box center [97, 211] width 45 height 11
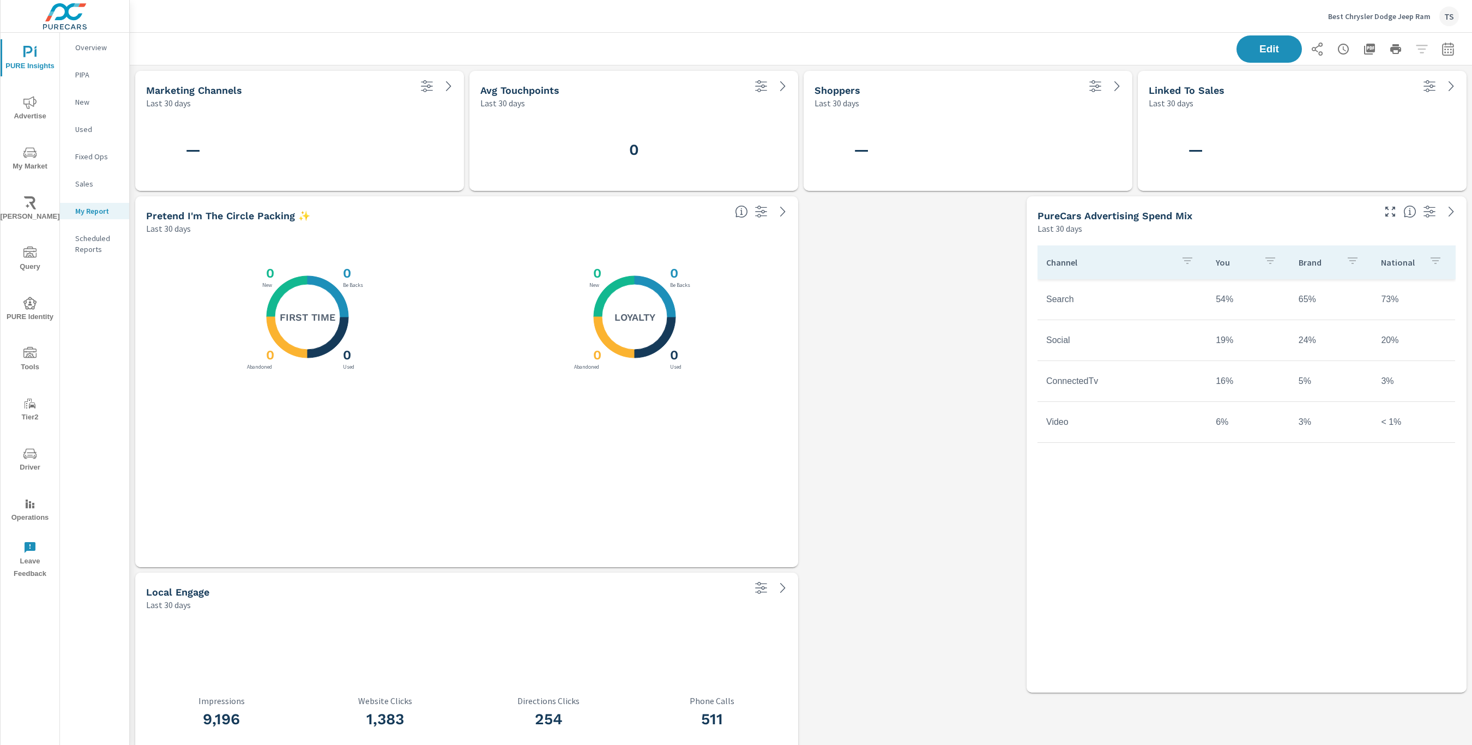
scroll to position [1009, 1343]
drag, startPoint x: 1267, startPoint y: 47, endPoint x: 1264, endPoint y: 59, distance: 12.6
click at [1267, 48] on span "Edit" at bounding box center [1269, 49] width 45 height 10
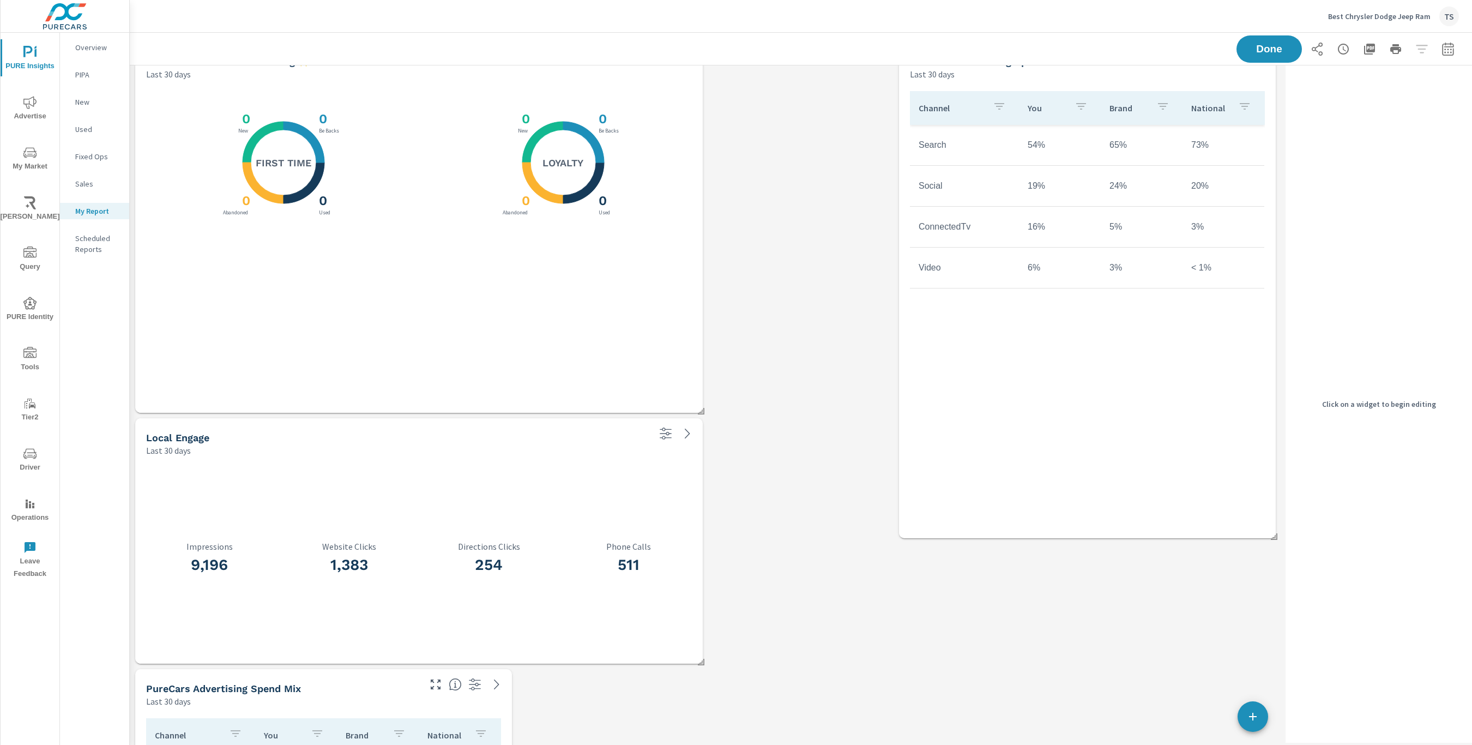
scroll to position [0, 0]
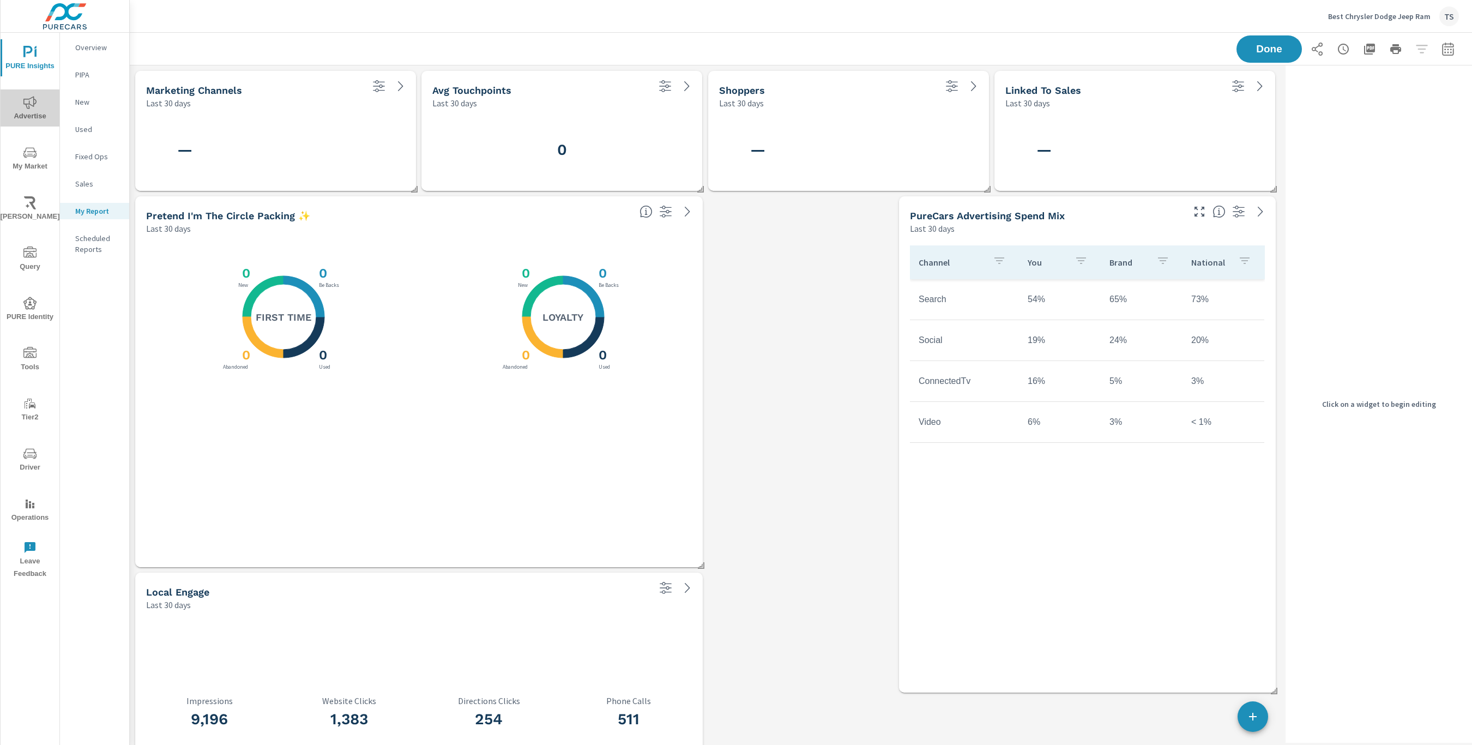
click at [41, 97] on span "Advertise" at bounding box center [30, 109] width 52 height 27
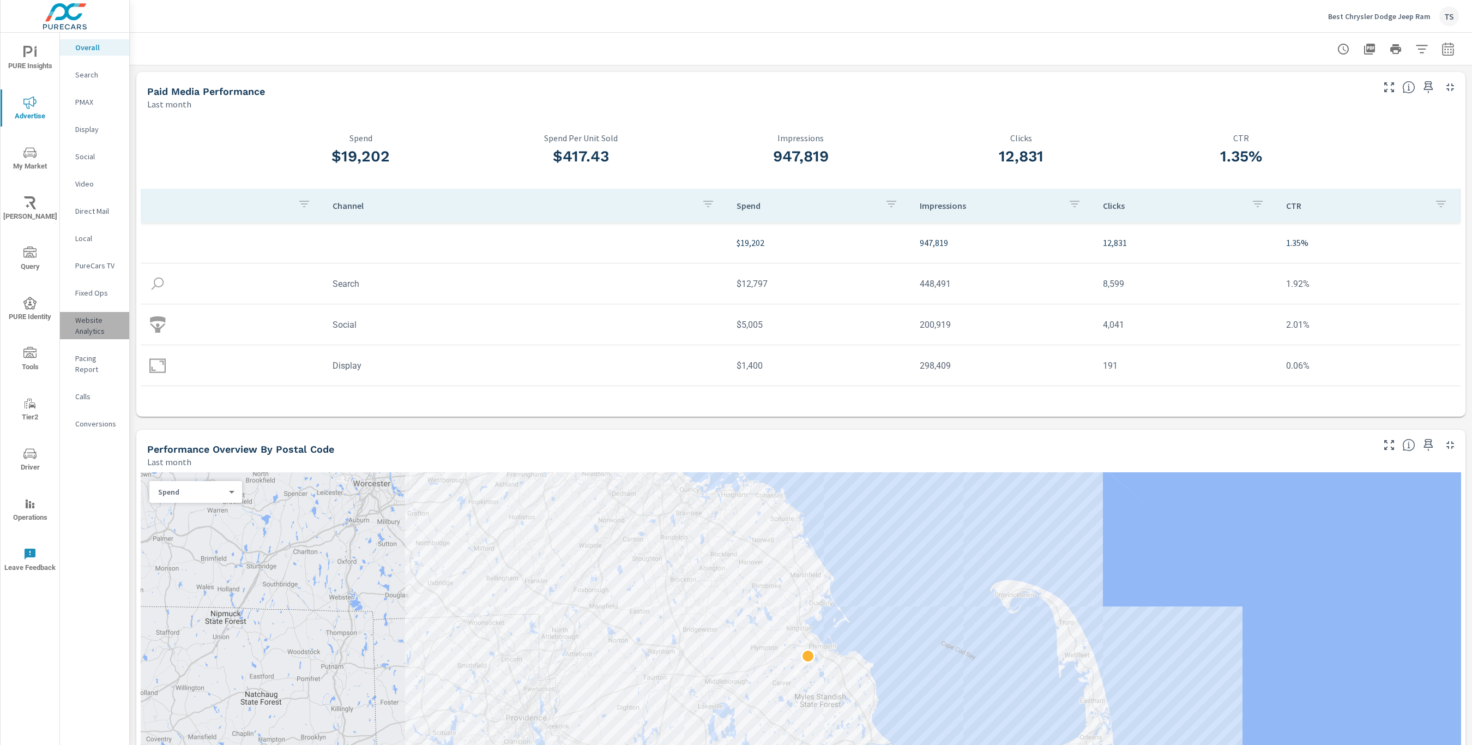
click at [90, 331] on p "Website Analytics" at bounding box center [97, 326] width 45 height 22
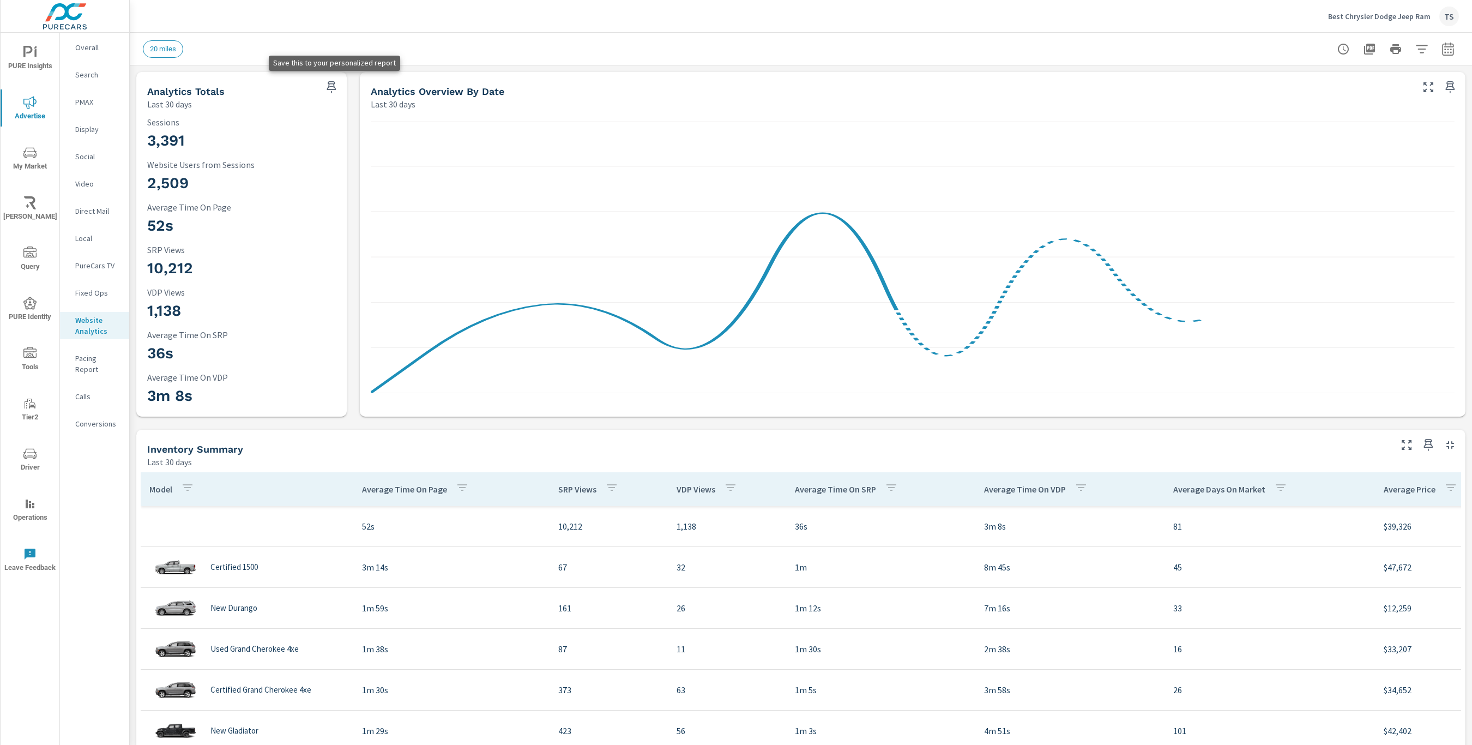
click at [330, 88] on icon "button" at bounding box center [331, 87] width 13 height 13
click at [34, 52] on icon "nav menu" at bounding box center [29, 52] width 13 height 13
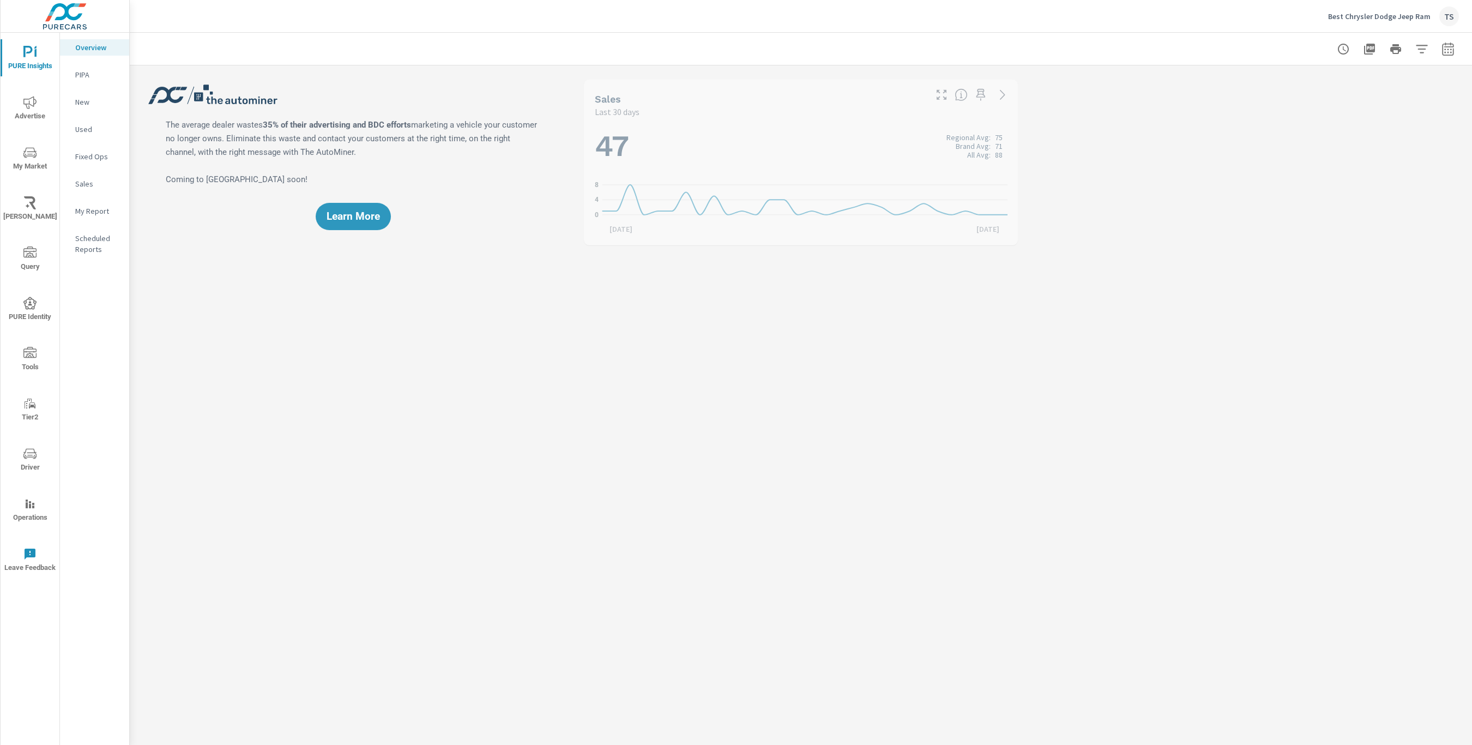
scroll to position [327, 0]
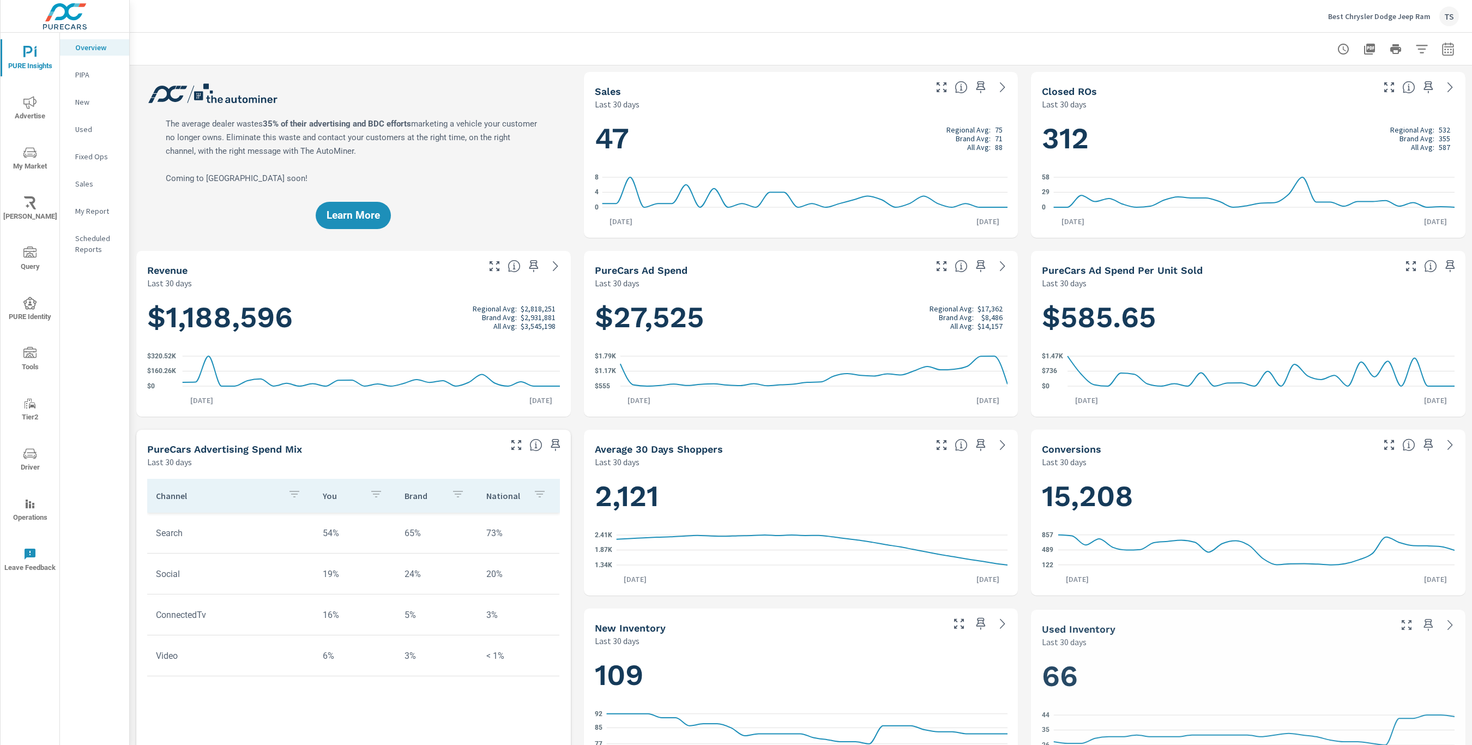
click at [100, 197] on nav "Overview PIPA New Used Fixed Ops Sales My Report Scheduled Reports" at bounding box center [94, 153] width 69 height 240
click at [101, 211] on p "My Report" at bounding box center [97, 211] width 45 height 11
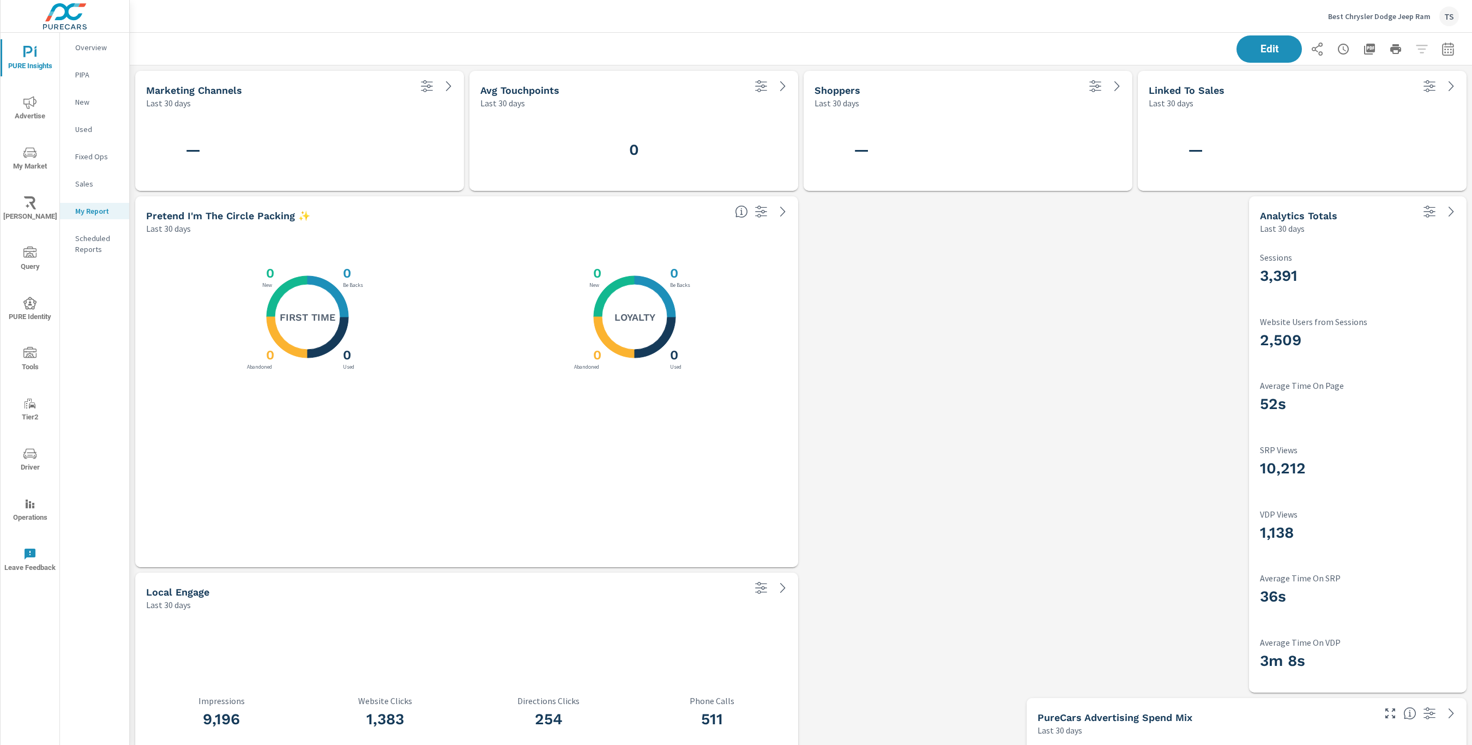
scroll to position [1134, 1343]
click at [1278, 53] on span "Edit" at bounding box center [1269, 49] width 45 height 10
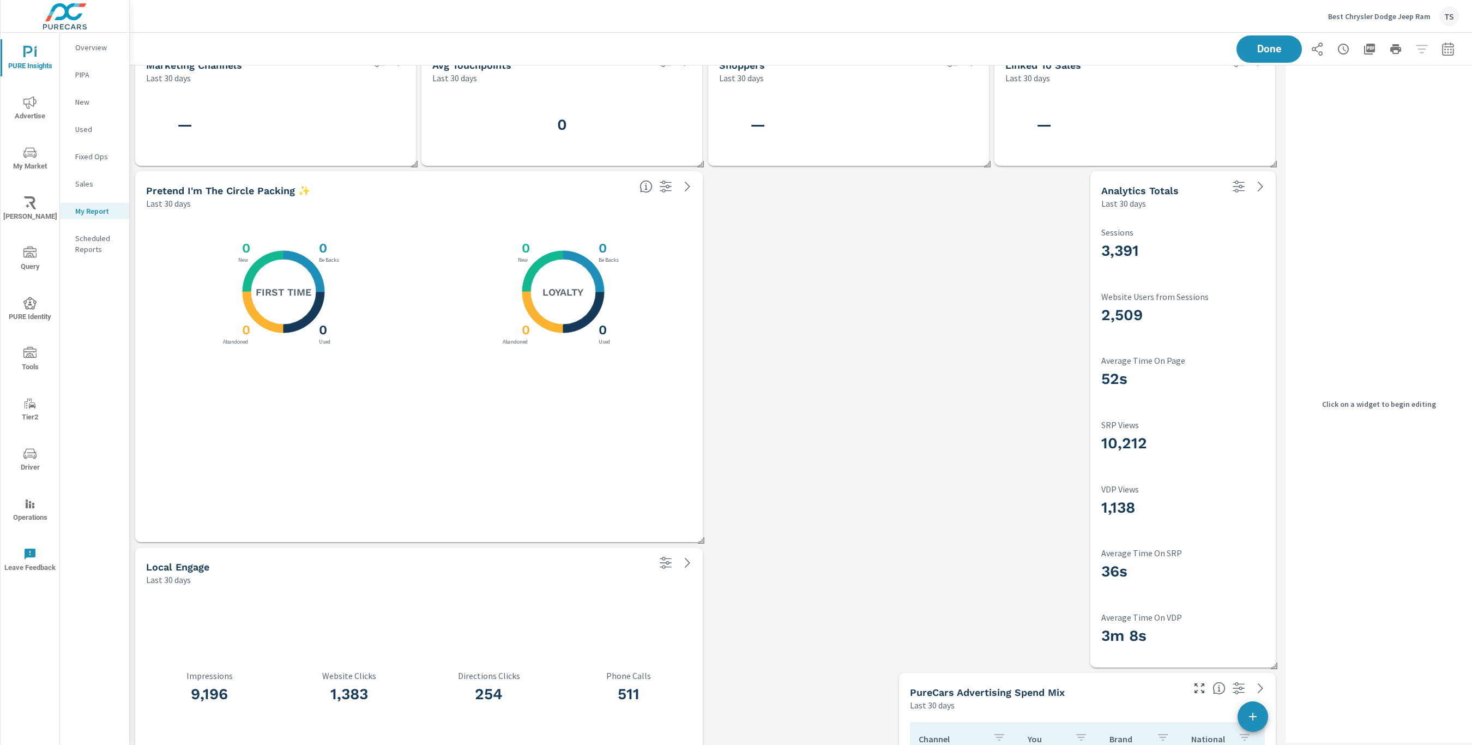
scroll to position [0, 0]
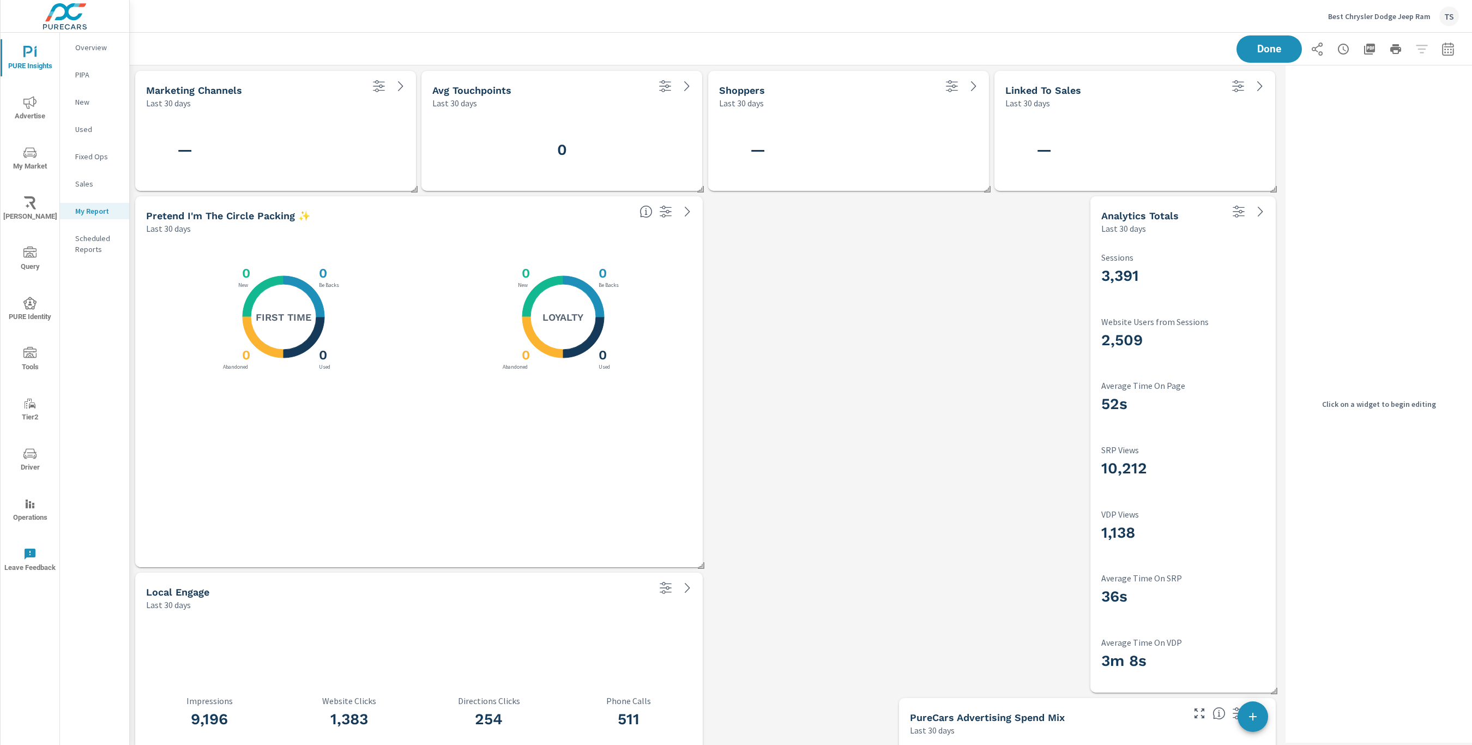
click at [679, 446] on div "X X X X 0 Be Backs 0 Used 0 Abandoned 0 New Loyalty" at bounding box center [559, 400] width 267 height 311
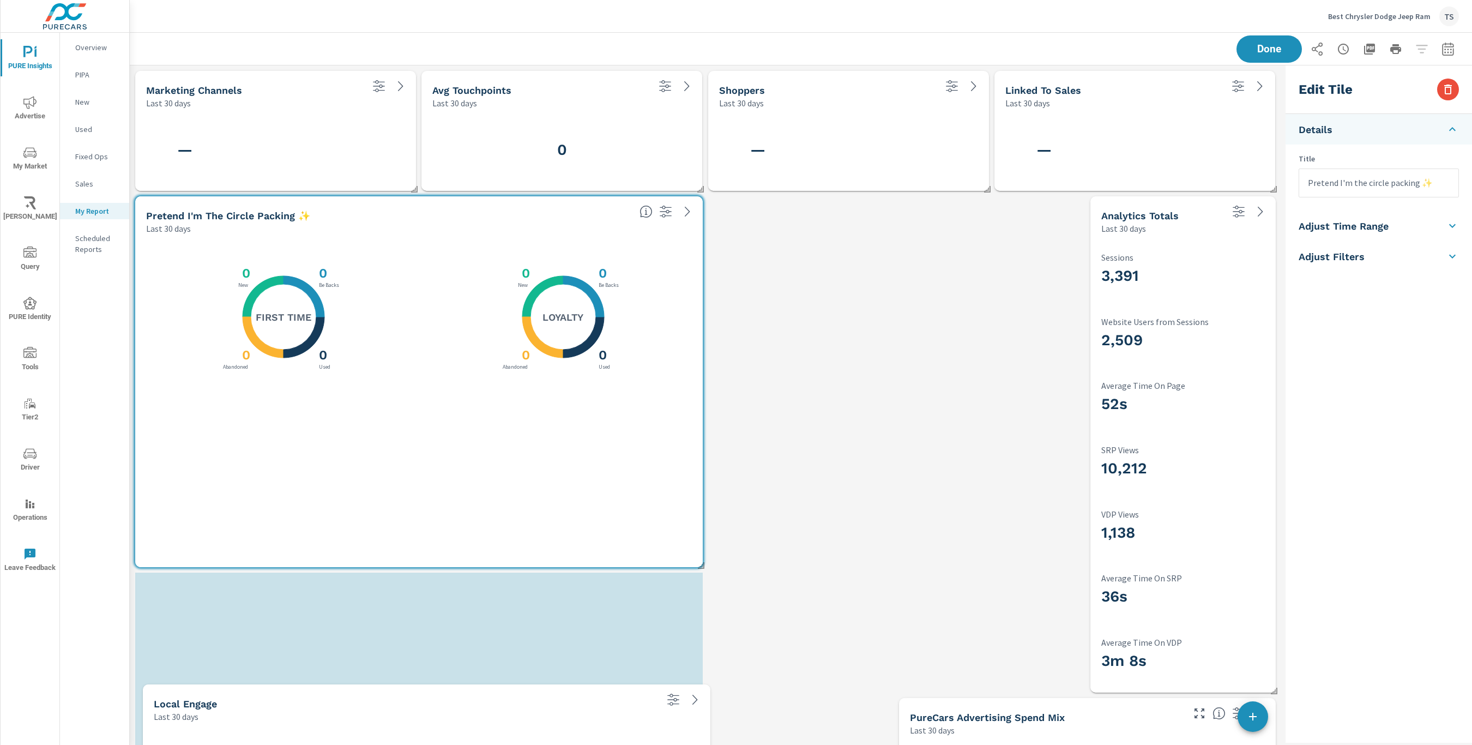
drag, startPoint x: 653, startPoint y: 685, endPoint x: 665, endPoint y: 626, distance: 60.0
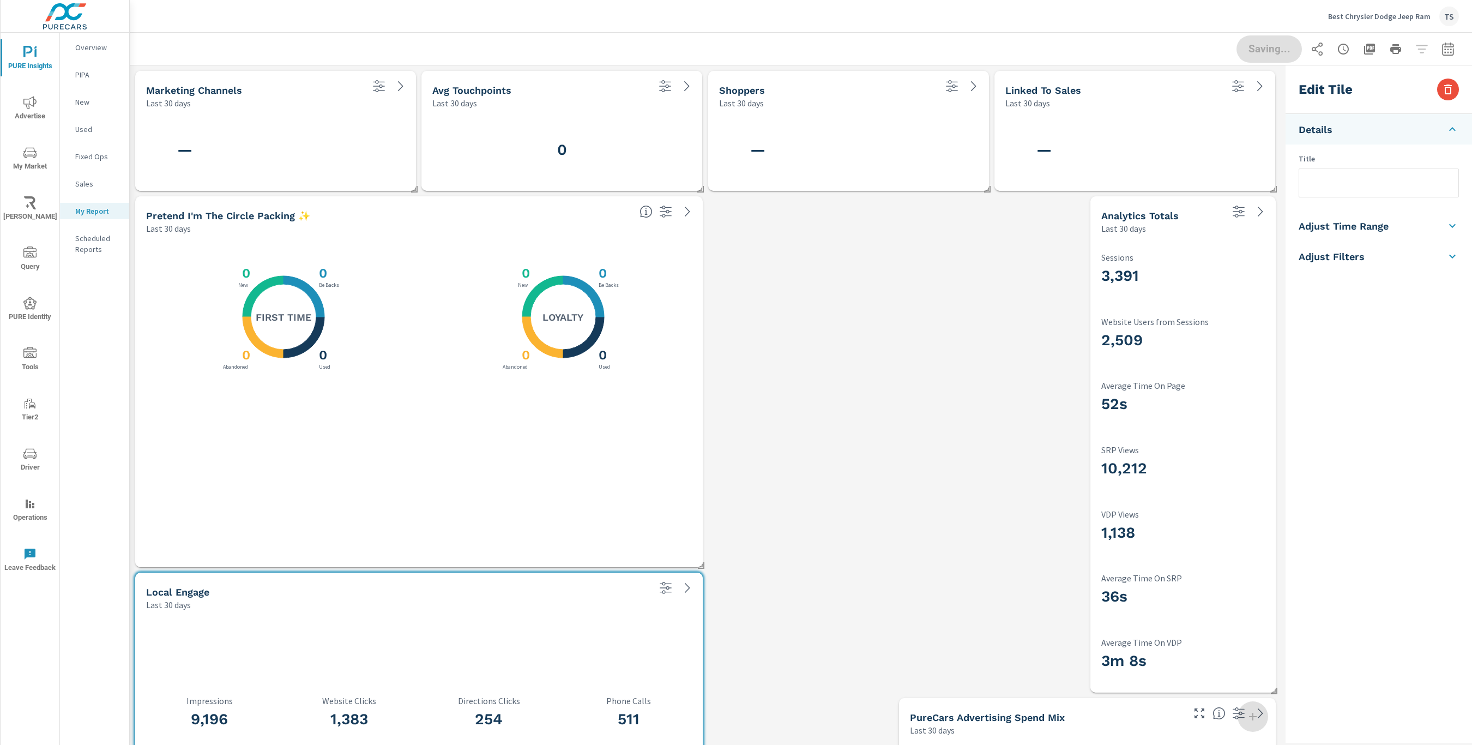
click at [702, 560] on span at bounding box center [697, 561] width 11 height 11
type input "Pretend I'm the circle packing ✨"
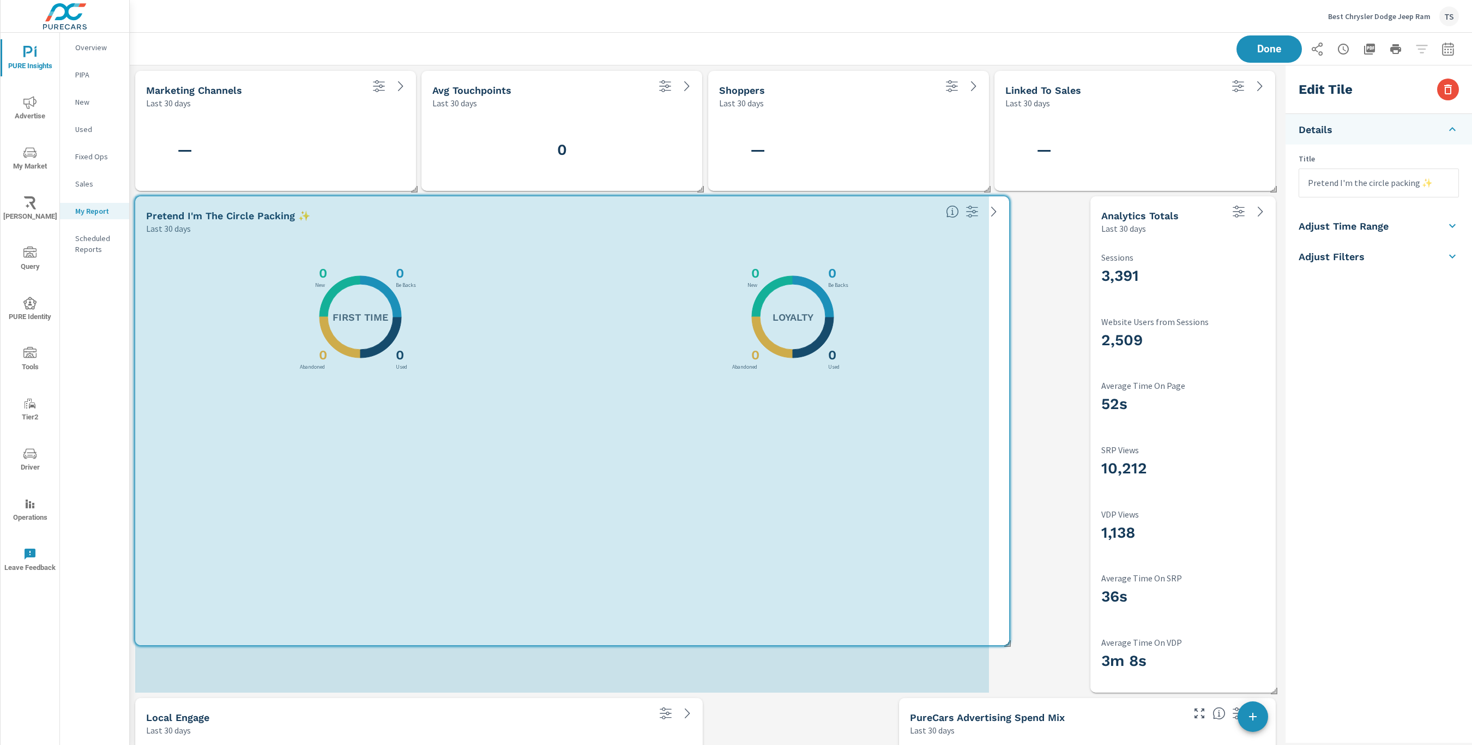
drag, startPoint x: 700, startPoint y: 563, endPoint x: 1007, endPoint y: 641, distance: 316.2
click at [1007, 641] on span at bounding box center [1004, 639] width 11 height 11
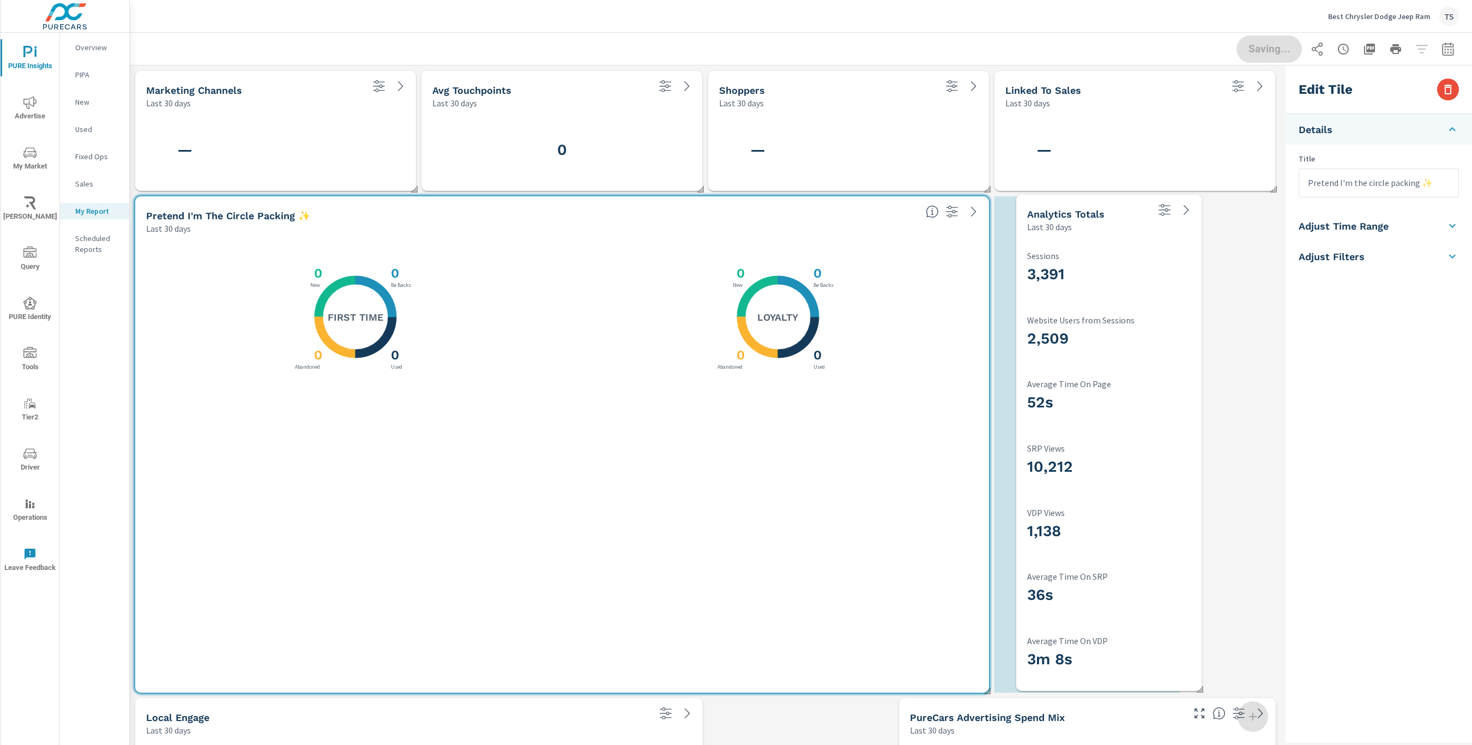
drag, startPoint x: 1118, startPoint y: 546, endPoint x: 1038, endPoint y: 545, distance: 80.7
click at [1038, 545] on div "1,138 VDP Views" at bounding box center [1109, 526] width 164 height 51
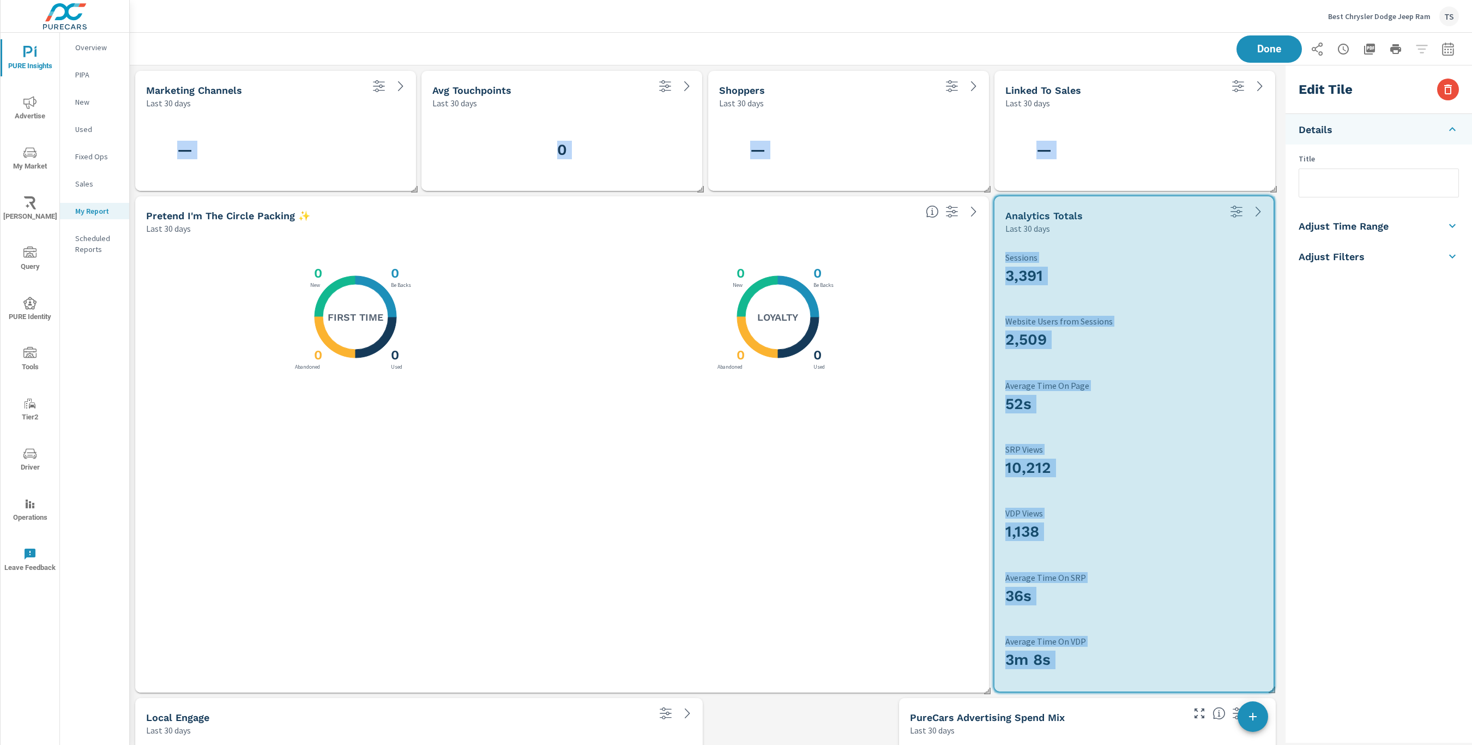
drag, startPoint x: 1178, startPoint y: 687, endPoint x: 1272, endPoint y: 687, distance: 93.3
click at [1272, 687] on div "Marketing channels Last 30 days — Linked To Sales Last 30 days — Shoppers Last …" at bounding box center [706, 632] width 1152 height 1134
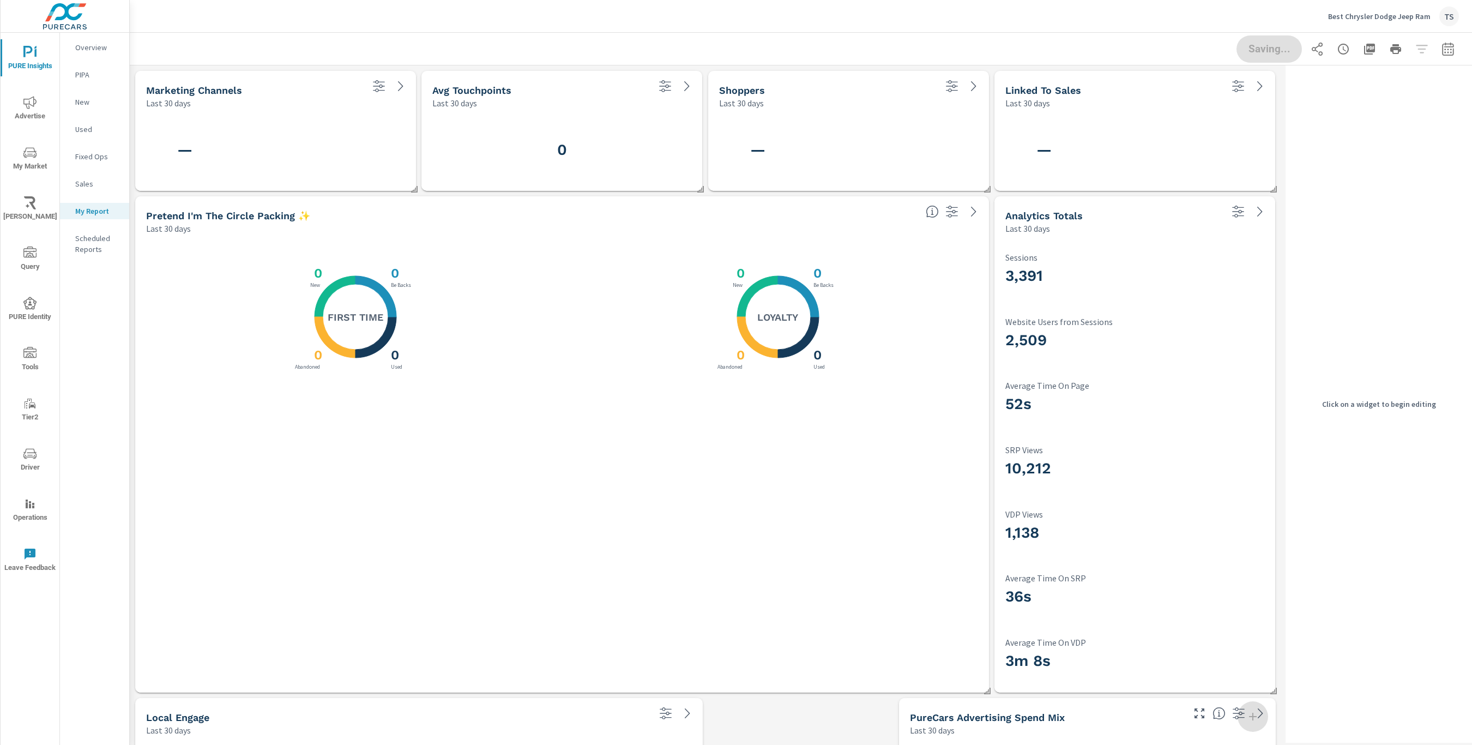
click at [1159, 262] on p "Sessions" at bounding box center [1135, 257] width 259 height 10
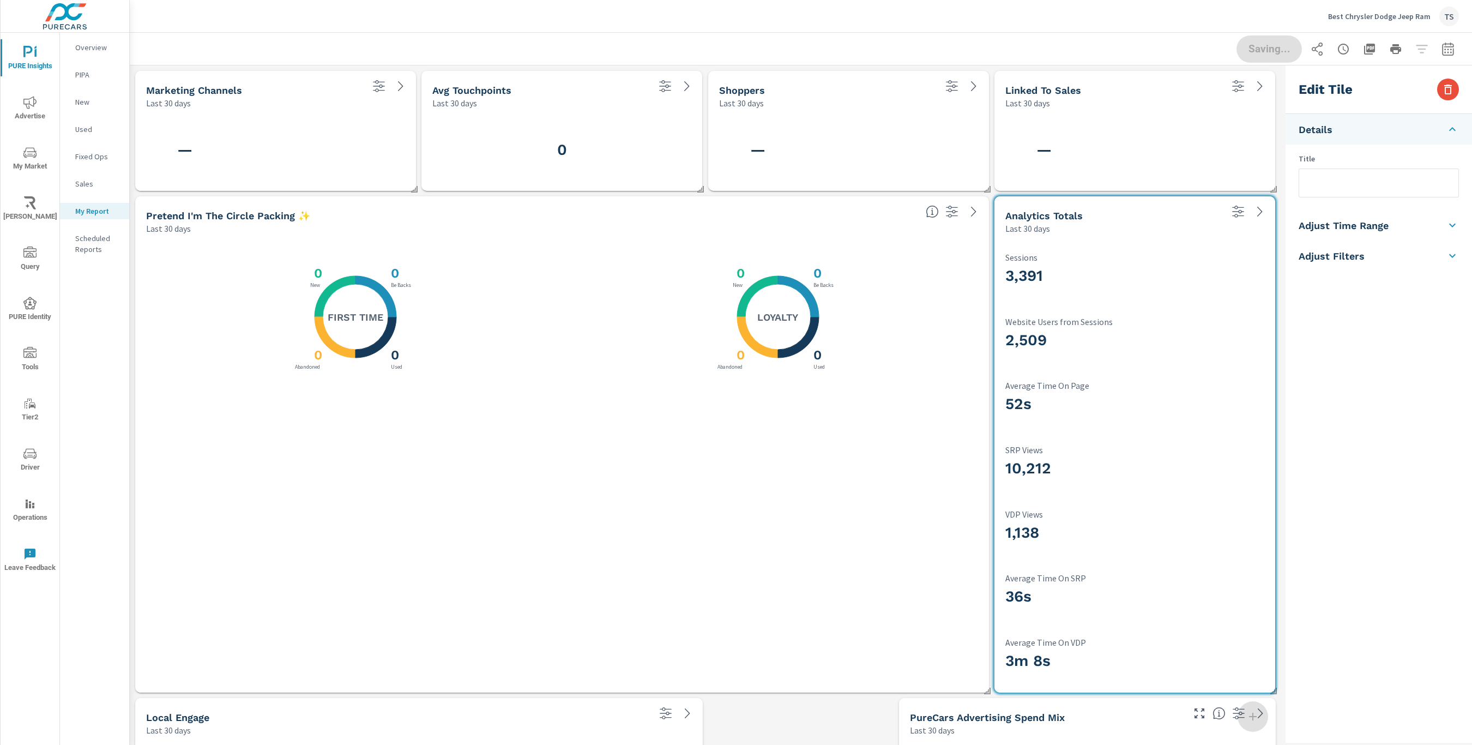
click at [1355, 174] on input "text" at bounding box center [1379, 183] width 159 height 28
type input "Touchpoint Breakdown"
drag, startPoint x: 1408, startPoint y: 607, endPoint x: 1379, endPoint y: 614, distance: 29.6
click at [1408, 607] on div "Edit Tile Details Title Touchpoint Breakdown Adjust Time Range Fixed Dates Date…" at bounding box center [1379, 403] width 187 height 677
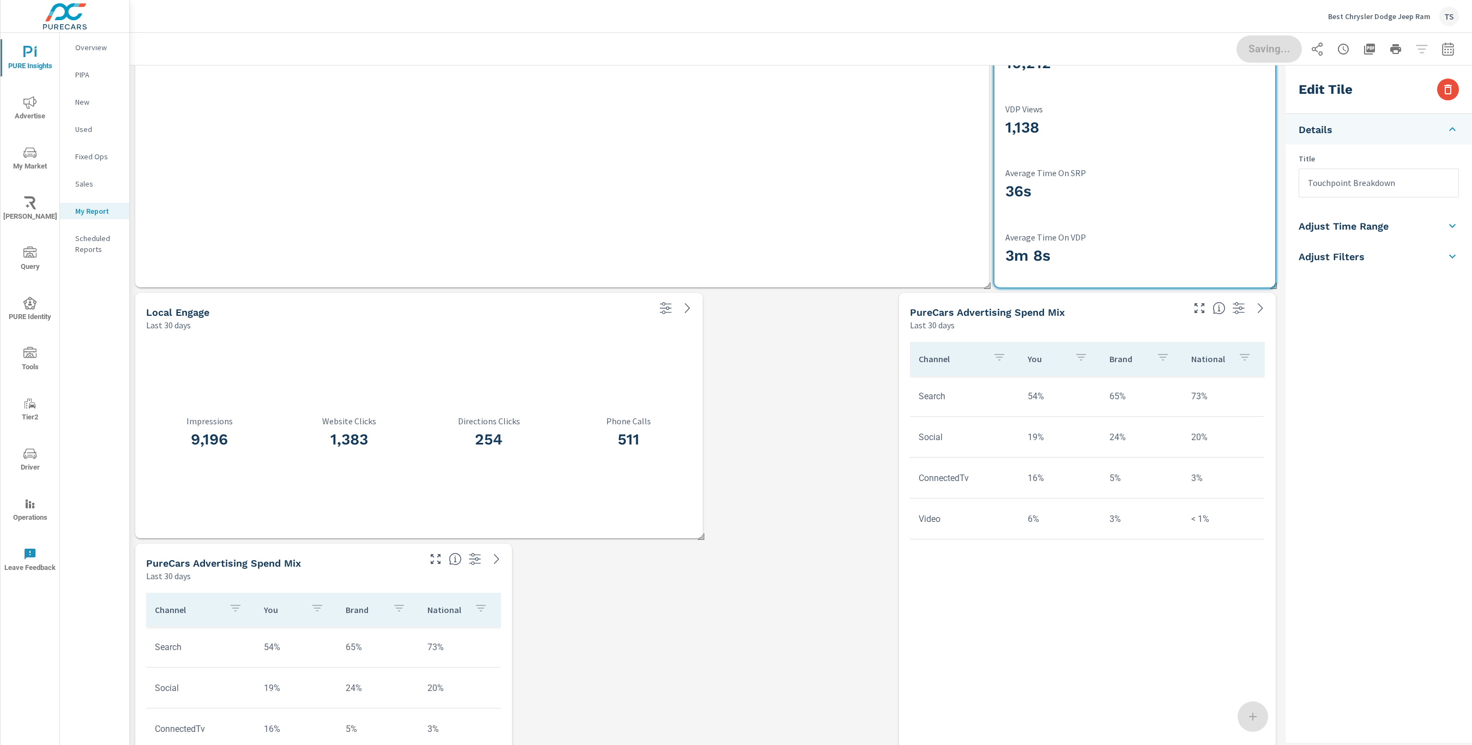
scroll to position [454, 0]
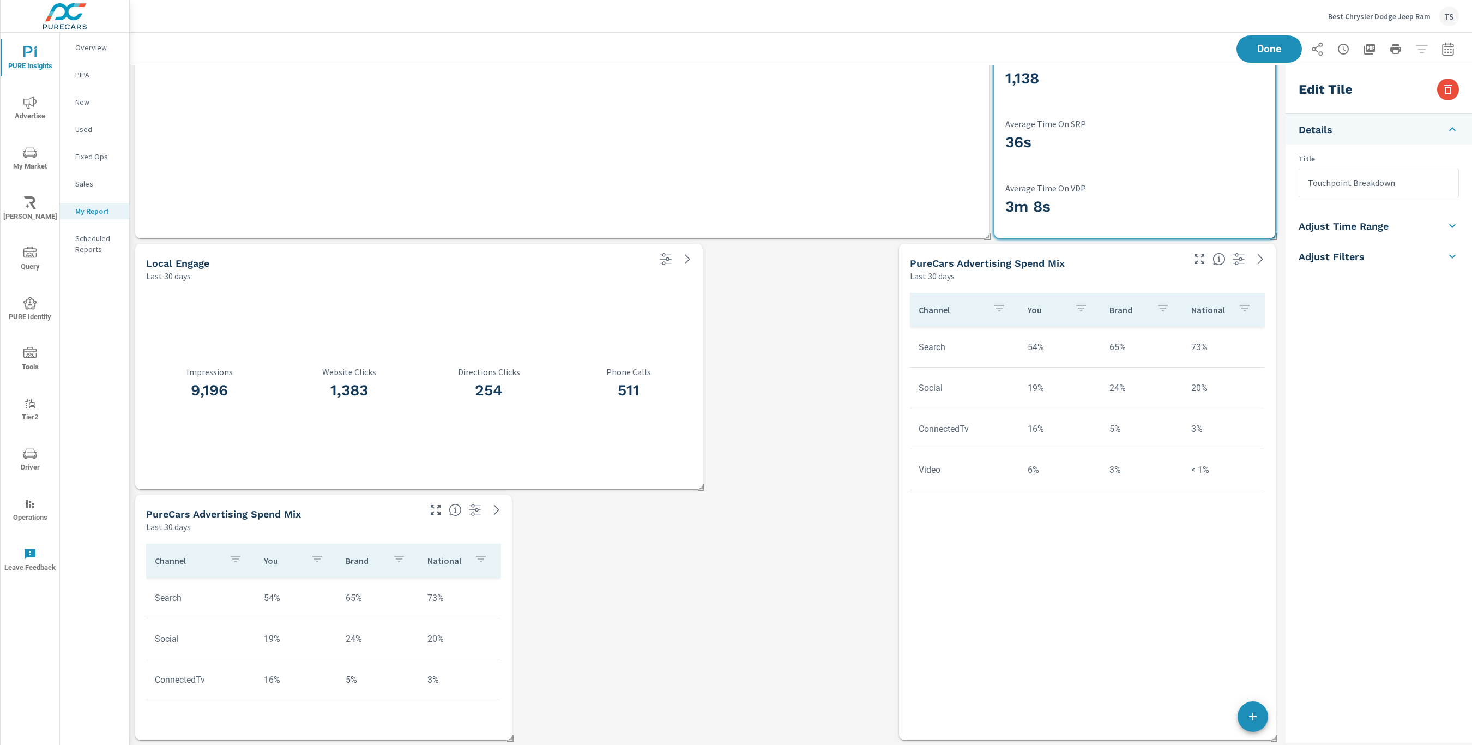
click at [542, 445] on div "254 Directions Clicks" at bounding box center [489, 385] width 140 height 199
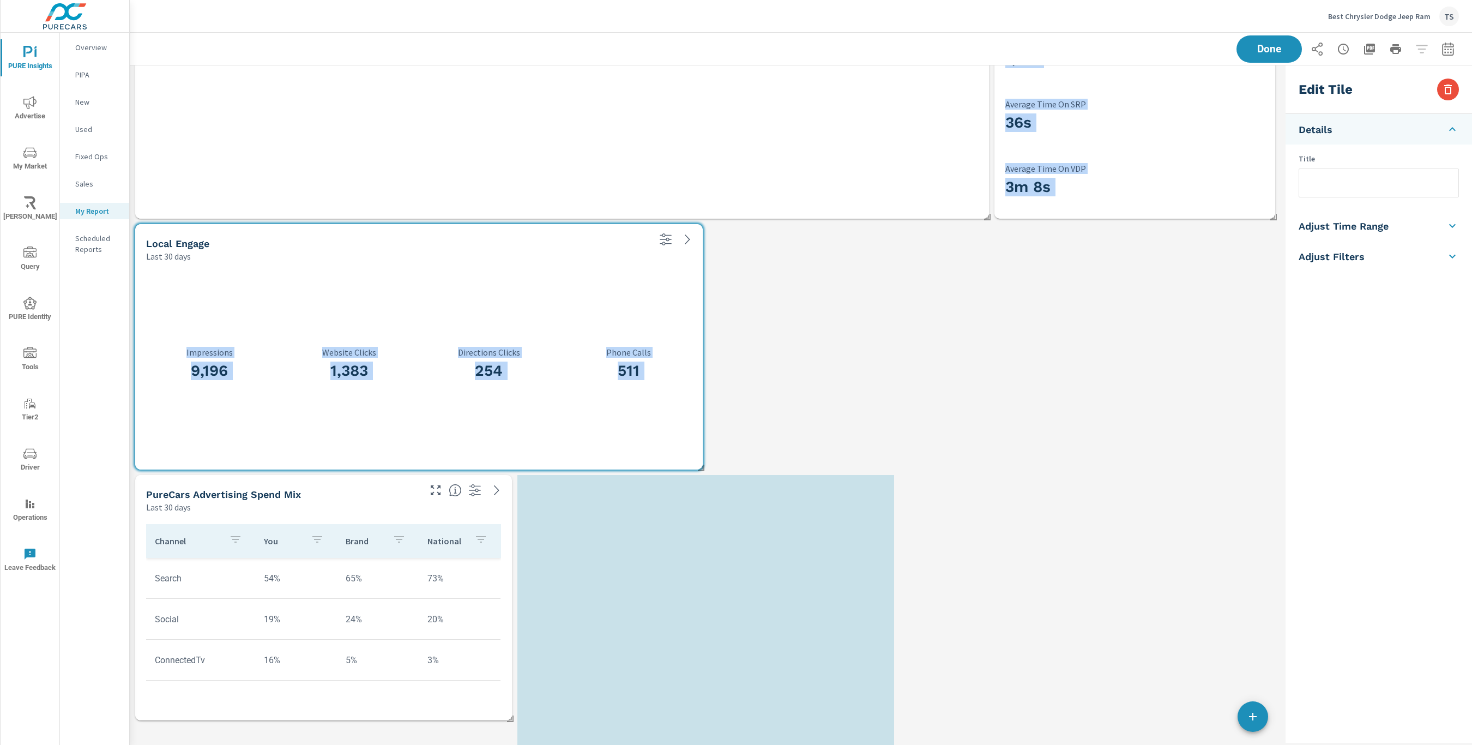
scroll to position [472, 0]
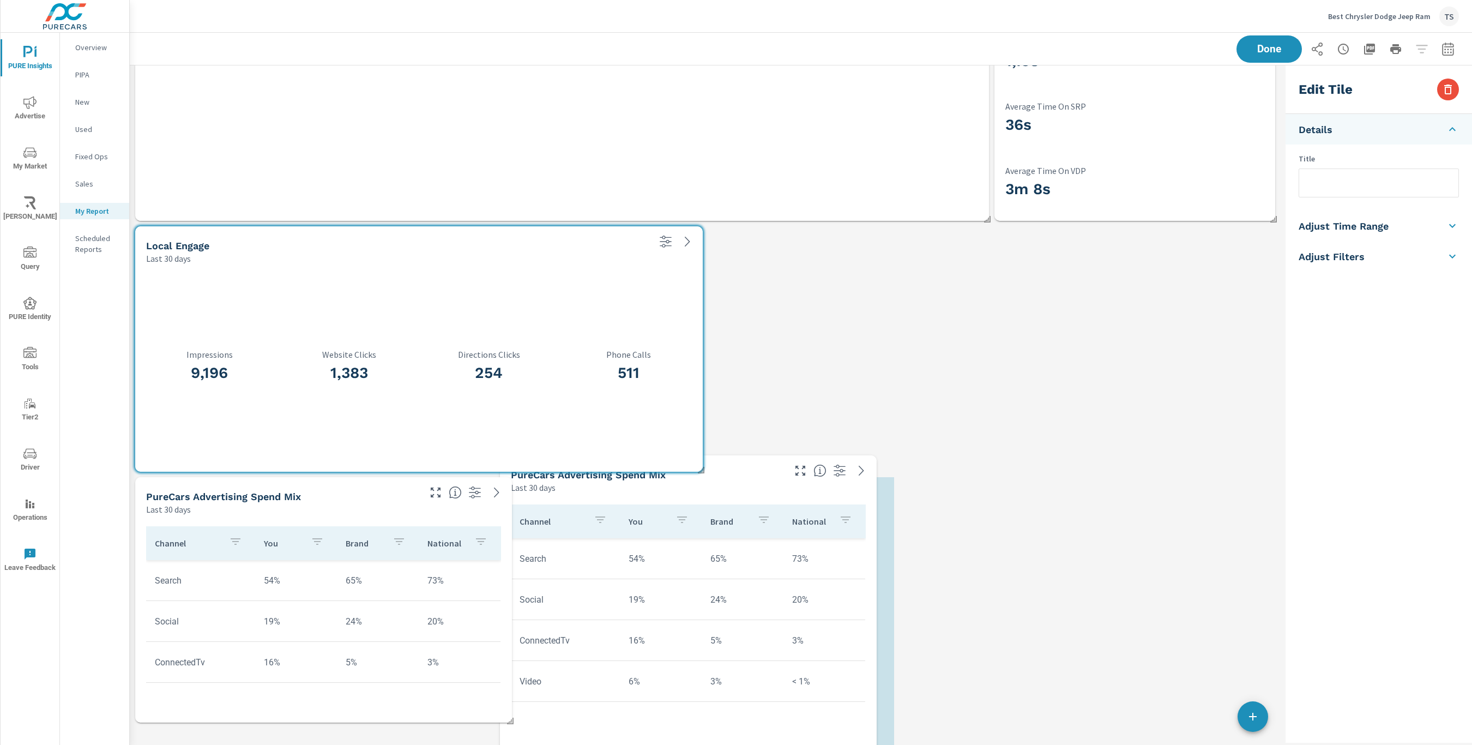
drag, startPoint x: 1046, startPoint y: 482, endPoint x: 647, endPoint y: 693, distance: 451.8
click at [647, 693] on td "6%" at bounding box center [661, 681] width 82 height 28
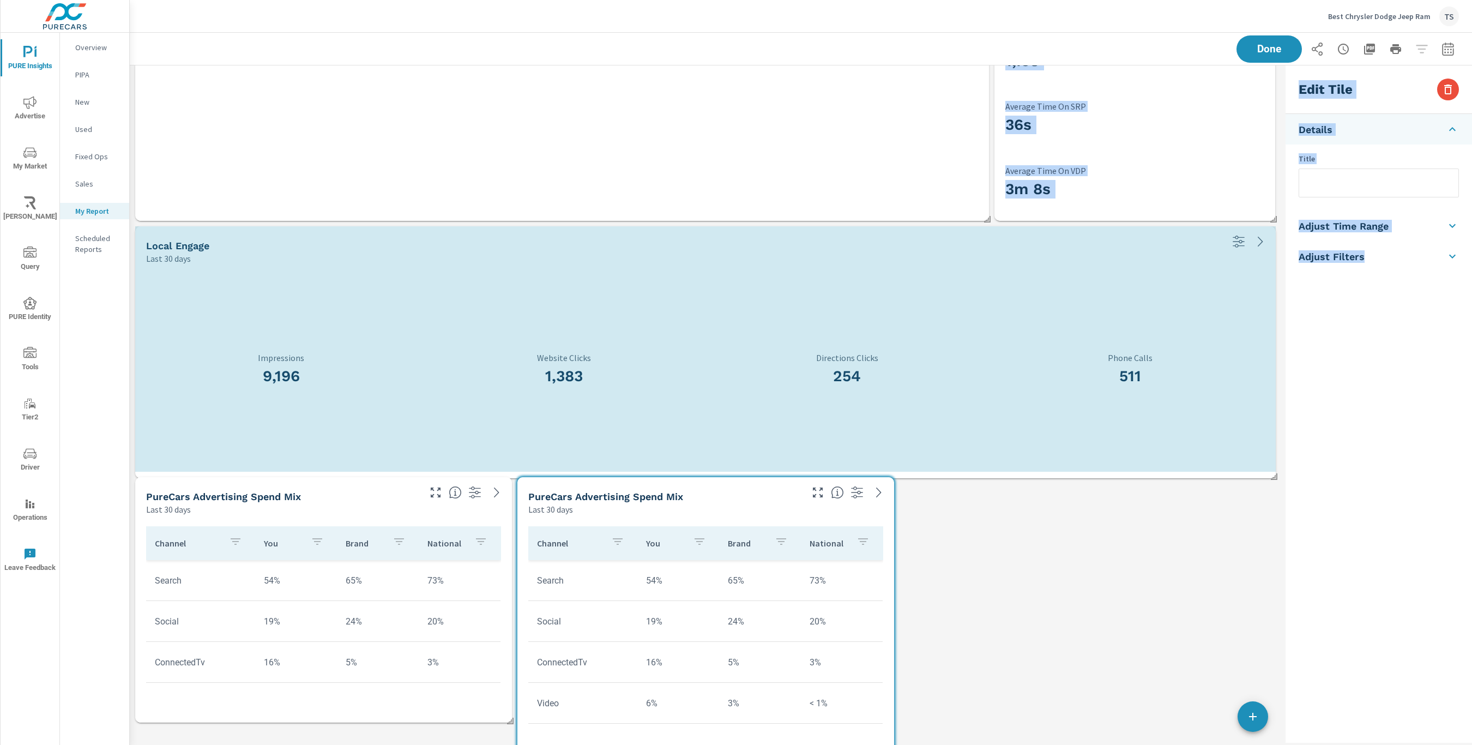
drag, startPoint x: 702, startPoint y: 469, endPoint x: 1287, endPoint y: 476, distance: 584.6
click at [1287, 476] on div "Marketing channels Last 30 days — Linked To Sales Last 30 days — Shoppers Last …" at bounding box center [801, 286] width 1343 height 1385
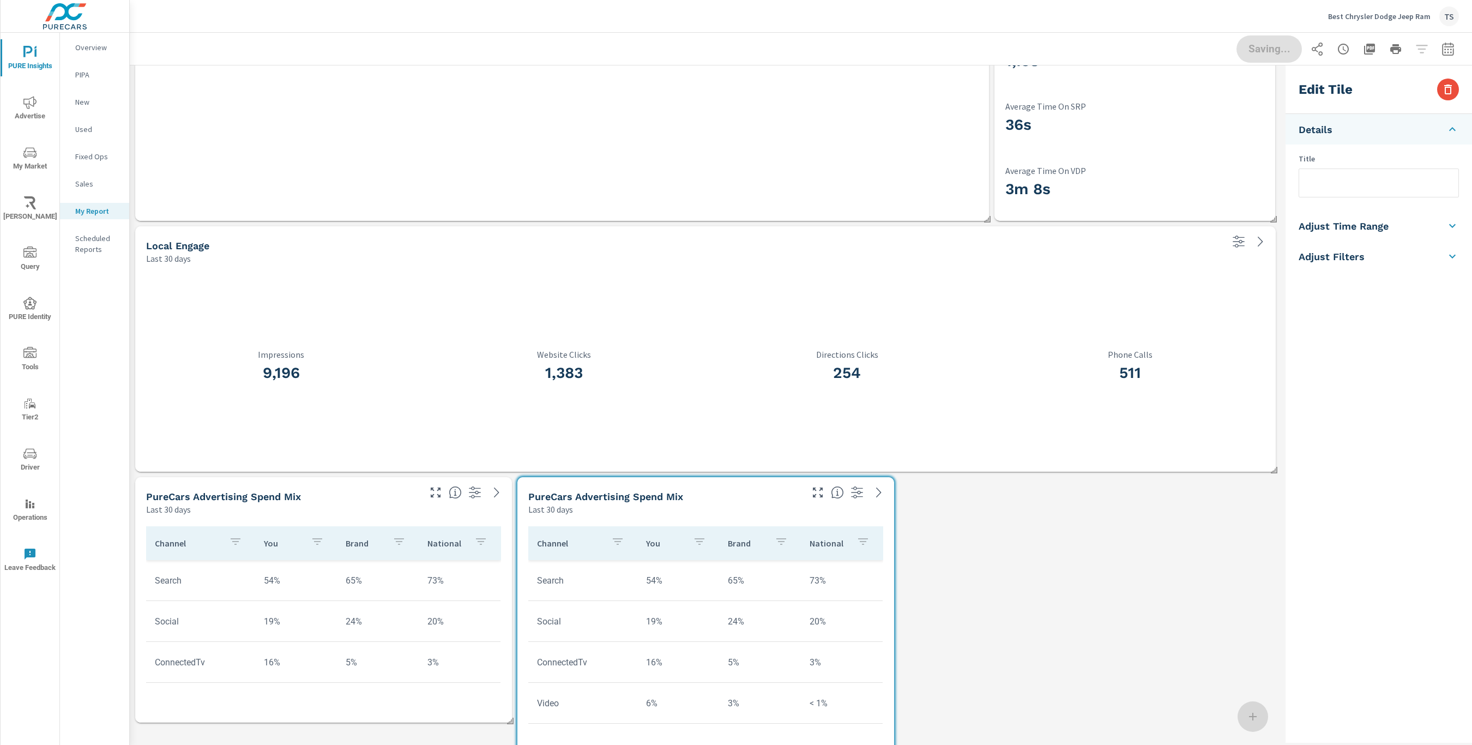
click at [1339, 178] on input "text" at bounding box center [1379, 183] width 159 height 28
type input "P"
type input "A"
type input "Channel Performance"
click at [749, 372] on h3 "254" at bounding box center [847, 373] width 283 height 19
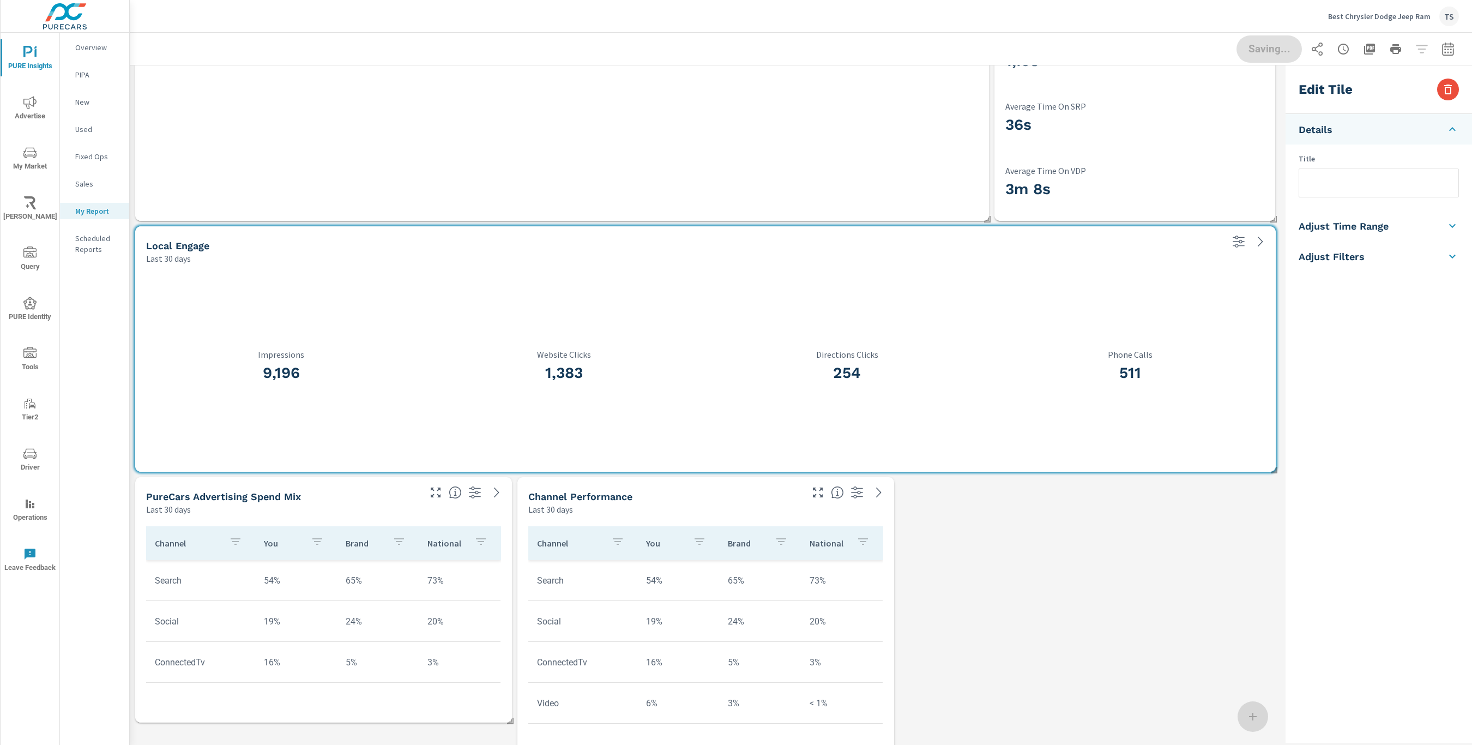
click at [1388, 165] on div "Title" at bounding box center [1379, 175] width 187 height 44
click at [1382, 186] on input "text" at bounding box center [1379, 183] width 159 height 28
type input "Channel Performance"
click at [993, 566] on div "Marketing channels Last 30 days — Linked To Sales Last 30 days — Shoppers Last …" at bounding box center [706, 286] width 1152 height 1385
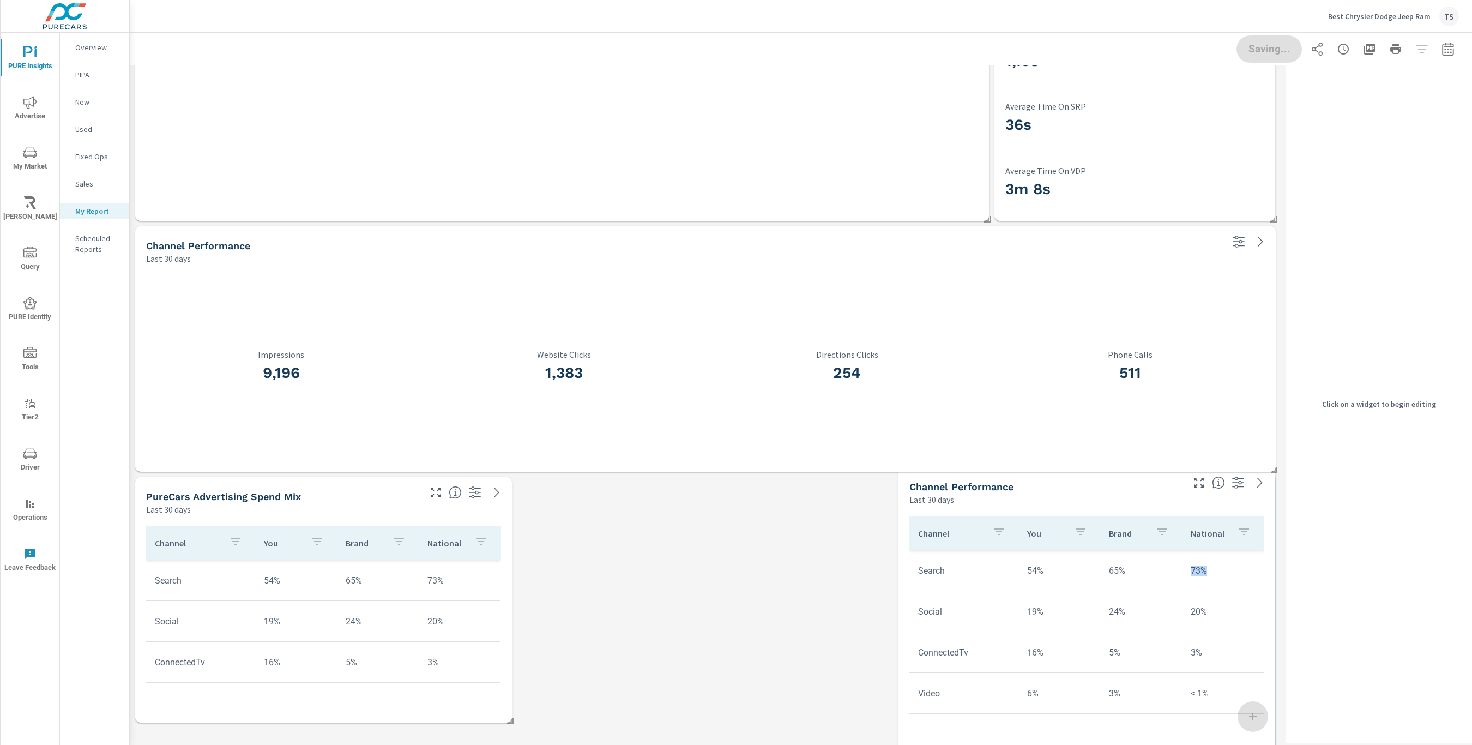
drag, startPoint x: 796, startPoint y: 578, endPoint x: 1169, endPoint y: 570, distance: 372.5
click at [1169, 570] on td "65%" at bounding box center [1141, 571] width 82 height 28
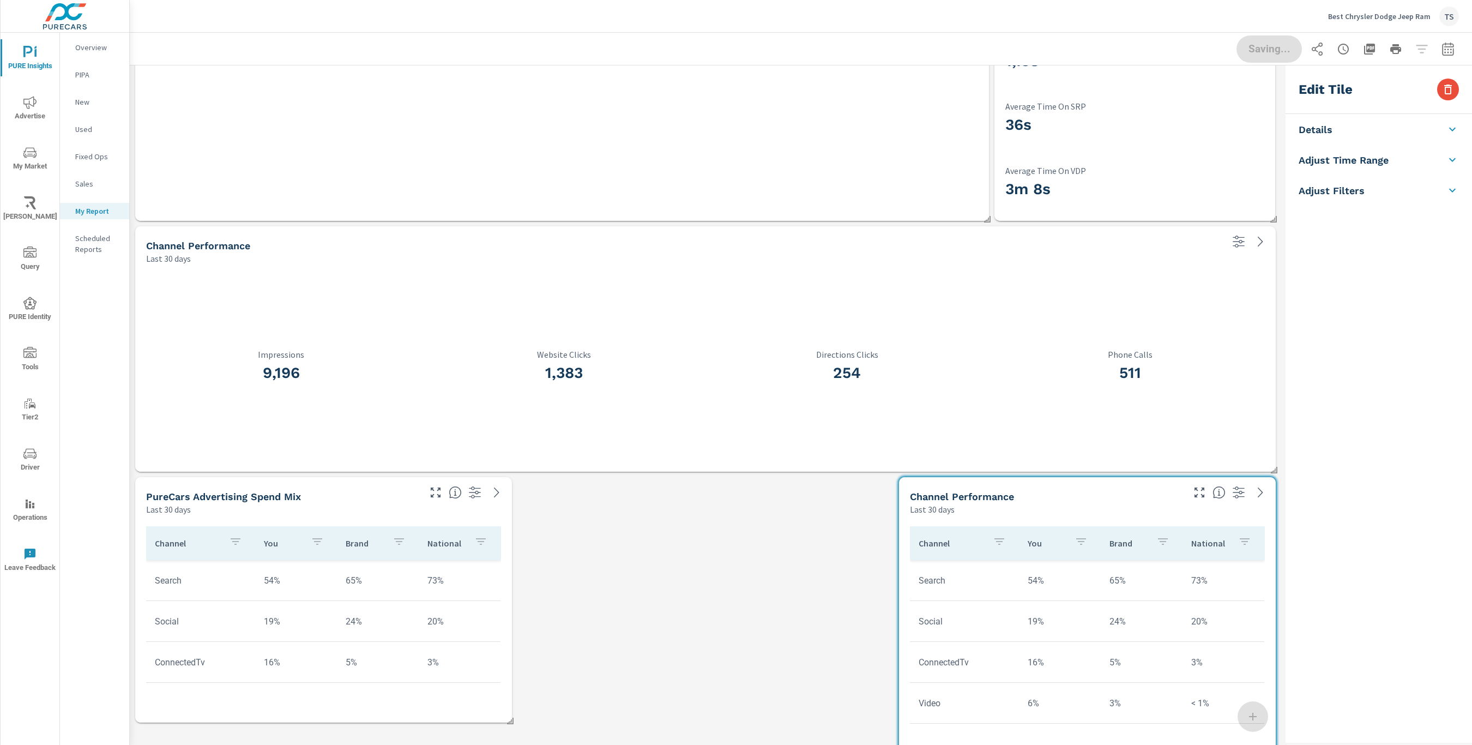
click at [377, 660] on td "5%" at bounding box center [378, 662] width 82 height 28
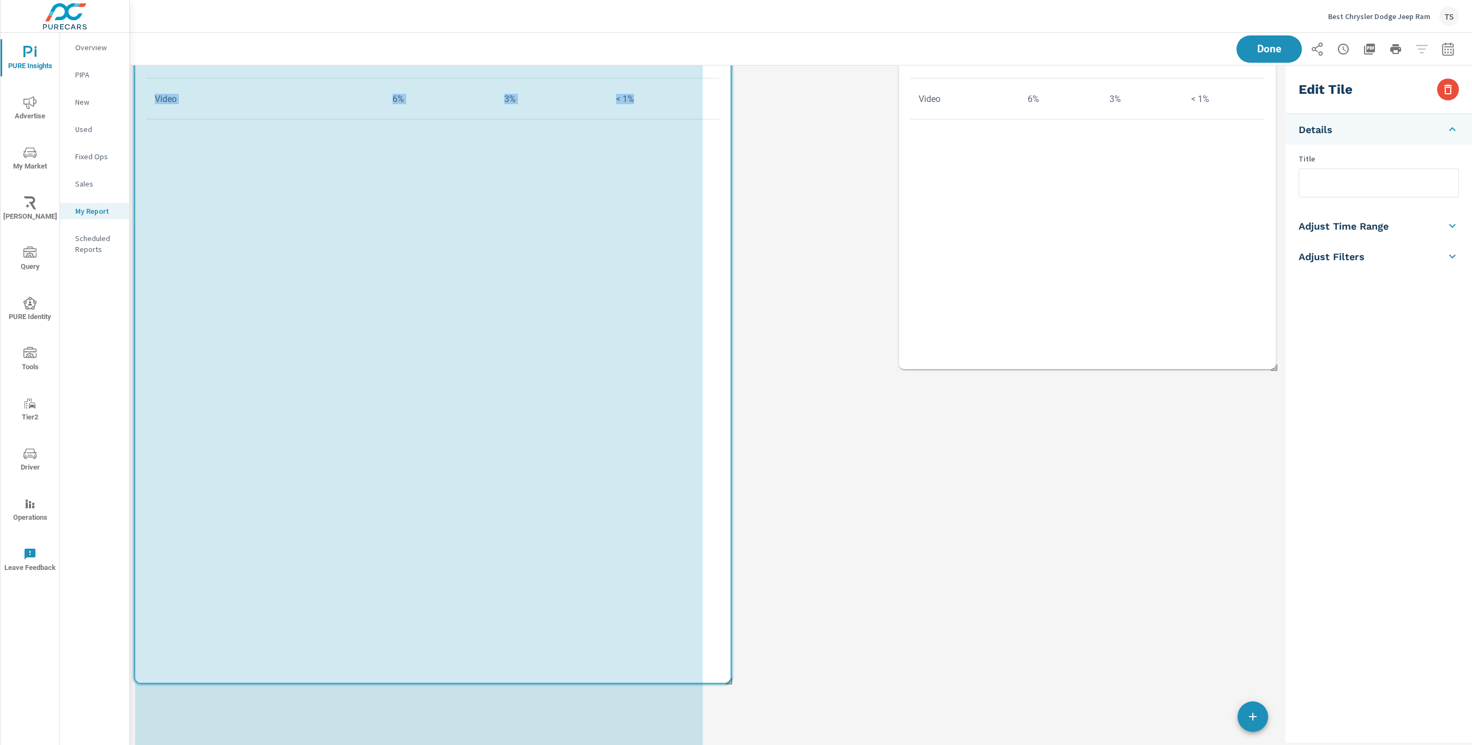
scroll to position [1677, 1152]
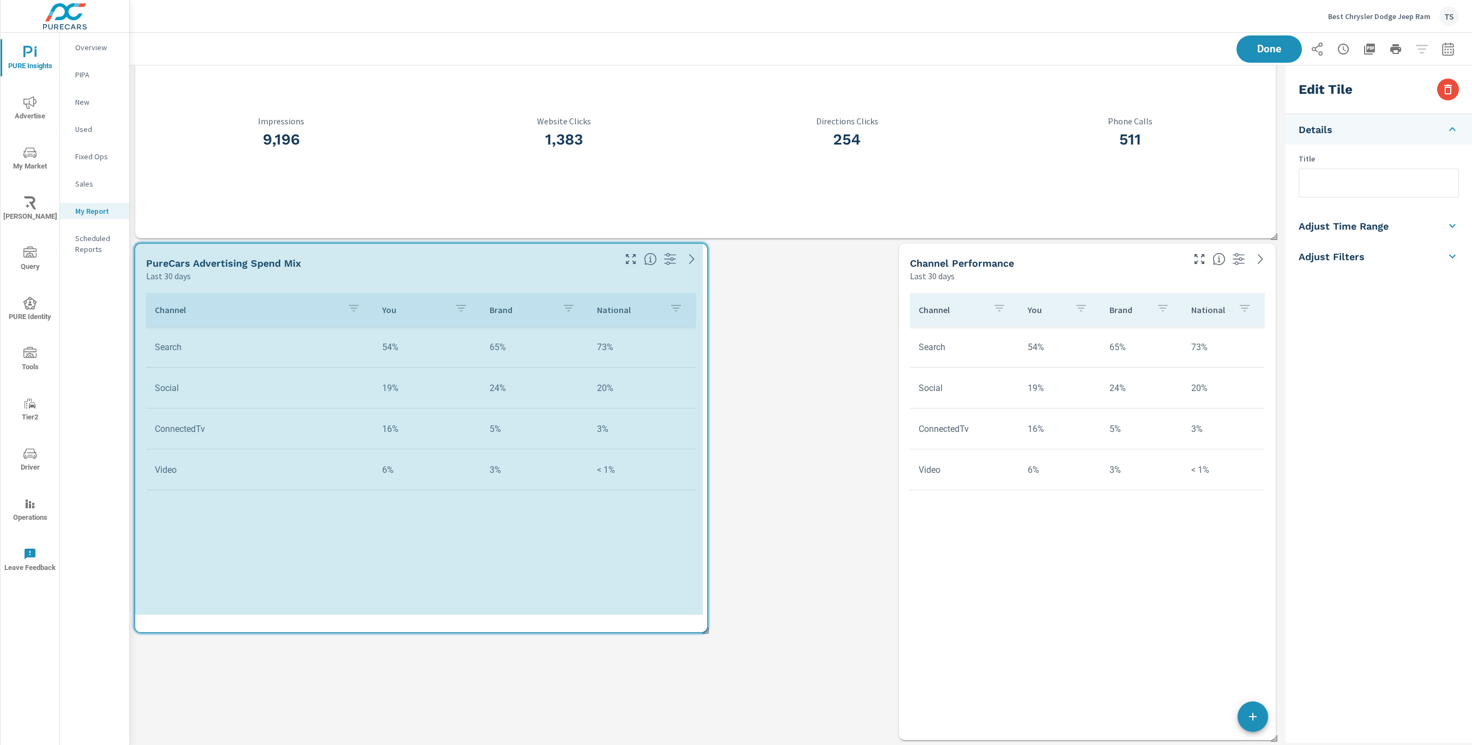
drag, startPoint x: 508, startPoint y: 719, endPoint x: 753, endPoint y: 636, distance: 258.5
click at [704, 626] on span at bounding box center [701, 626] width 11 height 11
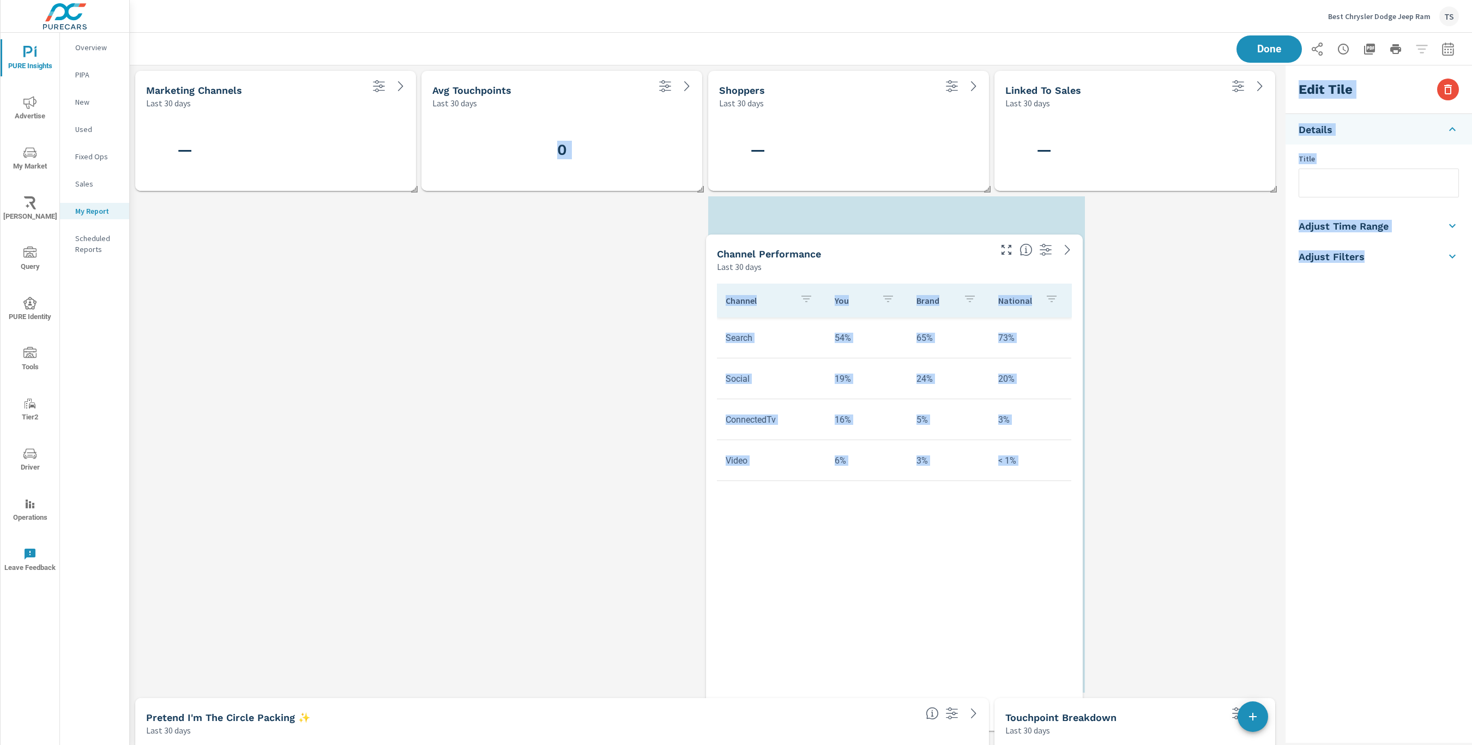
scroll to position [5, 5]
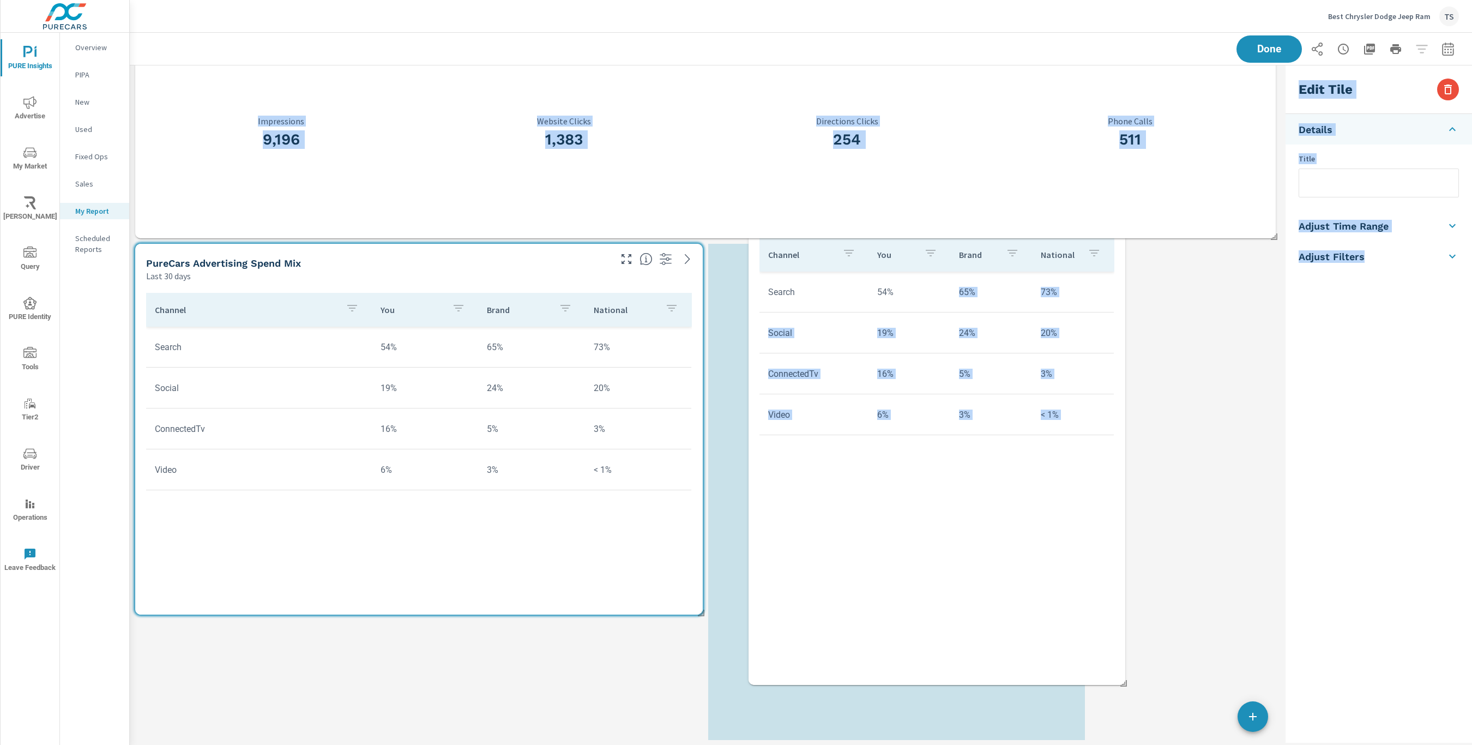
drag, startPoint x: 1030, startPoint y: 663, endPoint x: 875, endPoint y: 572, distance: 180.4
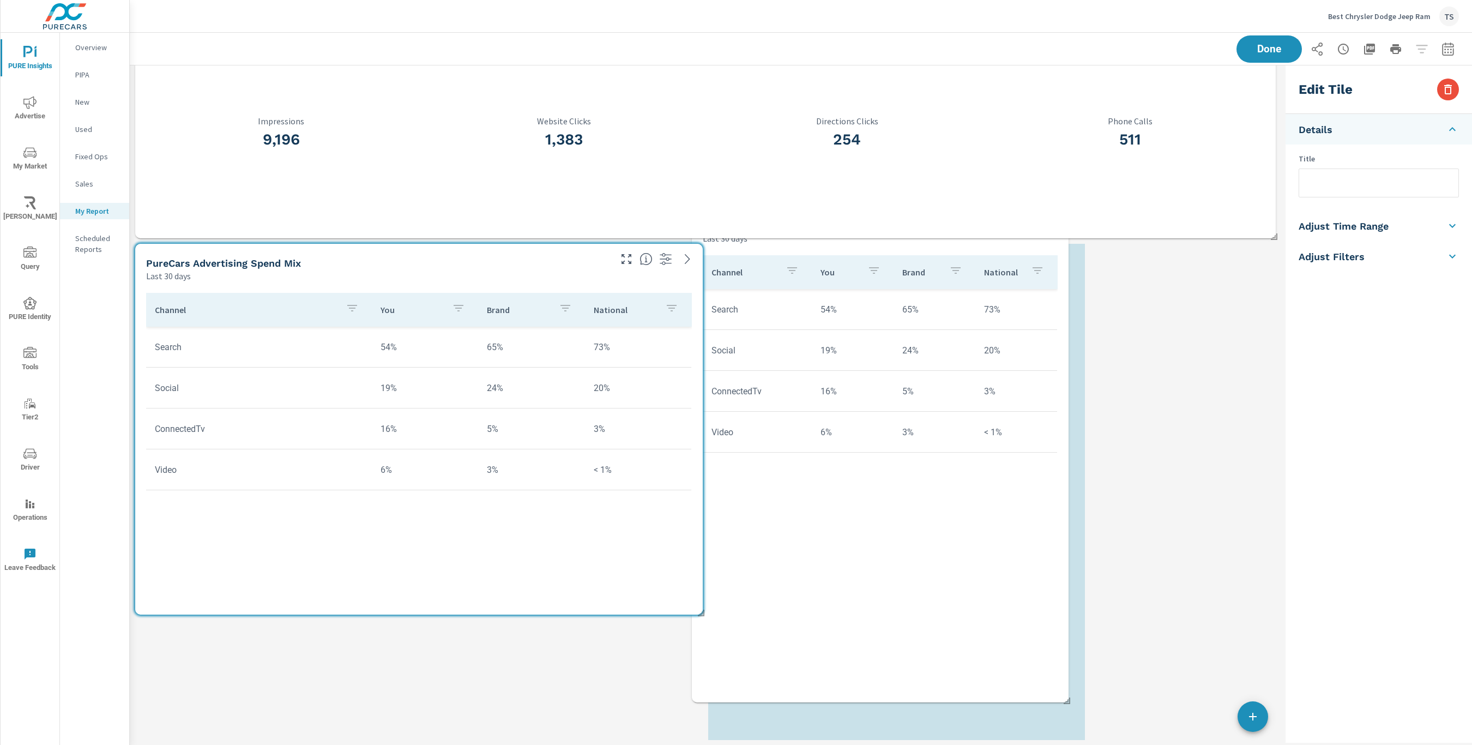
drag, startPoint x: 967, startPoint y: 598, endPoint x: 768, endPoint y: 552, distance: 203.6
click at [768, 552] on div "Channel You Brand National Search 54% 65% 73% Social 19% 24% 20% ConnectedTv 16…" at bounding box center [880, 465] width 355 height 420
type input "Channel Performance"
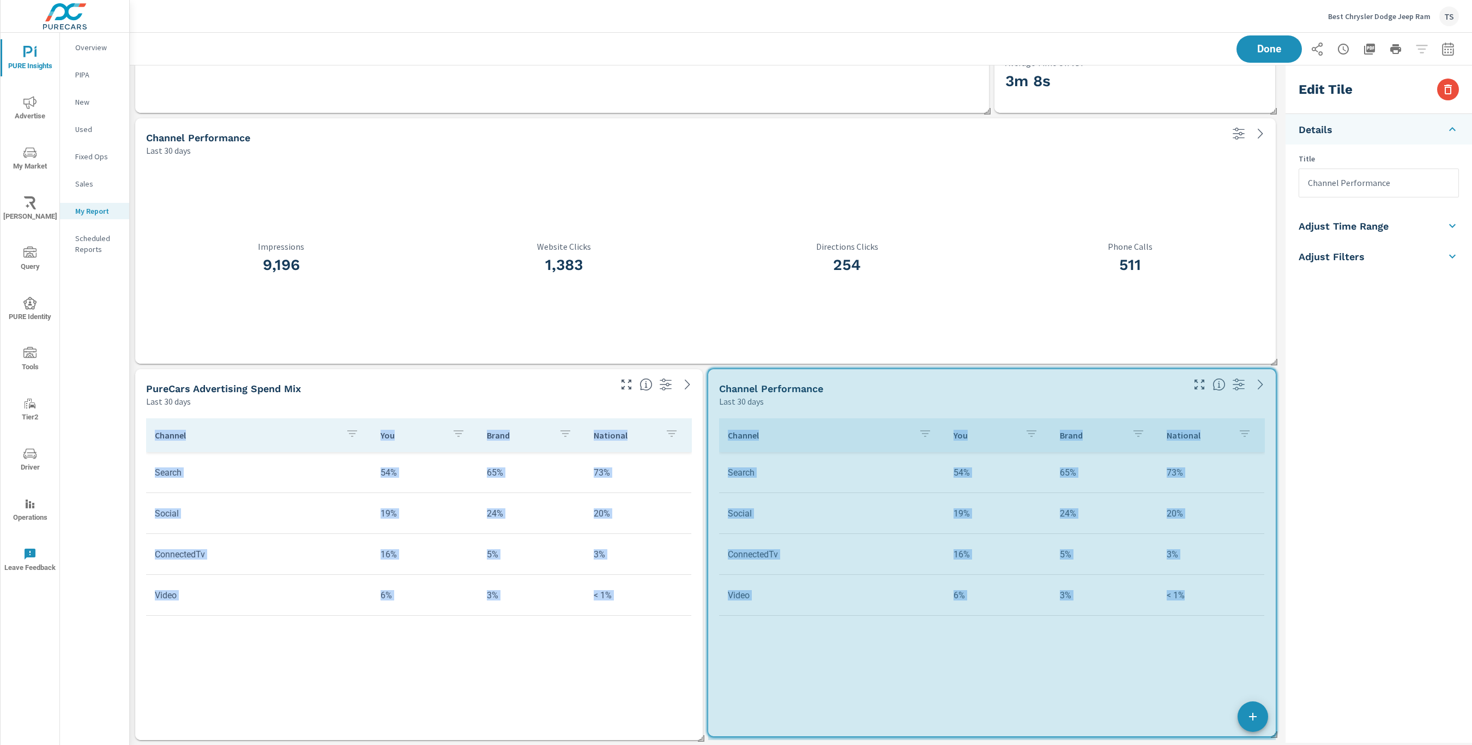
drag, startPoint x: 1090, startPoint y: 730, endPoint x: 1279, endPoint y: 731, distance: 189.2
click at [1279, 731] on div "Marketing channels Last 30 days — Linked To Sales Last 30 days — Shoppers Last …" at bounding box center [706, 116] width 1152 height 1260
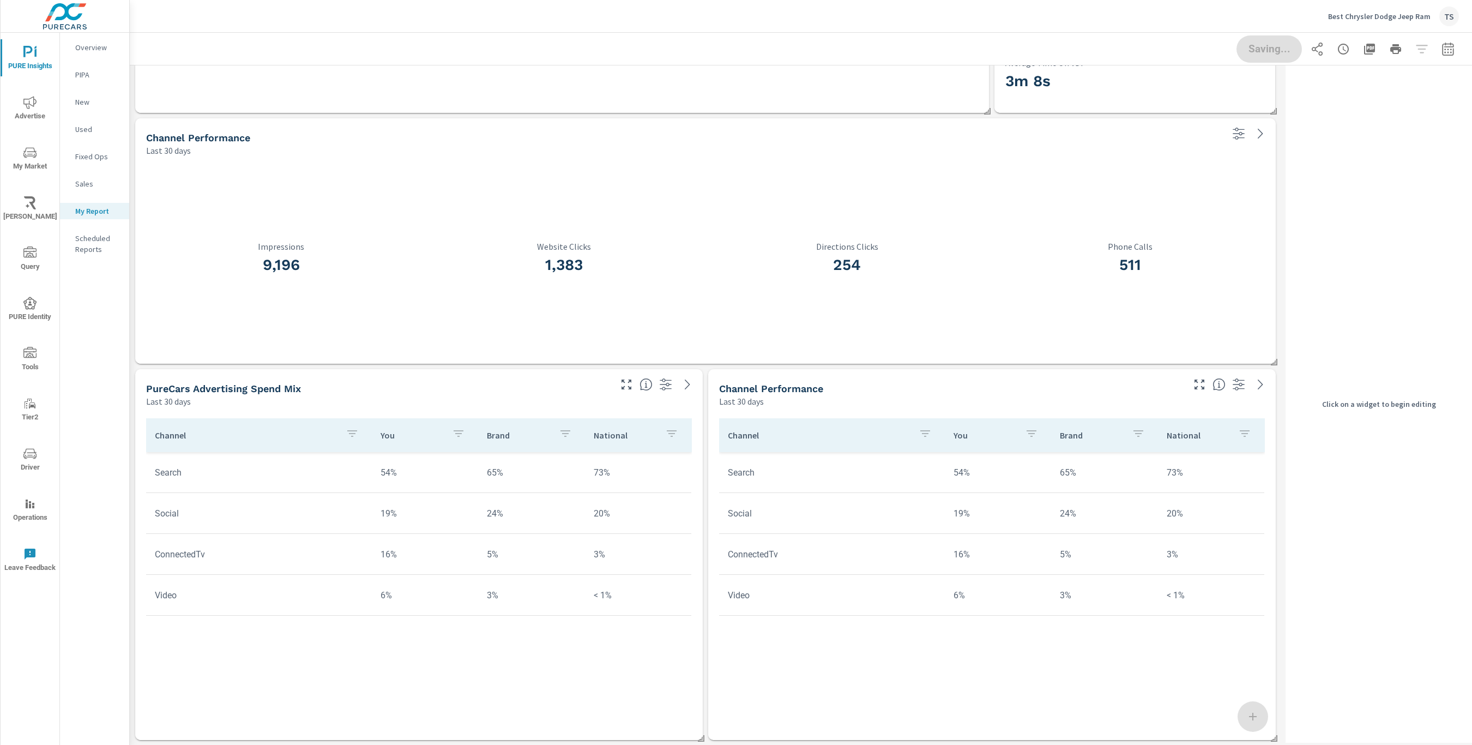
click at [598, 389] on div "PureCars Advertising Spend Mix" at bounding box center [377, 388] width 463 height 13
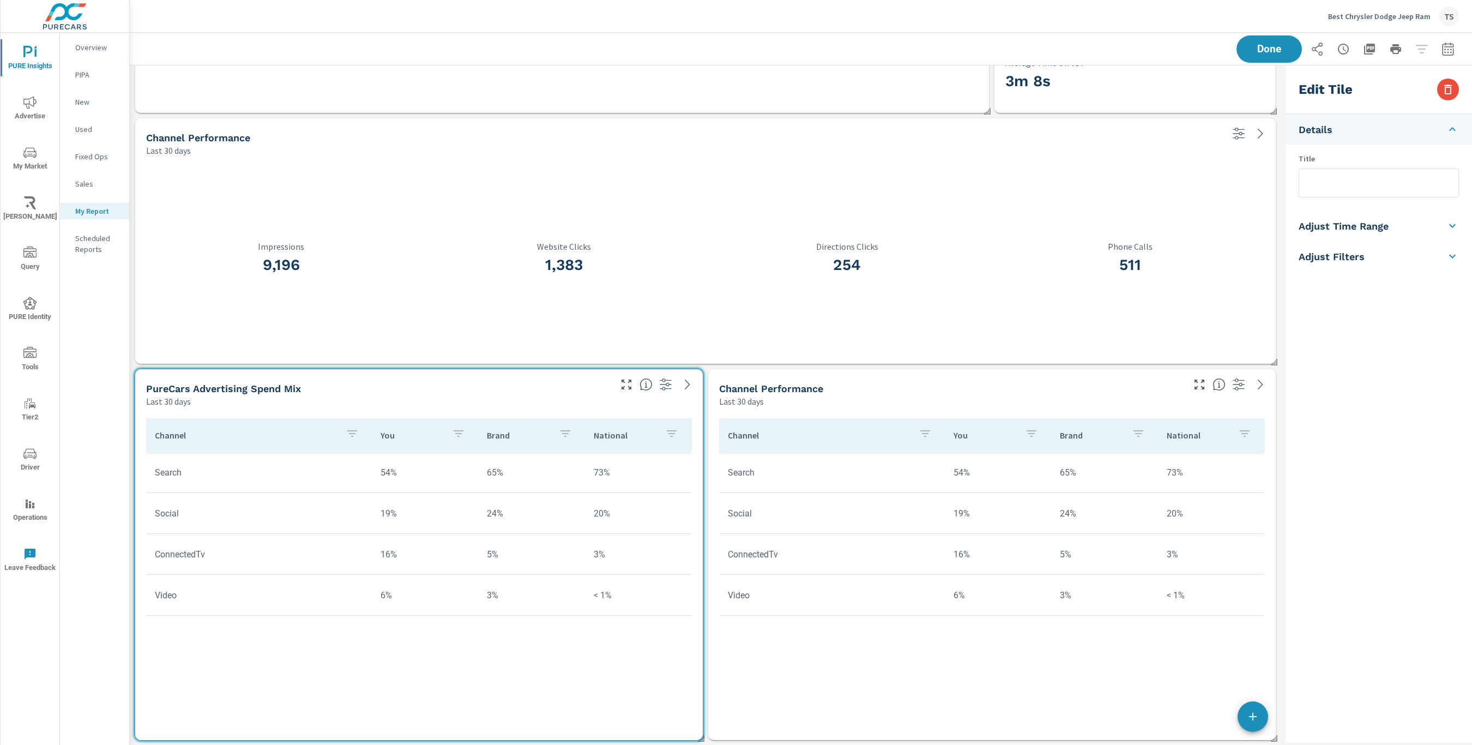
click at [1363, 191] on input "text" at bounding box center [1379, 183] width 159 height 28
click at [1190, 511] on td "20%" at bounding box center [1211, 514] width 107 height 28
type input "Channel Performance"
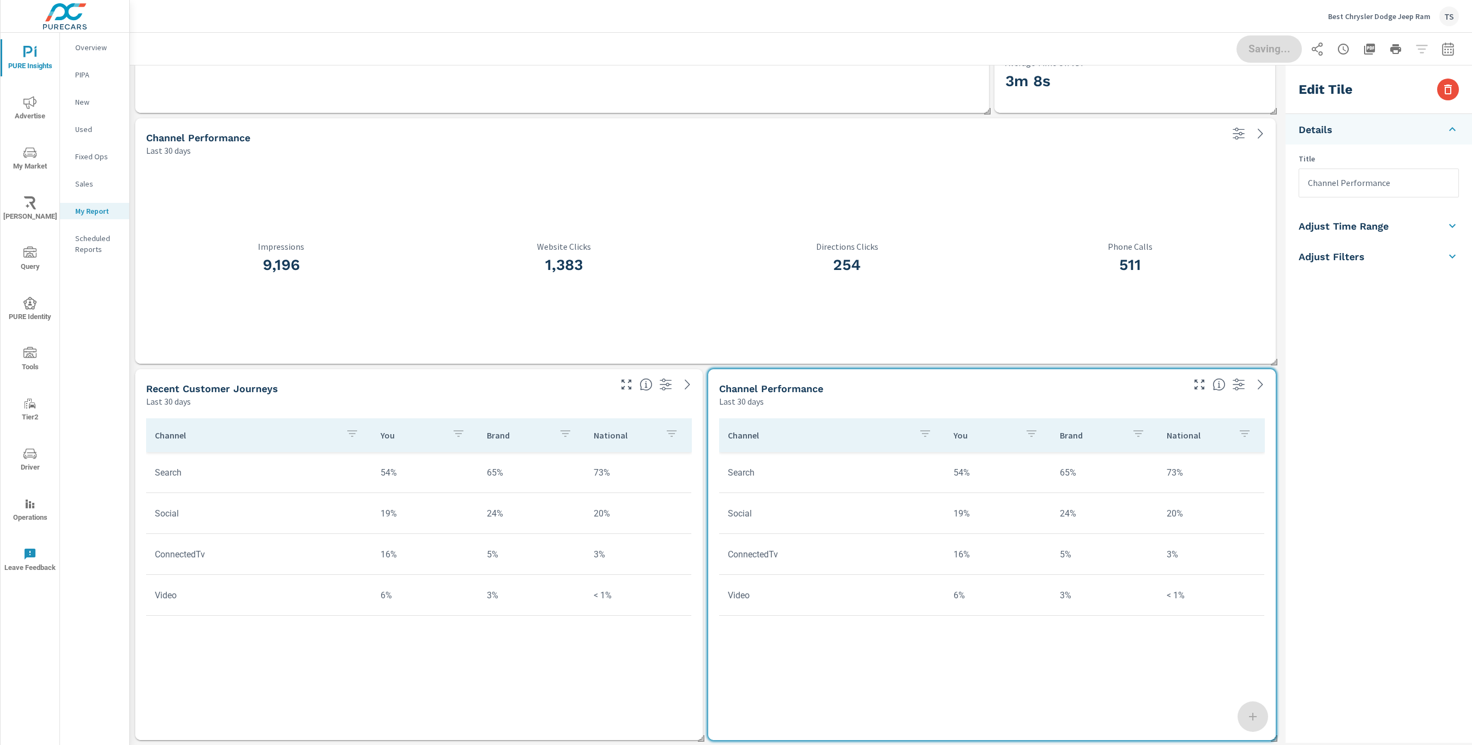
click at [1401, 186] on input "Channel Performance" at bounding box center [1379, 183] width 159 height 28
click at [1437, 420] on div "Edit Tile Details Title Recently Sold Vehicles Adjust Time Range Fixed Dates Da…" at bounding box center [1379, 403] width 187 height 677
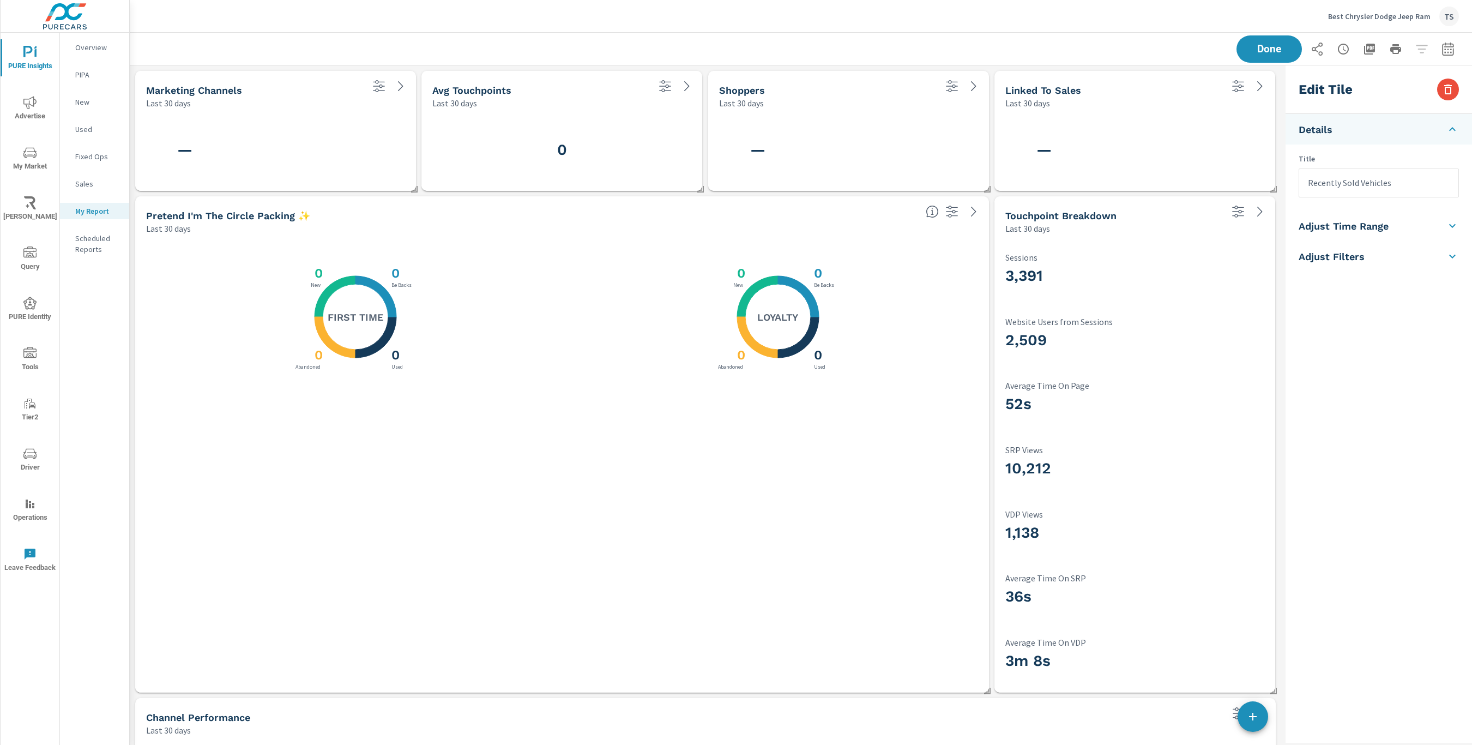
click at [1186, 369] on div "3,391 Sessions 2,509 Website Users from Sessions 52s Average Time On Page 10,21…" at bounding box center [1135, 463] width 272 height 449
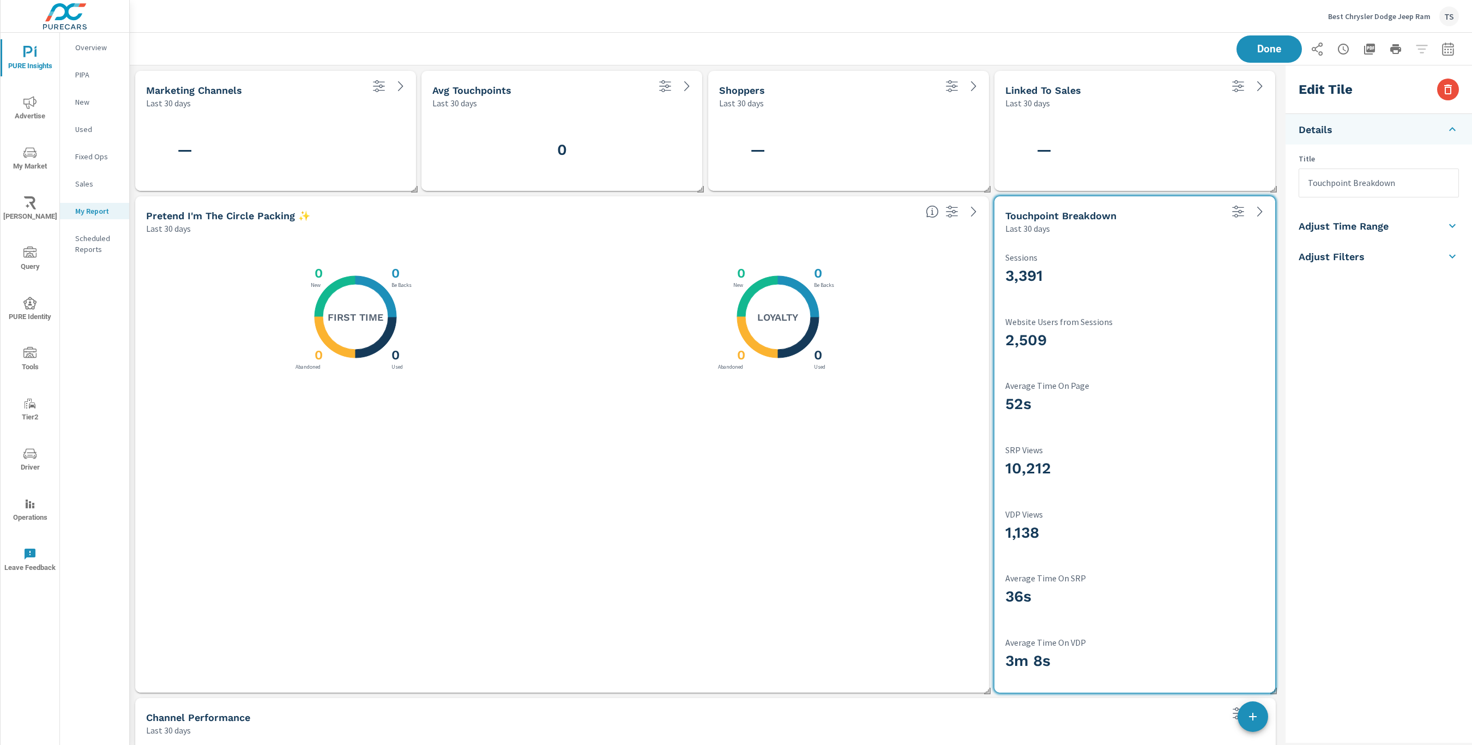
click at [1115, 49] on div "Done" at bounding box center [801, 49] width 1316 height 32
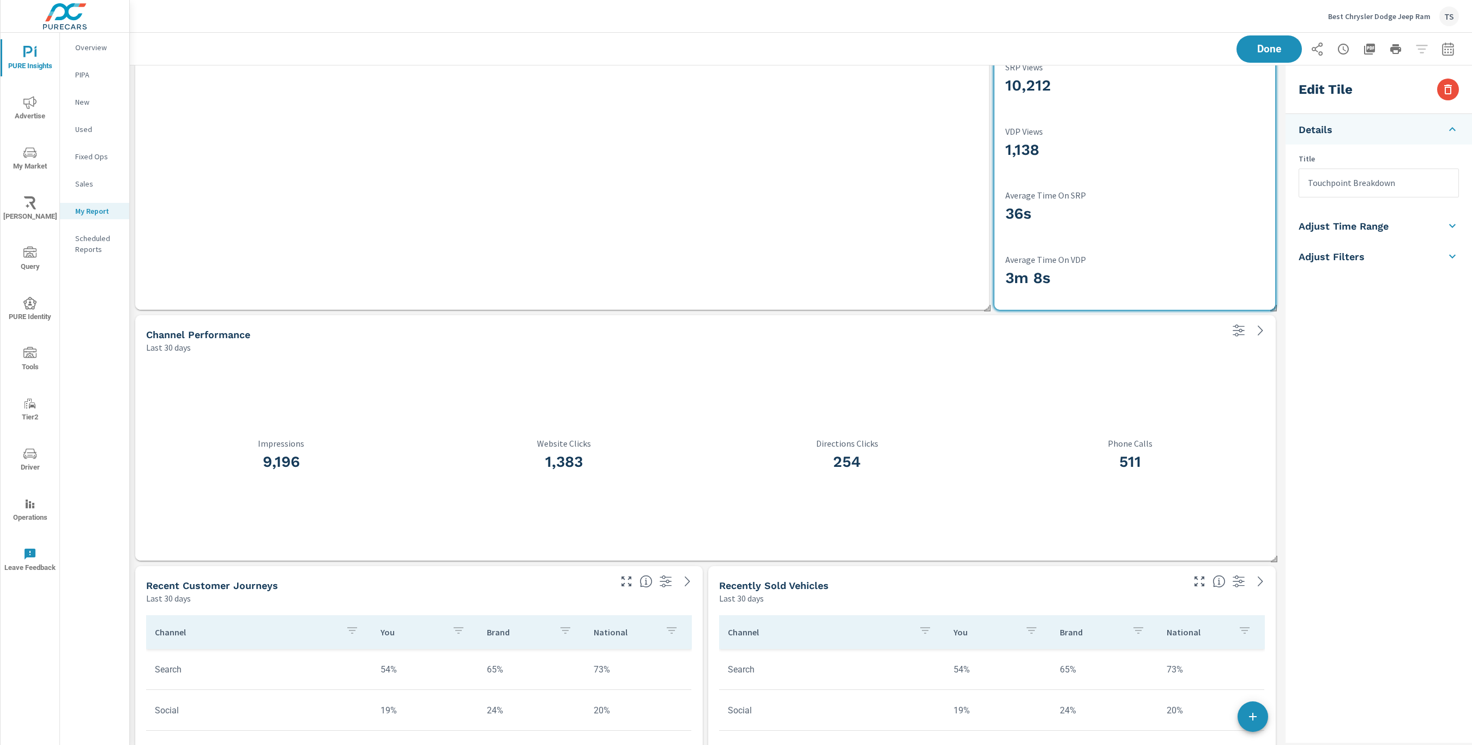
scroll to position [0, 0]
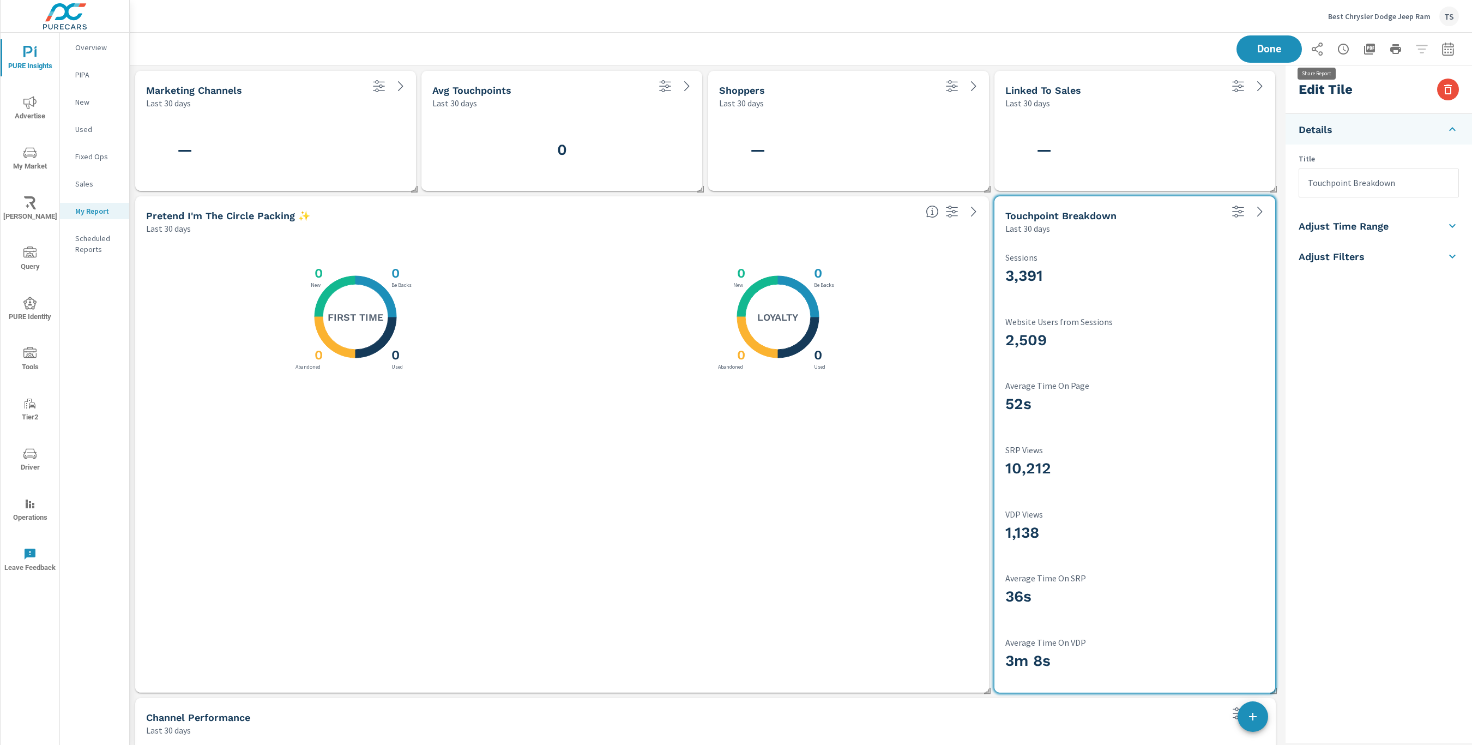
click at [1313, 46] on icon "button" at bounding box center [1317, 49] width 13 height 13
click at [1318, 53] on icon "button" at bounding box center [1317, 49] width 13 height 13
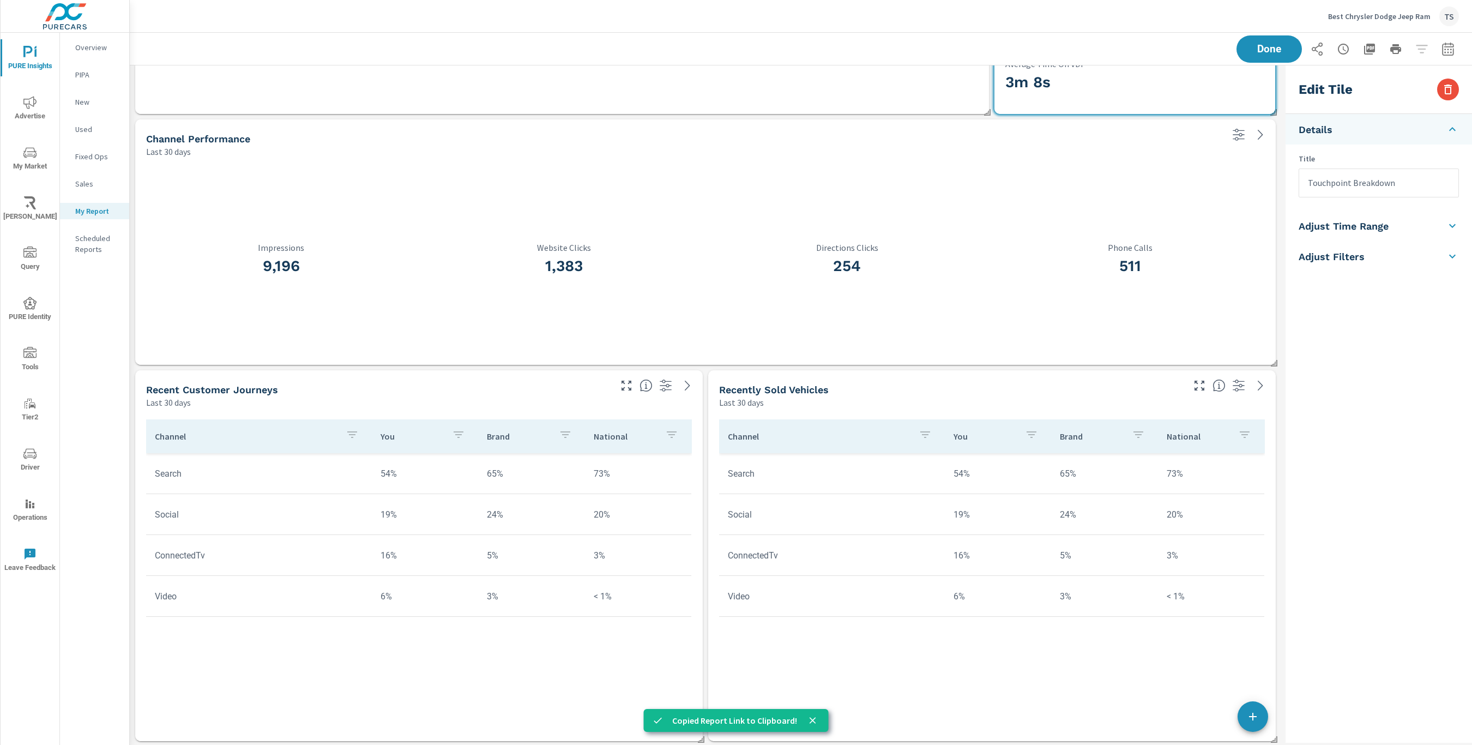
scroll to position [580, 0]
click at [1379, 47] on button "button" at bounding box center [1370, 49] width 22 height 22
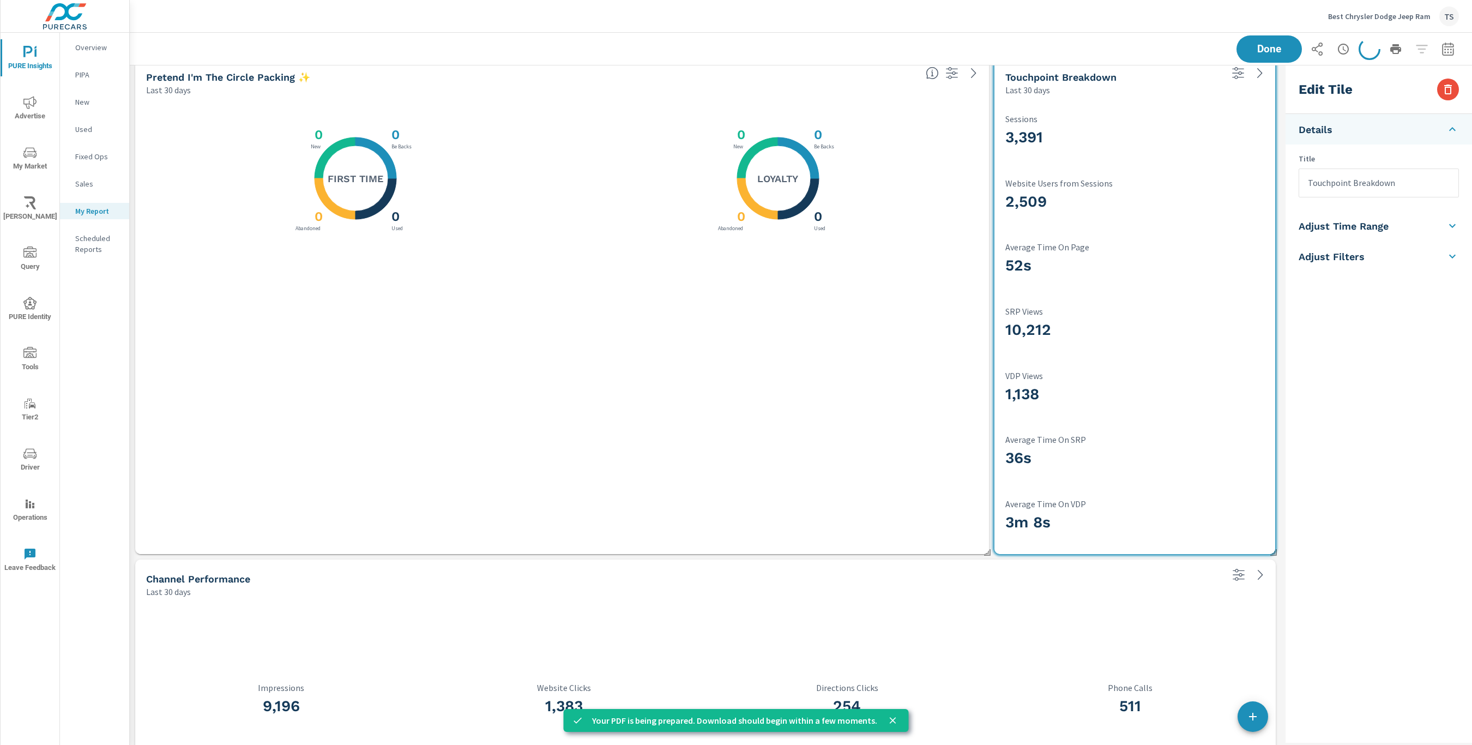
scroll to position [0, 0]
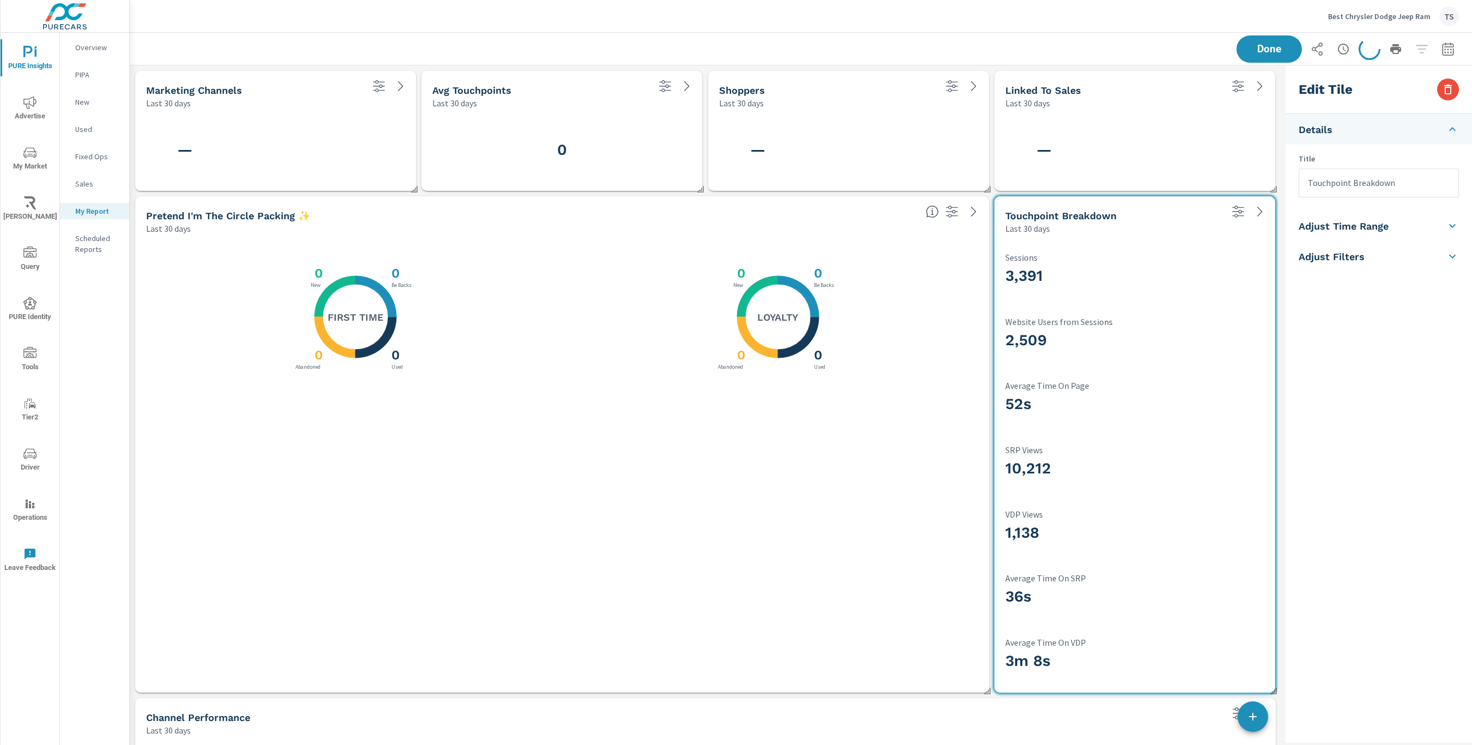
click at [1332, 346] on div "Edit Tile Details Title Touchpoint Breakdown Adjust Time Range Fixed Dates Date…" at bounding box center [1379, 403] width 187 height 677
click at [937, 304] on div "X X X X 0 Be Backs 0 Used 0 Abandoned 0 New Loyalty" at bounding box center [778, 316] width 401 height 143
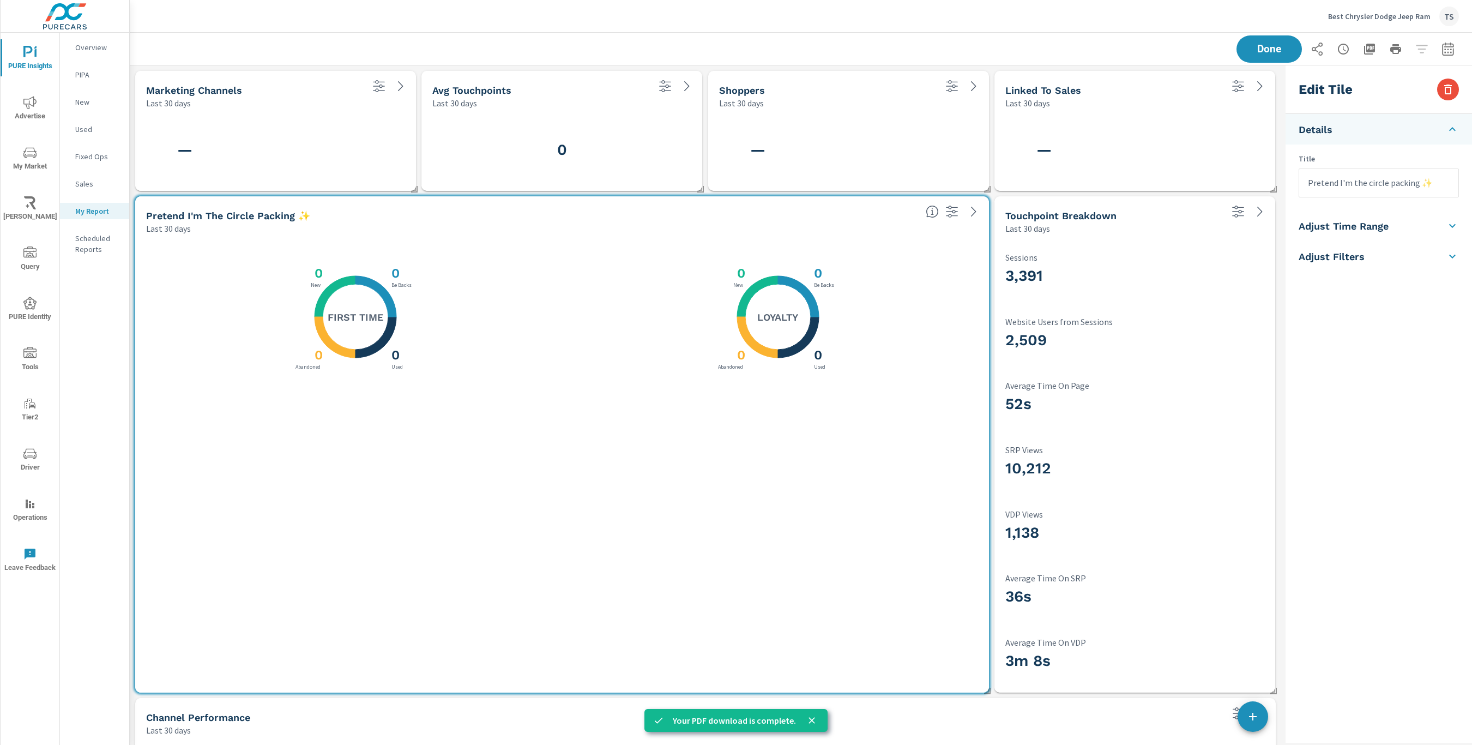
click at [1414, 188] on input "Pretend I'm the circle packing ✨" at bounding box center [1379, 183] width 159 height 28
drag, startPoint x: 1410, startPoint y: 171, endPoint x: 1413, endPoint y: 176, distance: 6.1
click at [1411, 171] on input "Pretend I'm the circle packing ✨" at bounding box center [1379, 183] width 159 height 28
click at [1412, 177] on input "Pretend I'm the circle packing ✨" at bounding box center [1379, 183] width 159 height 28
click at [1412, 184] on input "Pretend I'm the circle packing ✨" at bounding box center [1379, 183] width 159 height 28
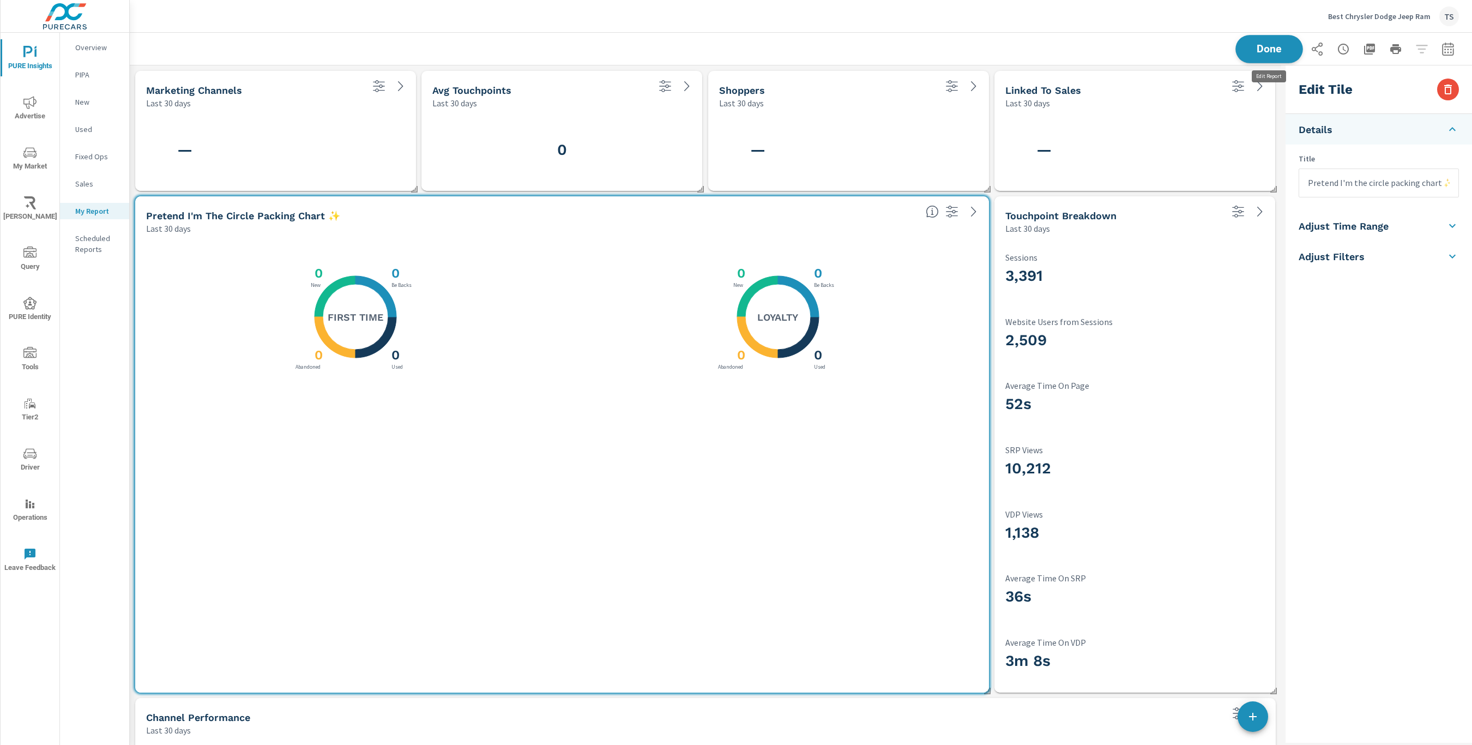
type input "Pretend I'm the circle packing chart ✨"
click at [1250, 54] on div "Done" at bounding box center [1348, 48] width 222 height 27
click at [1377, 46] on button "button" at bounding box center [1370, 49] width 22 height 22
